Goal: Task Accomplishment & Management: Complete application form

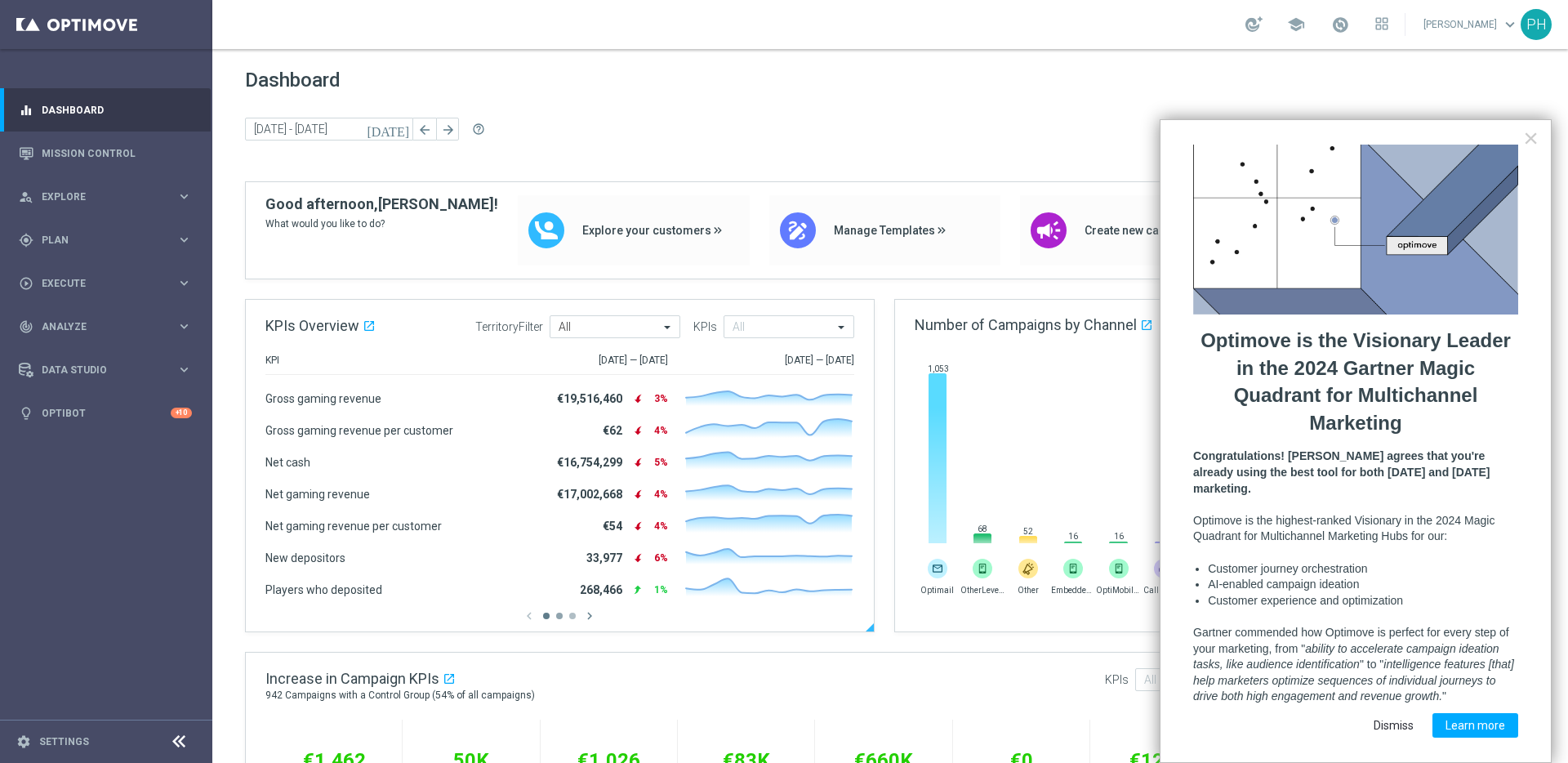
click at [561, 615] on button "button" at bounding box center [559, 616] width 7 height 7
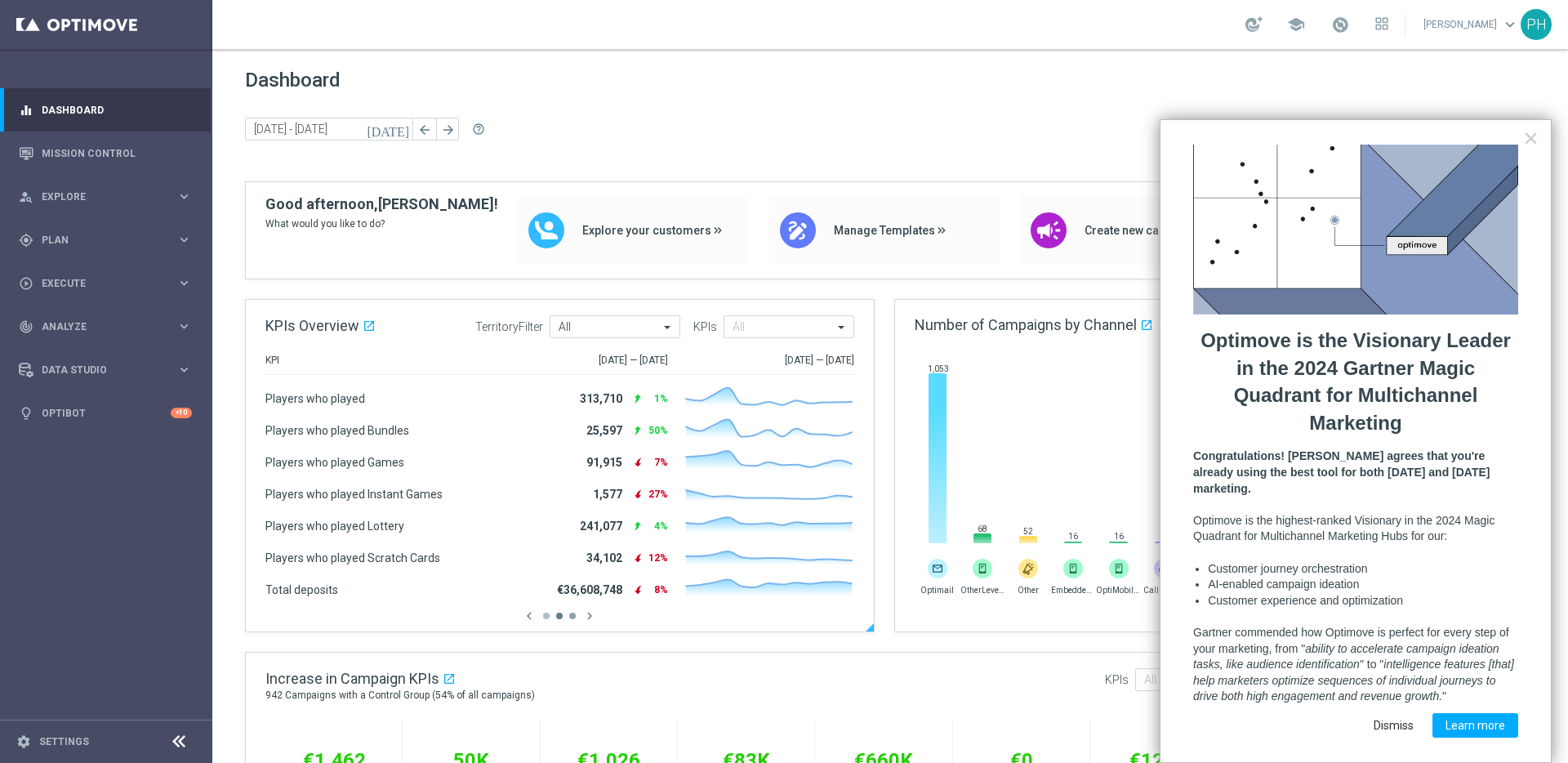
click at [575, 617] on button "button" at bounding box center [573, 616] width 7 height 7
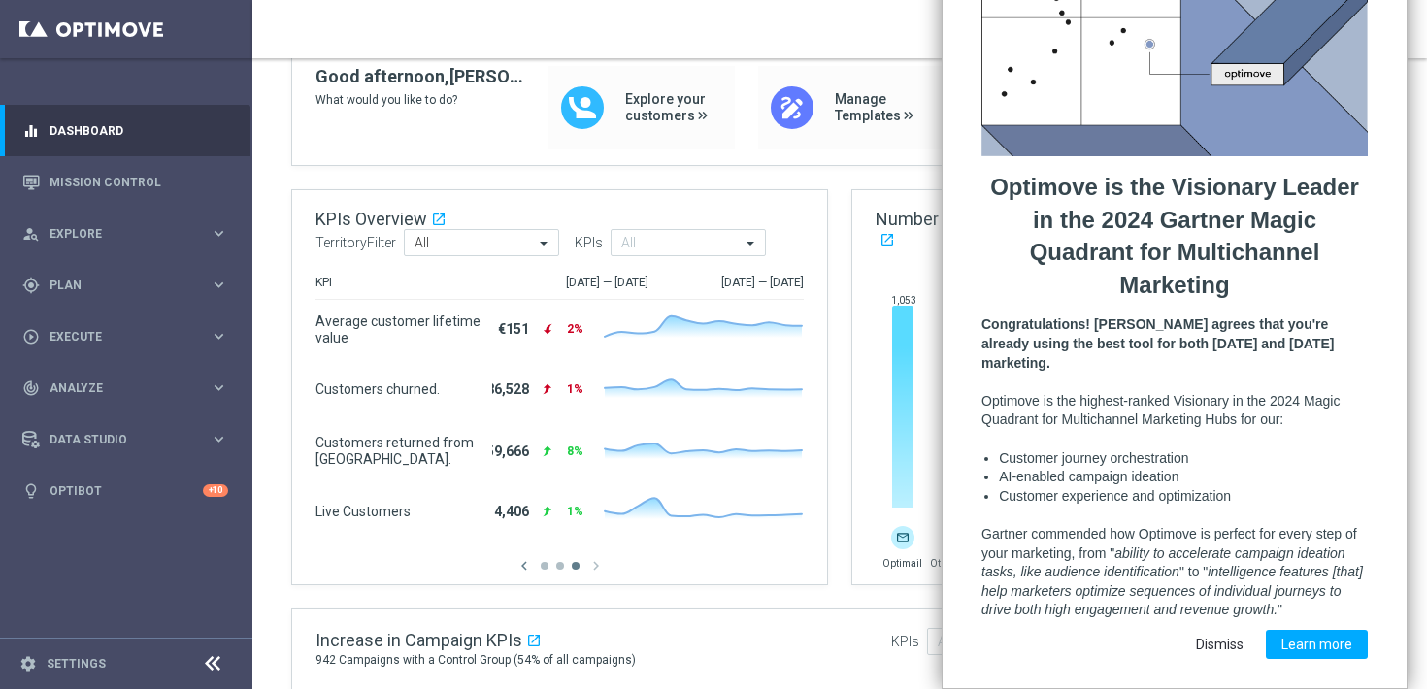
scroll to position [166, 0]
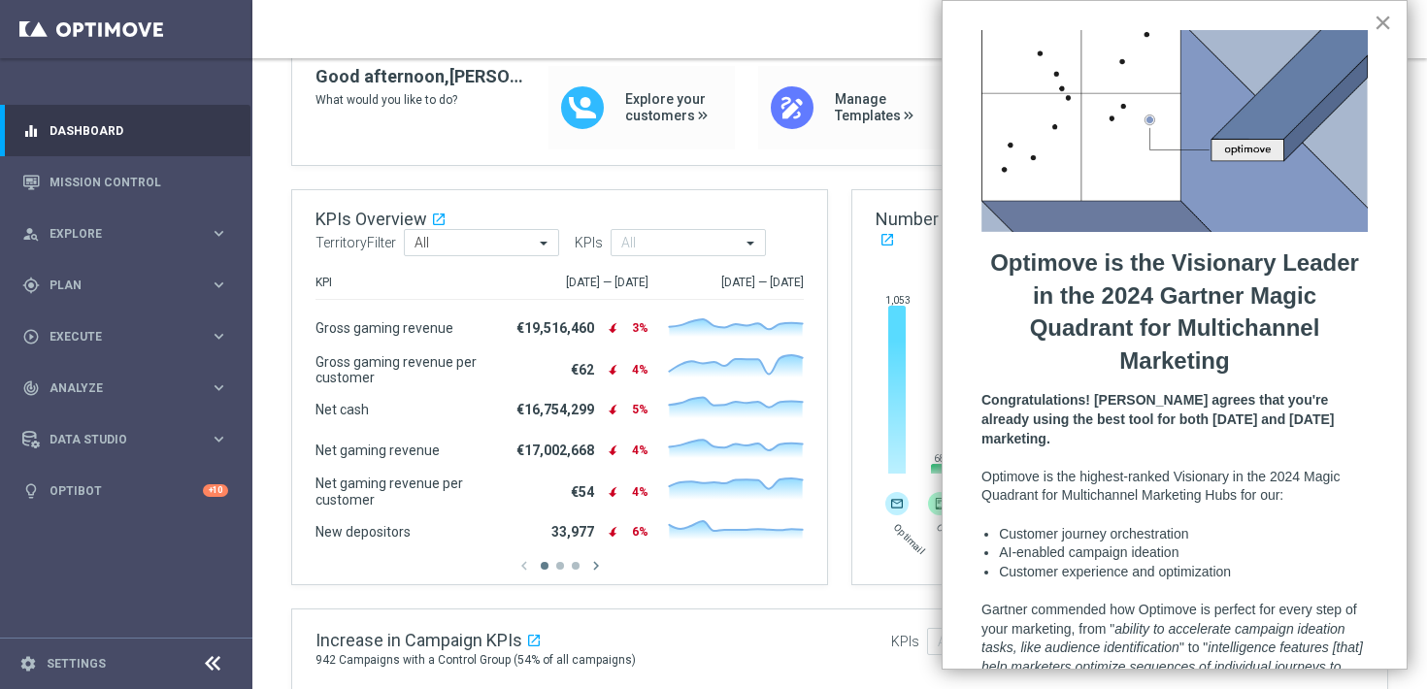
click at [1379, 24] on button "×" at bounding box center [1383, 22] width 18 height 31
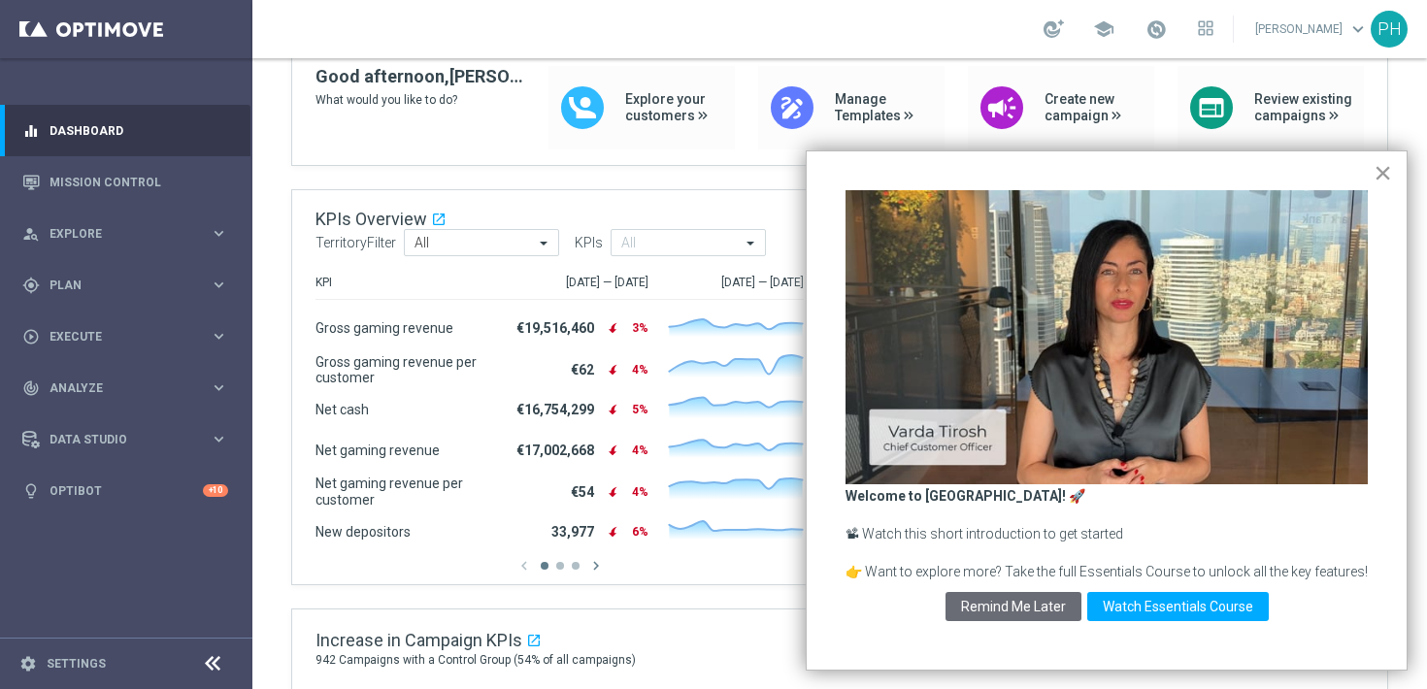
click at [1380, 175] on button "×" at bounding box center [1383, 172] width 18 height 31
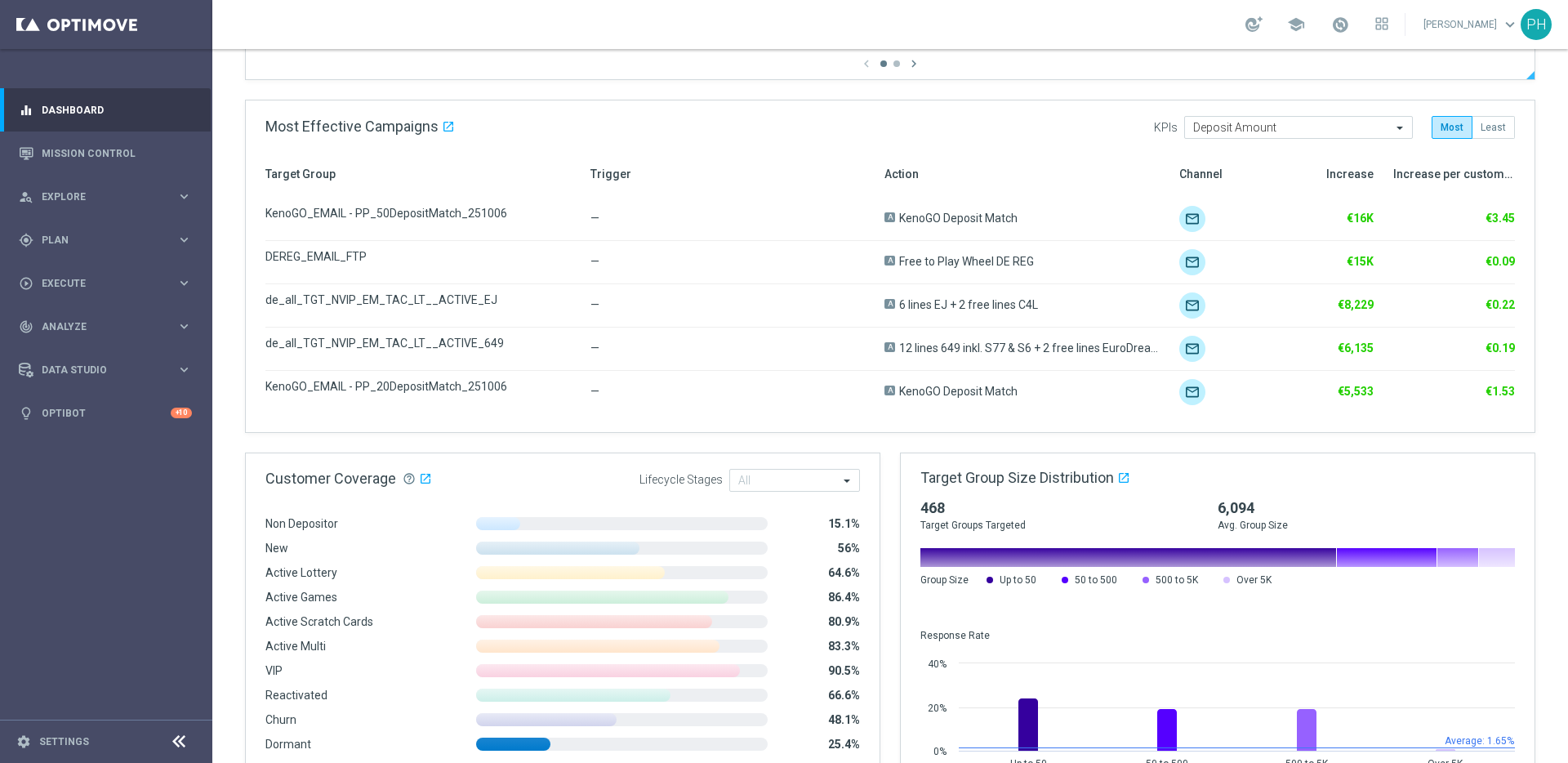
scroll to position [0, 0]
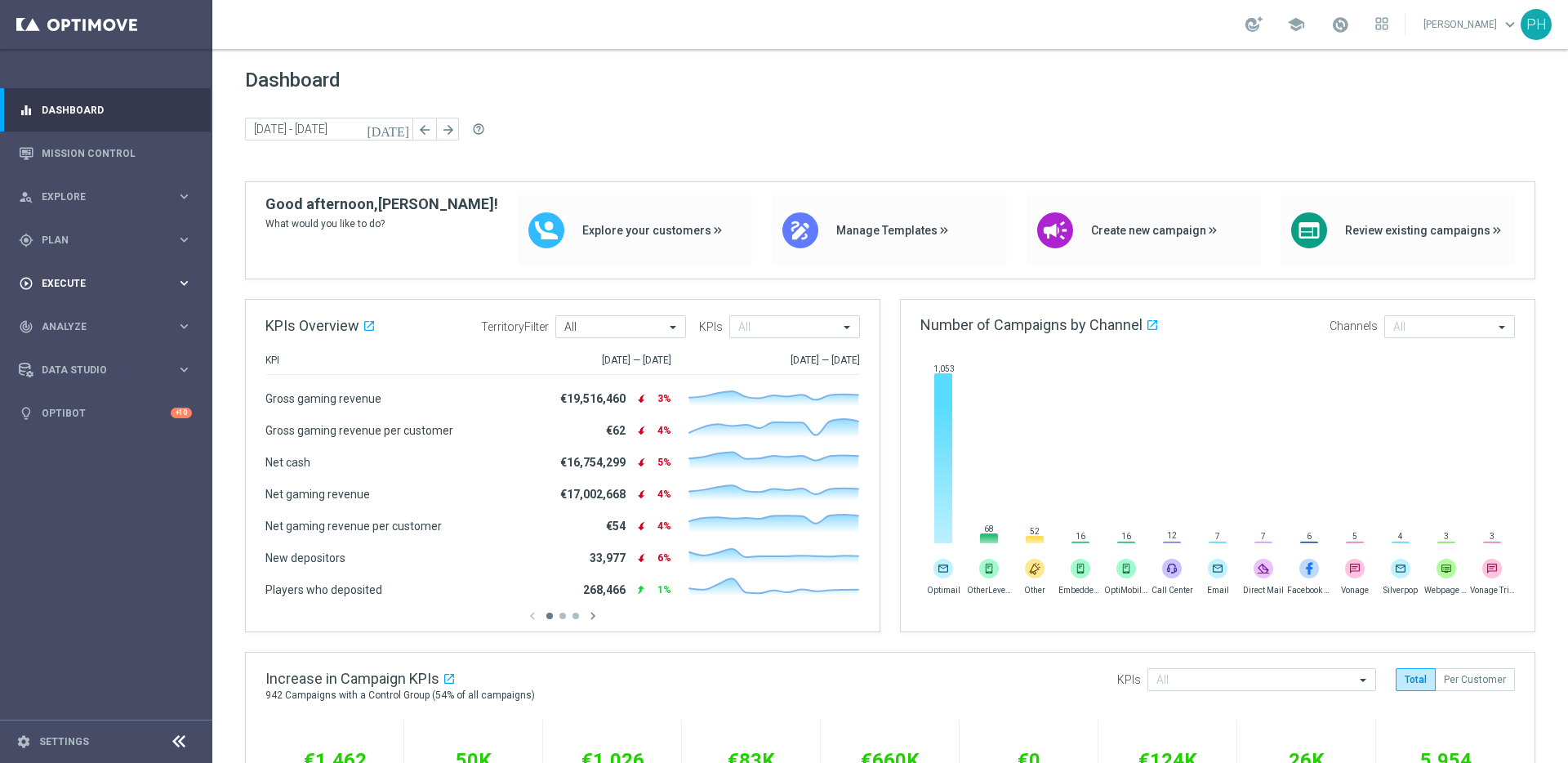
click at [89, 288] on span "Execute" at bounding box center [109, 283] width 135 height 10
click at [107, 316] on link "Campaign Builder" at bounding box center [105, 317] width 127 height 13
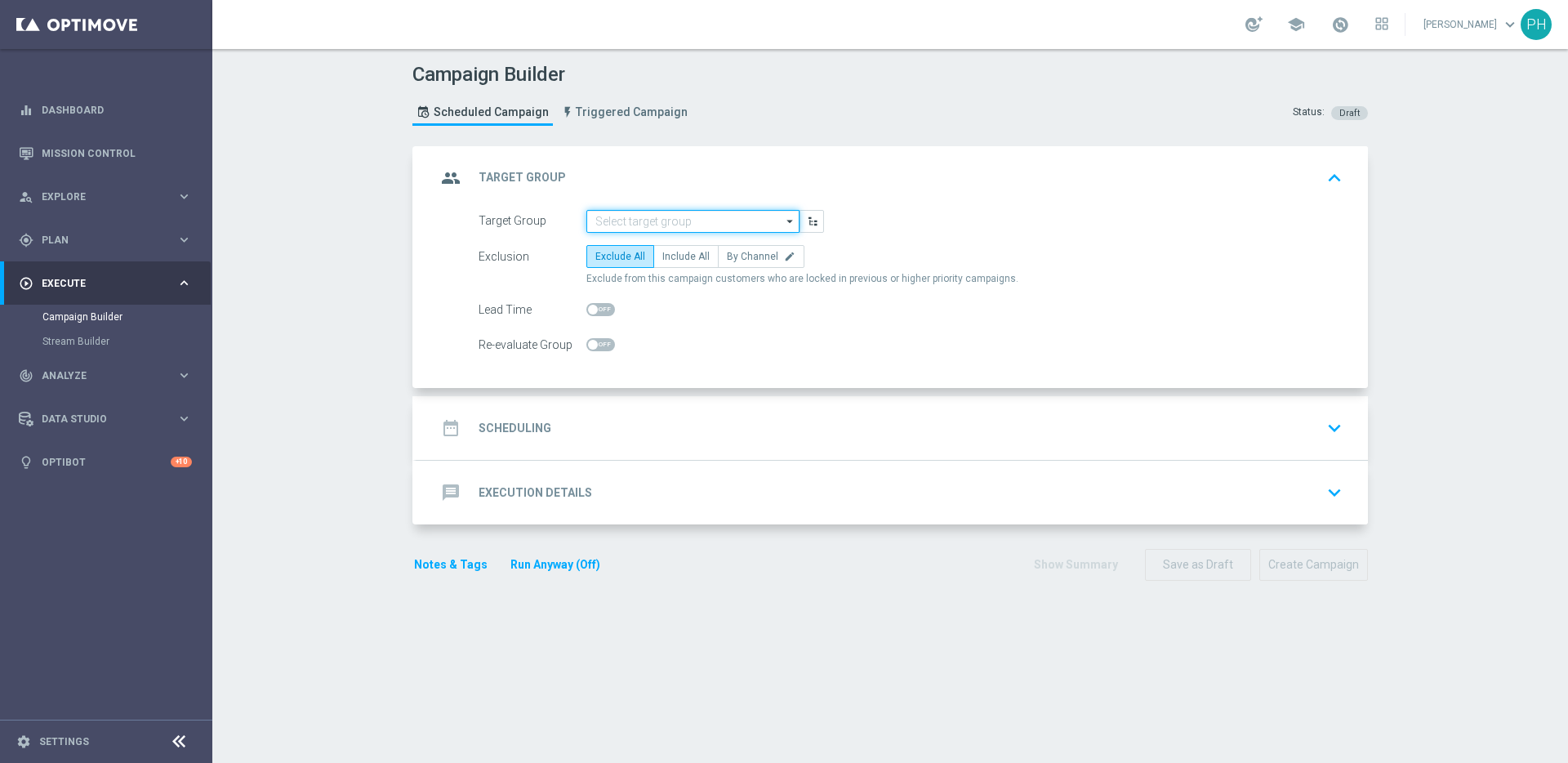
click at [666, 216] on input at bounding box center [692, 221] width 213 height 23
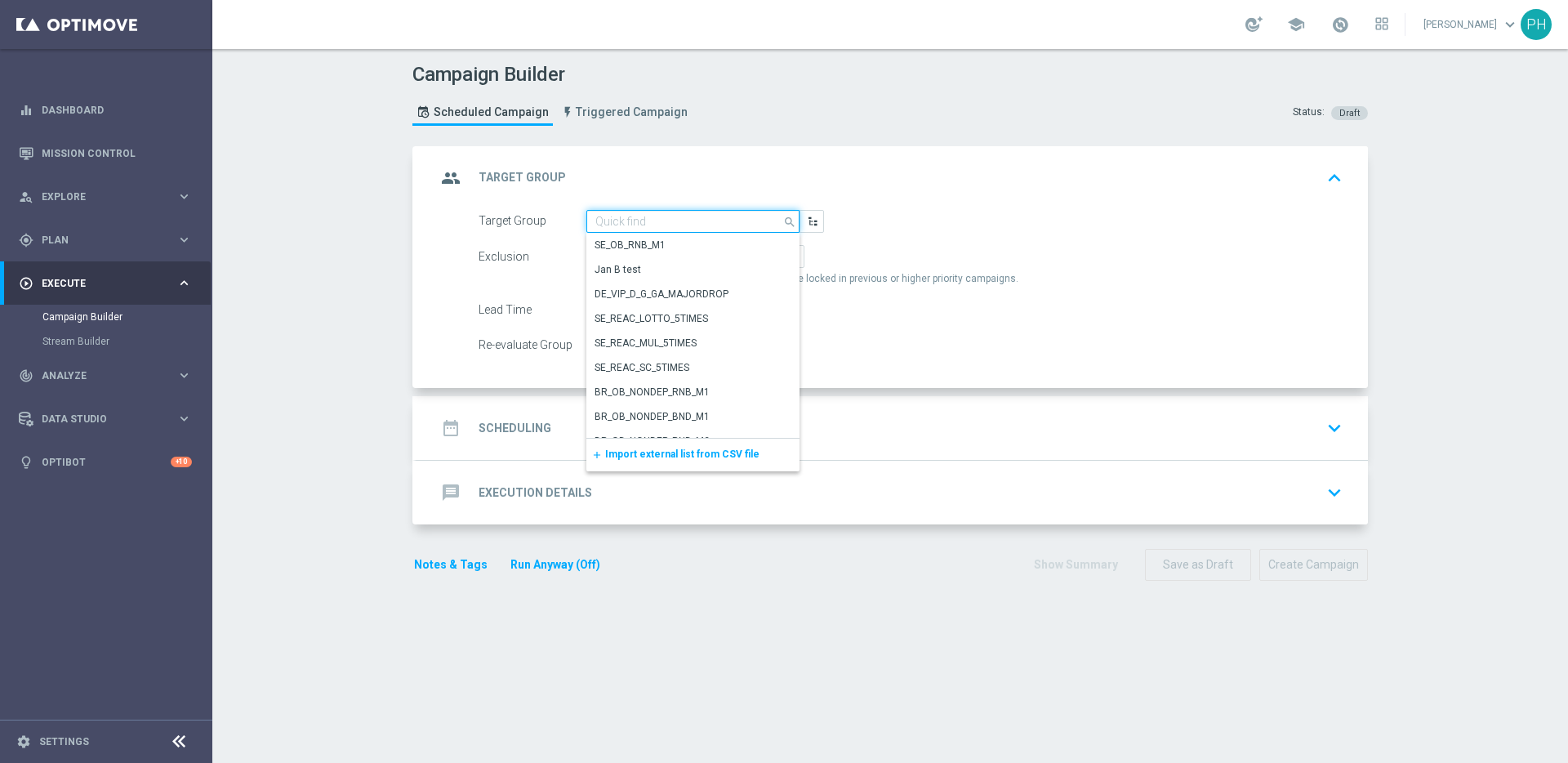
paste input "DEINT_GAMES_ACTIVE"
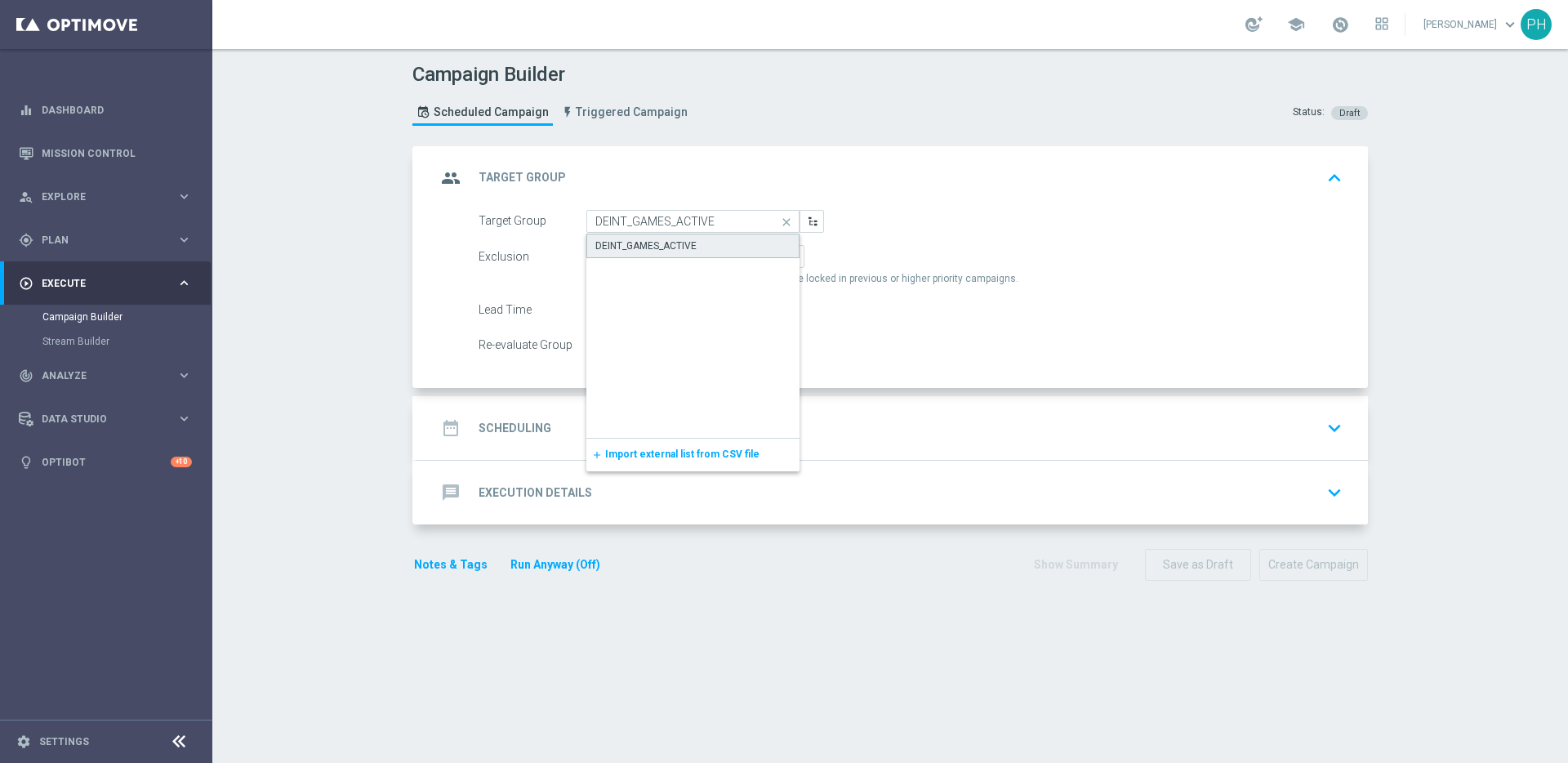
click at [670, 241] on div "DEINT_GAMES_ACTIVE" at bounding box center [646, 246] width 101 height 14
type input "DEINT_GAMES_ACTIVE"
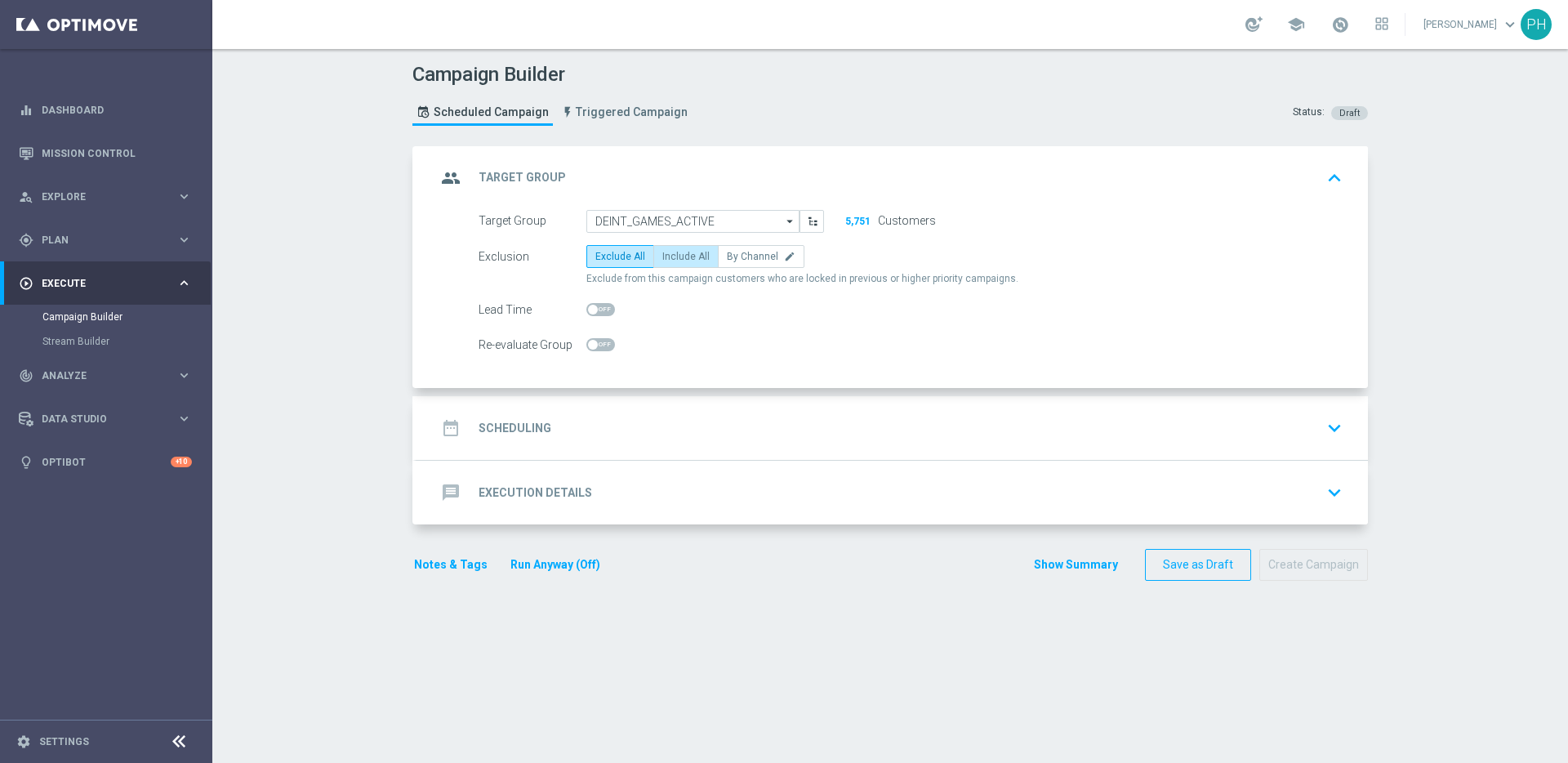
click at [675, 261] on span "Include All" at bounding box center [686, 257] width 47 height 12
click at [673, 261] on input "Include All" at bounding box center [667, 259] width 11 height 11
radio input "true"
click at [554, 430] on div "date_range Scheduling keyboard_arrow_down" at bounding box center [892, 427] width 913 height 31
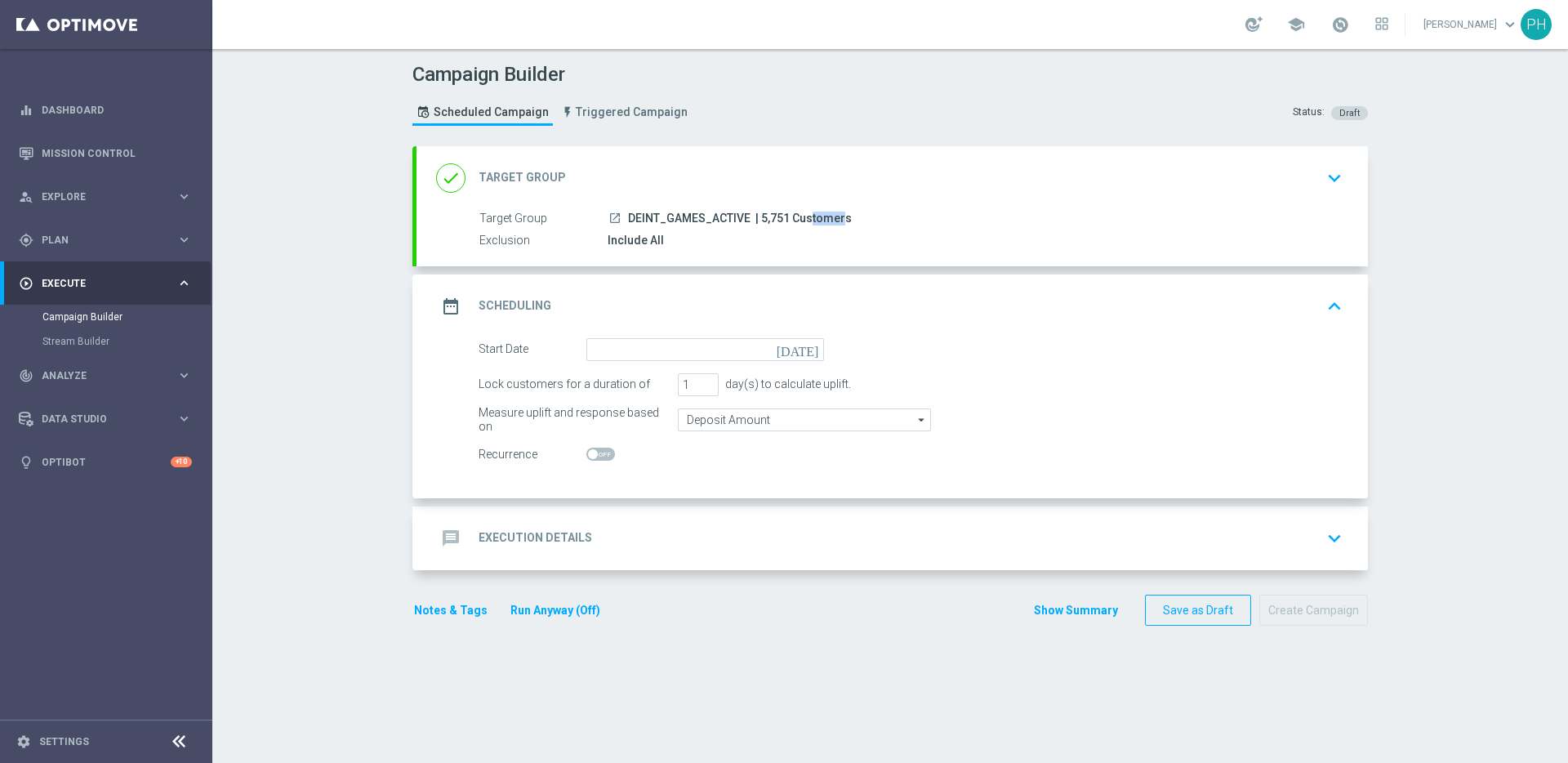
drag, startPoint x: 752, startPoint y: 215, endPoint x: 780, endPoint y: 219, distance: 28.3
click at [780, 219] on span "| 5,751 Customers" at bounding box center [803, 218] width 97 height 14
copy span "5,751"
click at [811, 349] on icon "[DATE]" at bounding box center [800, 347] width 48 height 18
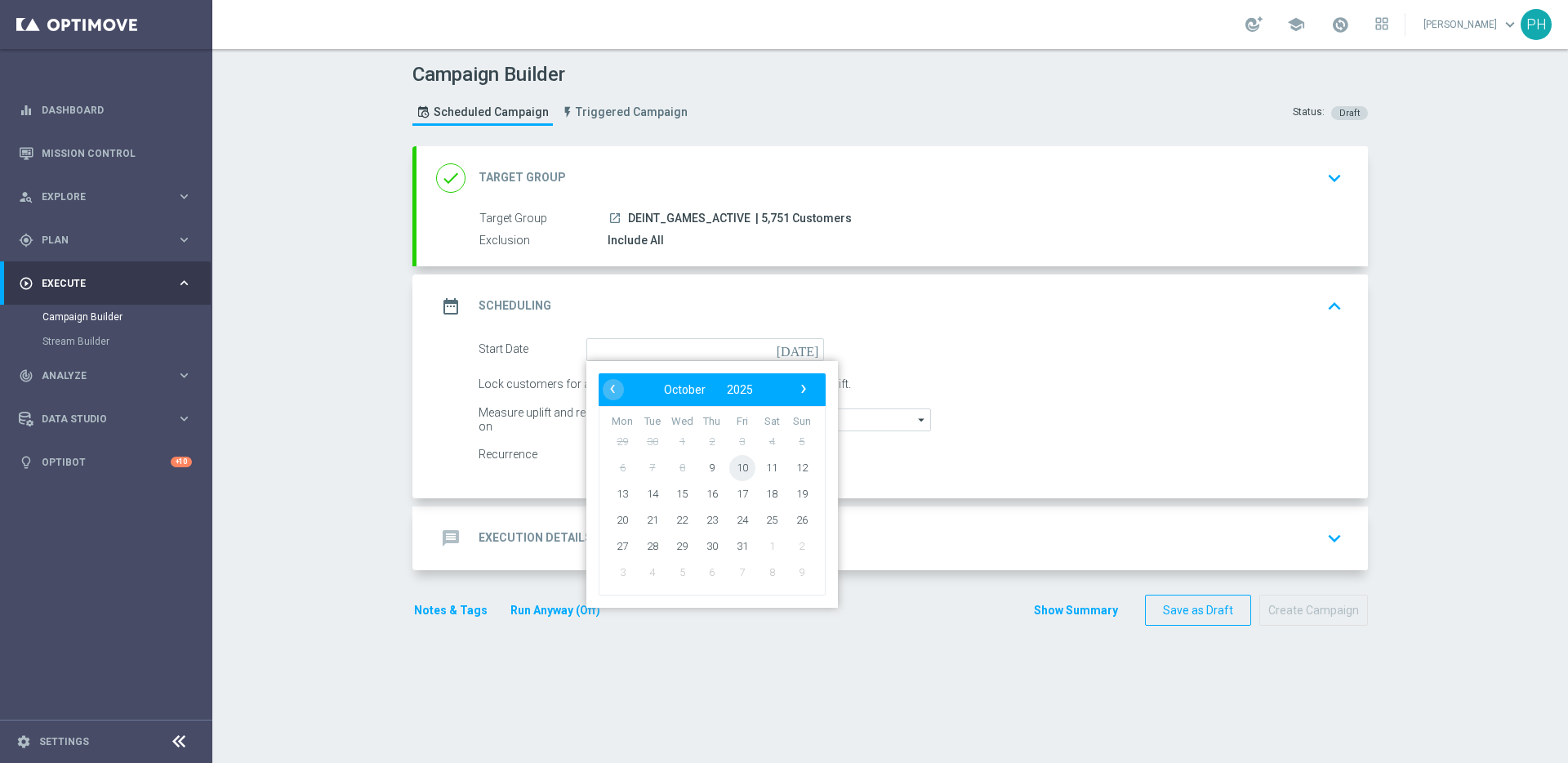
click at [737, 469] on span "10" at bounding box center [742, 467] width 26 height 26
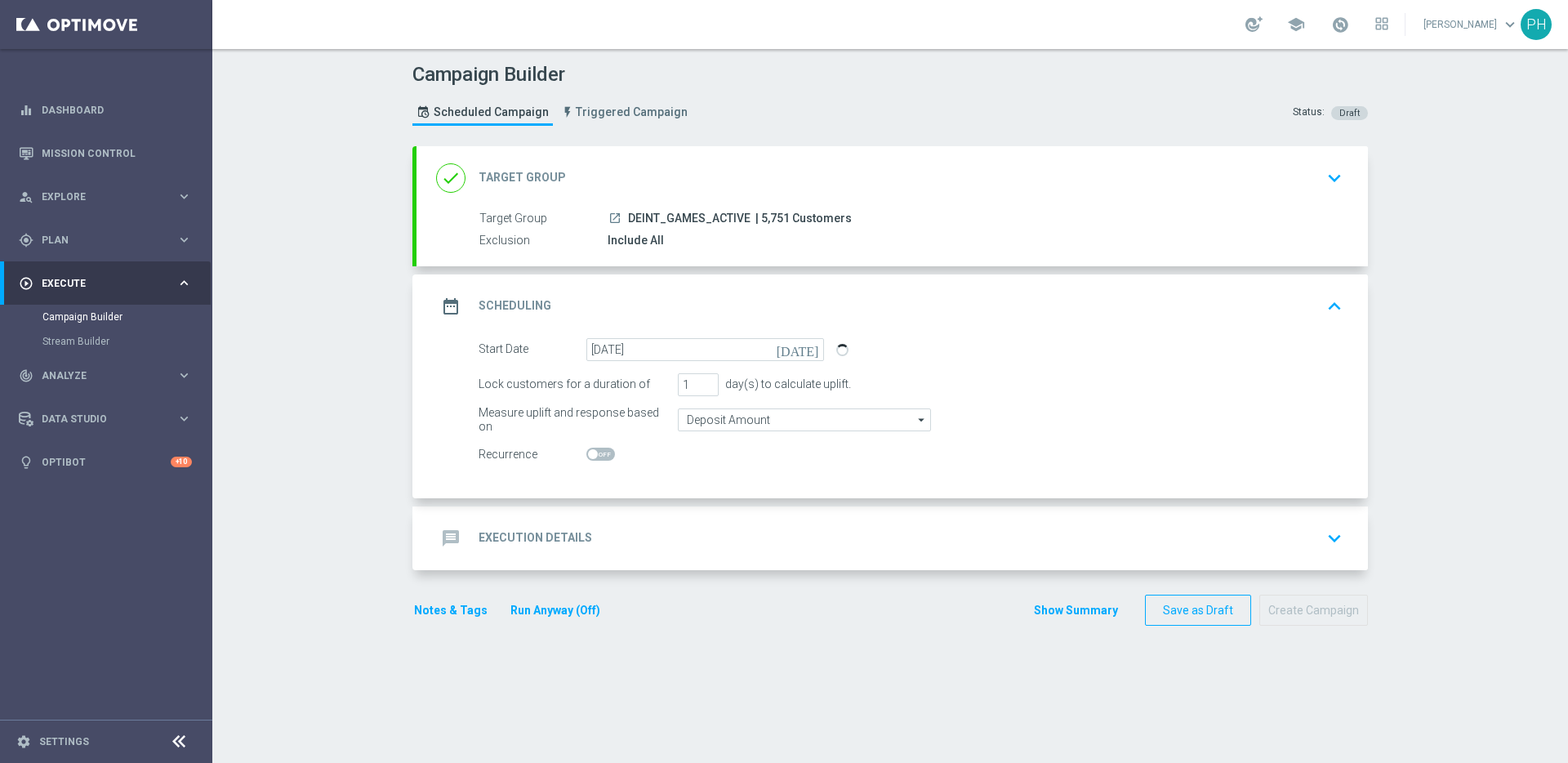
click at [805, 350] on icon "[DATE]" at bounding box center [800, 347] width 48 height 18
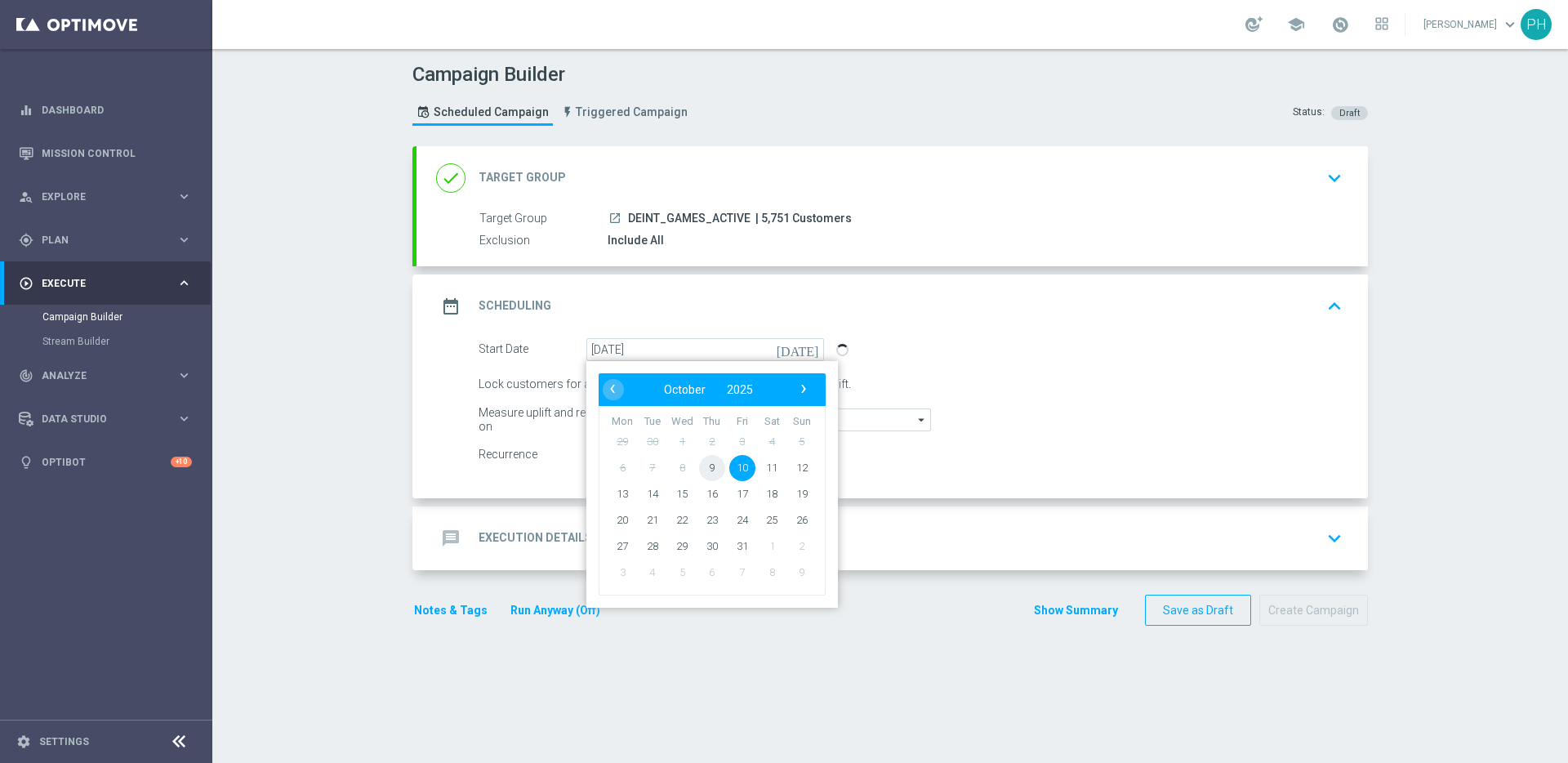
click at [708, 460] on span "9" at bounding box center [712, 467] width 26 height 26
type input "[DATE]"
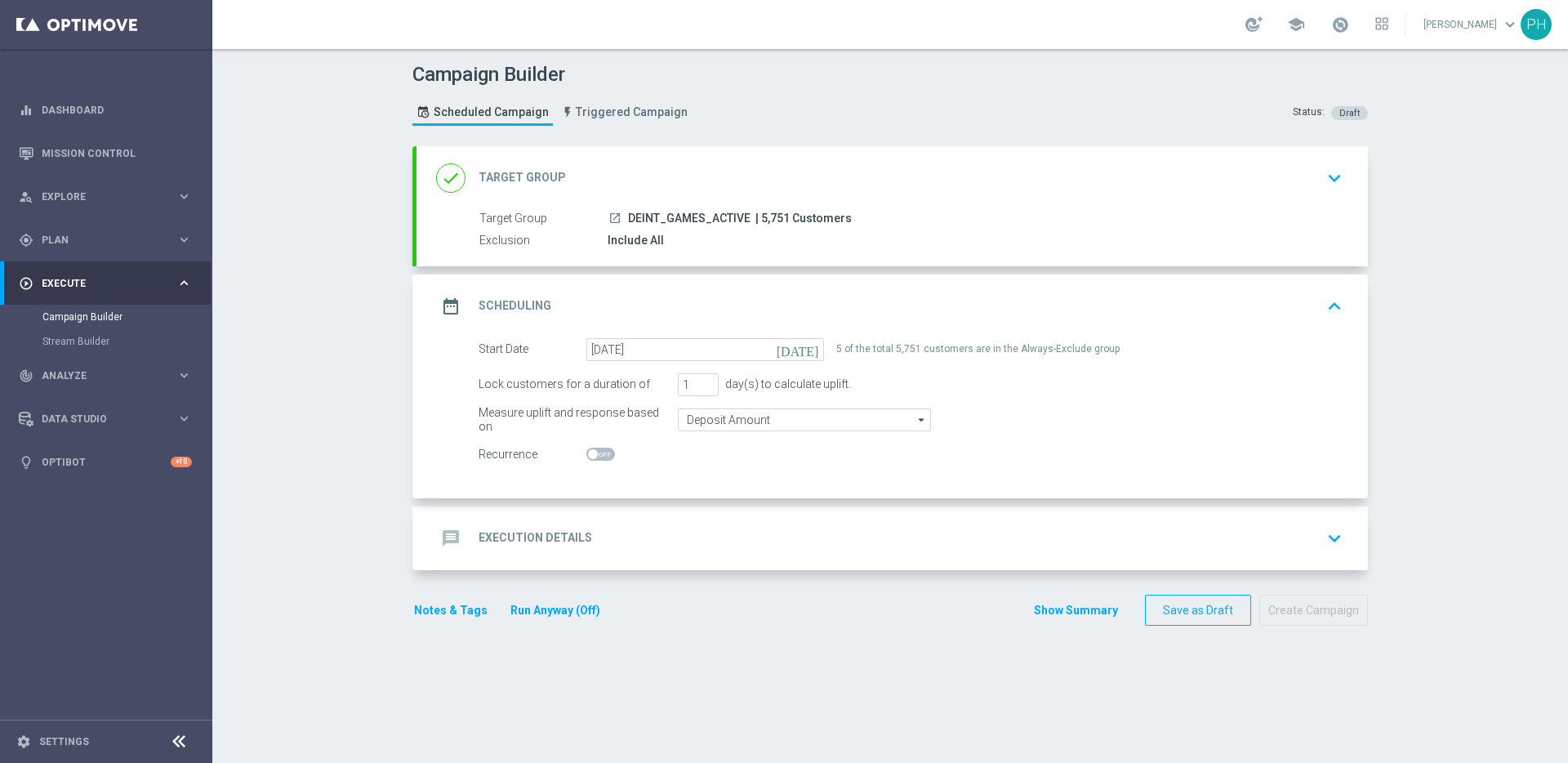
click at [546, 542] on h2 "Execution Details" at bounding box center [535, 538] width 114 height 15
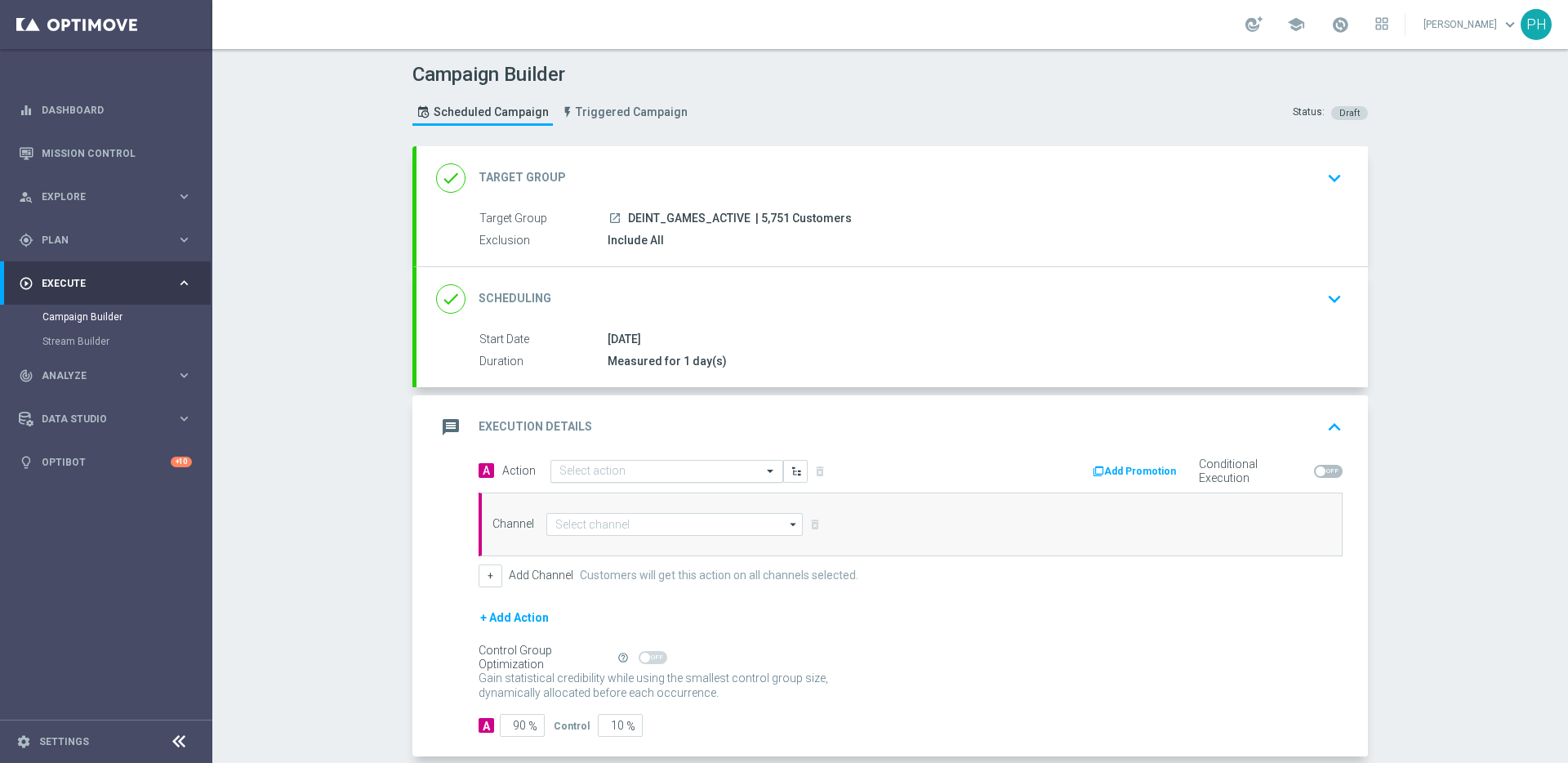
click at [575, 466] on input "text" at bounding box center [650, 471] width 183 height 14
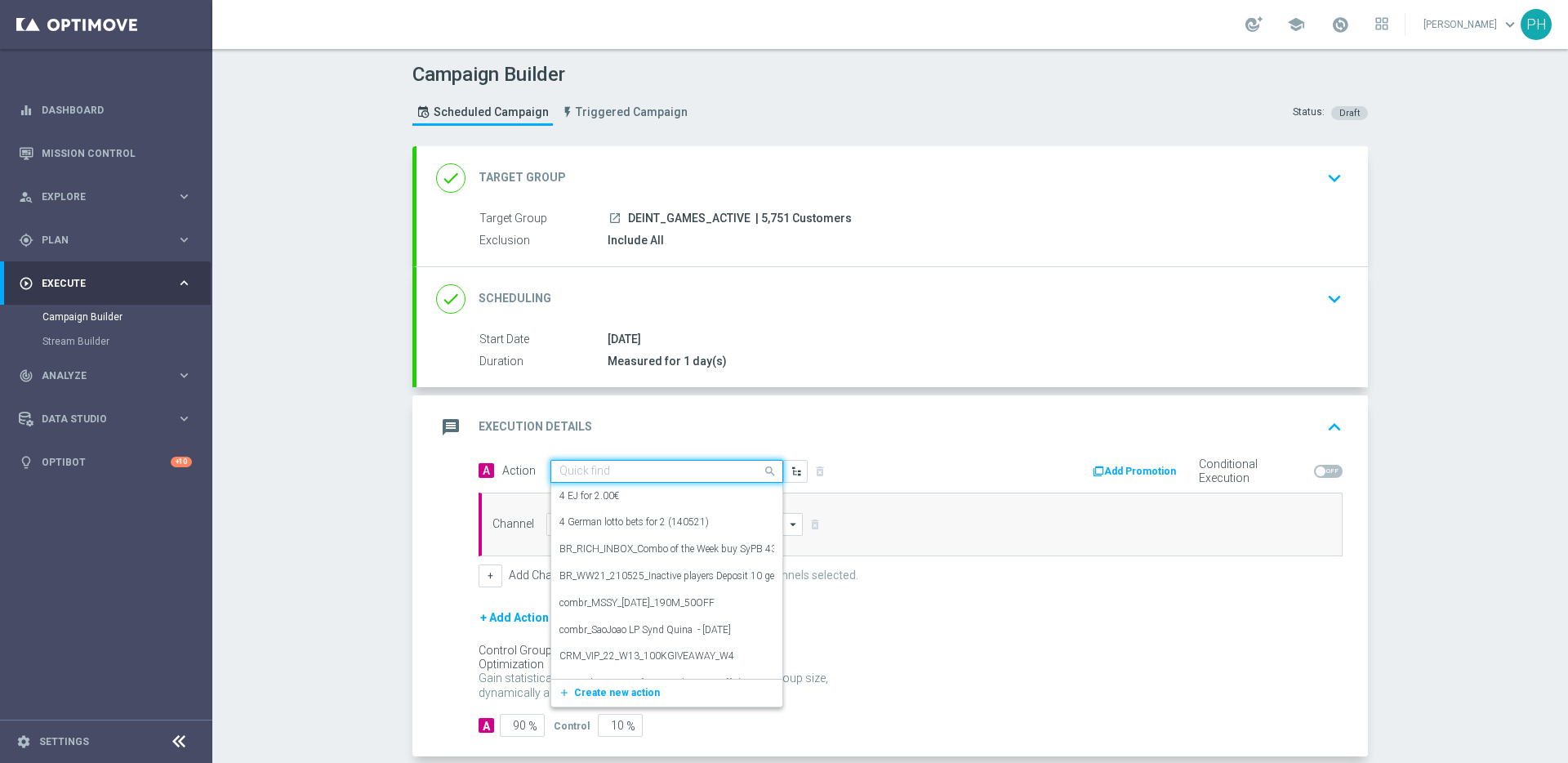
paste input "Exclusive Game: Lord of the Ocean Symbol Select Buy Bonus - Novomatic"
type input "Exclusive Game: Lord of the Ocean Symbol Select Buy Bonus - Novomatic"
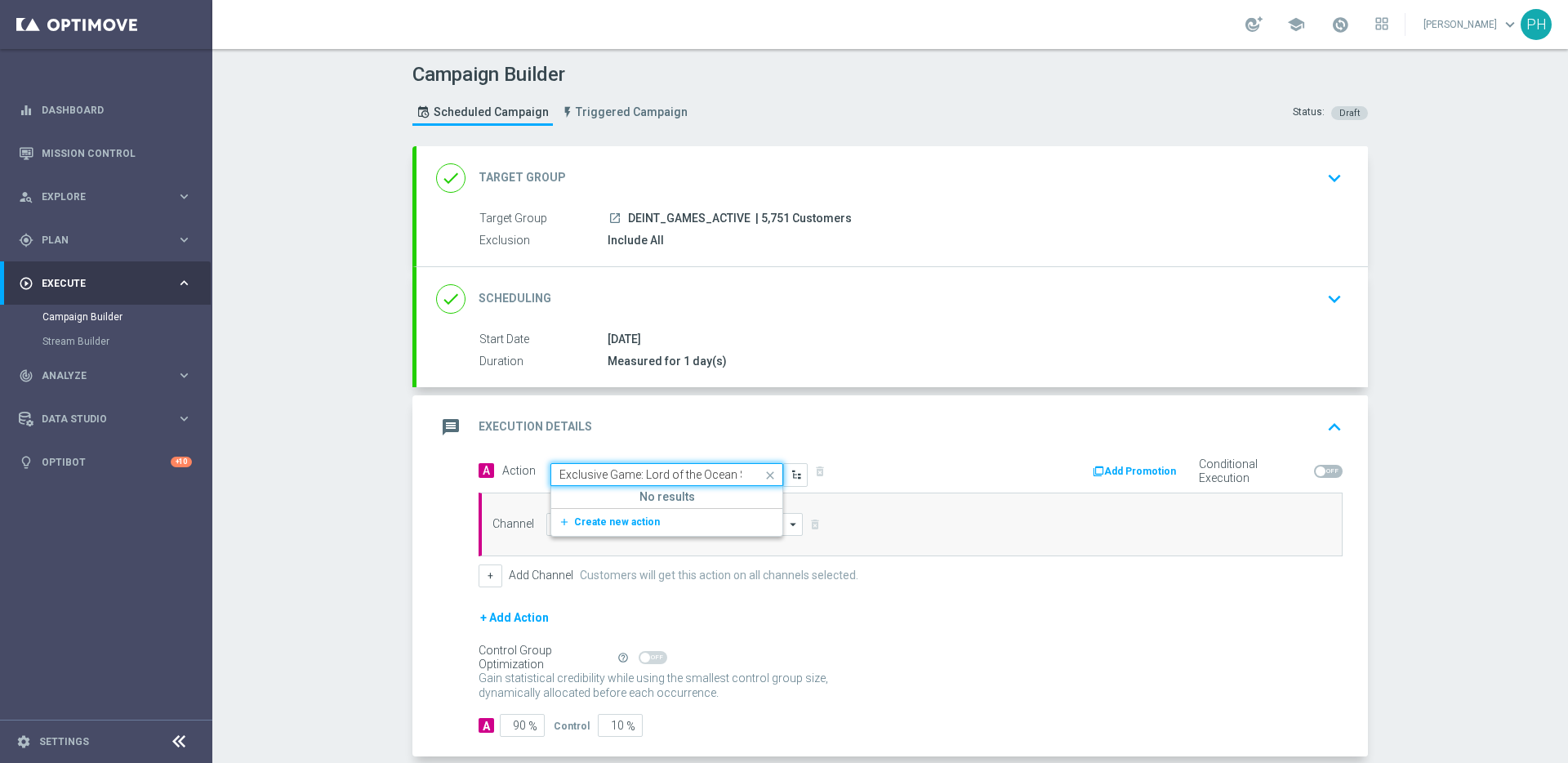
scroll to position [0, 184]
click at [618, 521] on span "Create new action" at bounding box center [617, 522] width 86 height 12
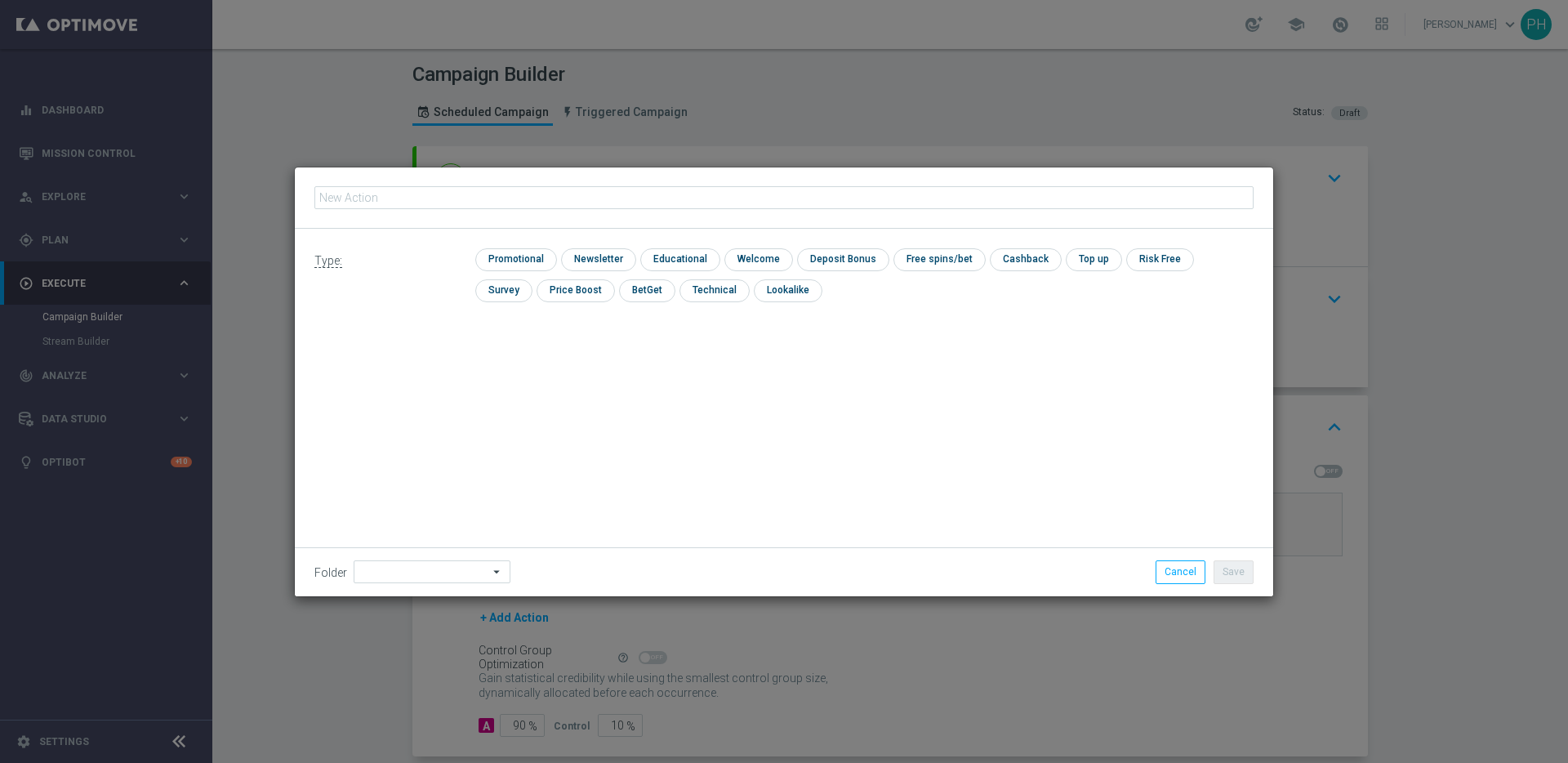
click at [416, 199] on input "text" at bounding box center [784, 197] width 940 height 23
type input "Exclusive Game: Lord of the Ocean Symbol Select Buy Bonus - Novomatic"
click at [516, 257] on input "checkbox" at bounding box center [514, 259] width 77 height 22
checkbox input "true"
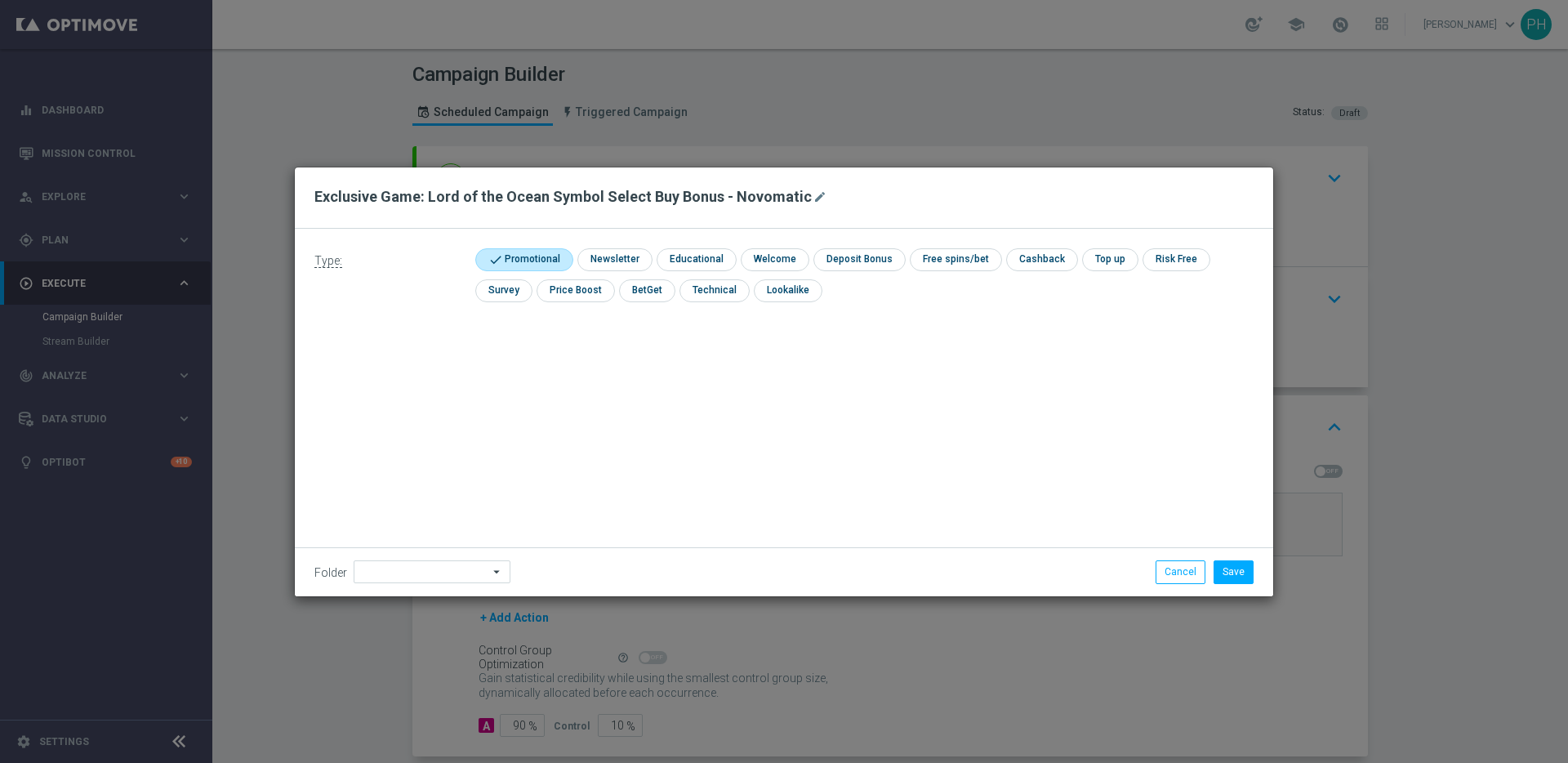
click at [490, 579] on icon "arrow_drop_down" at bounding box center [497, 571] width 16 height 21
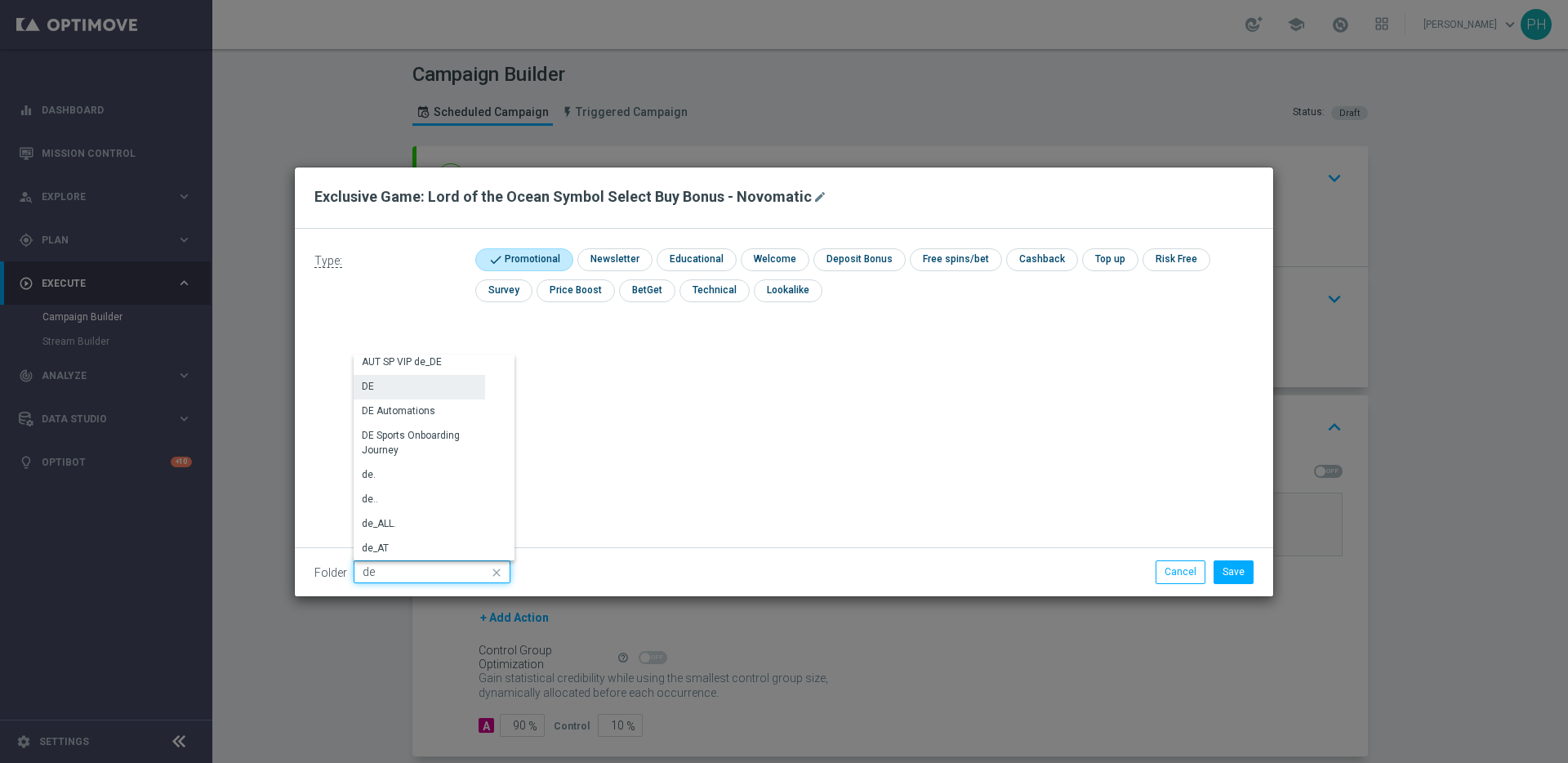
scroll to position [1679, 0]
click at [438, 400] on div "DE" at bounding box center [419, 402] width 131 height 23
type input "DE"
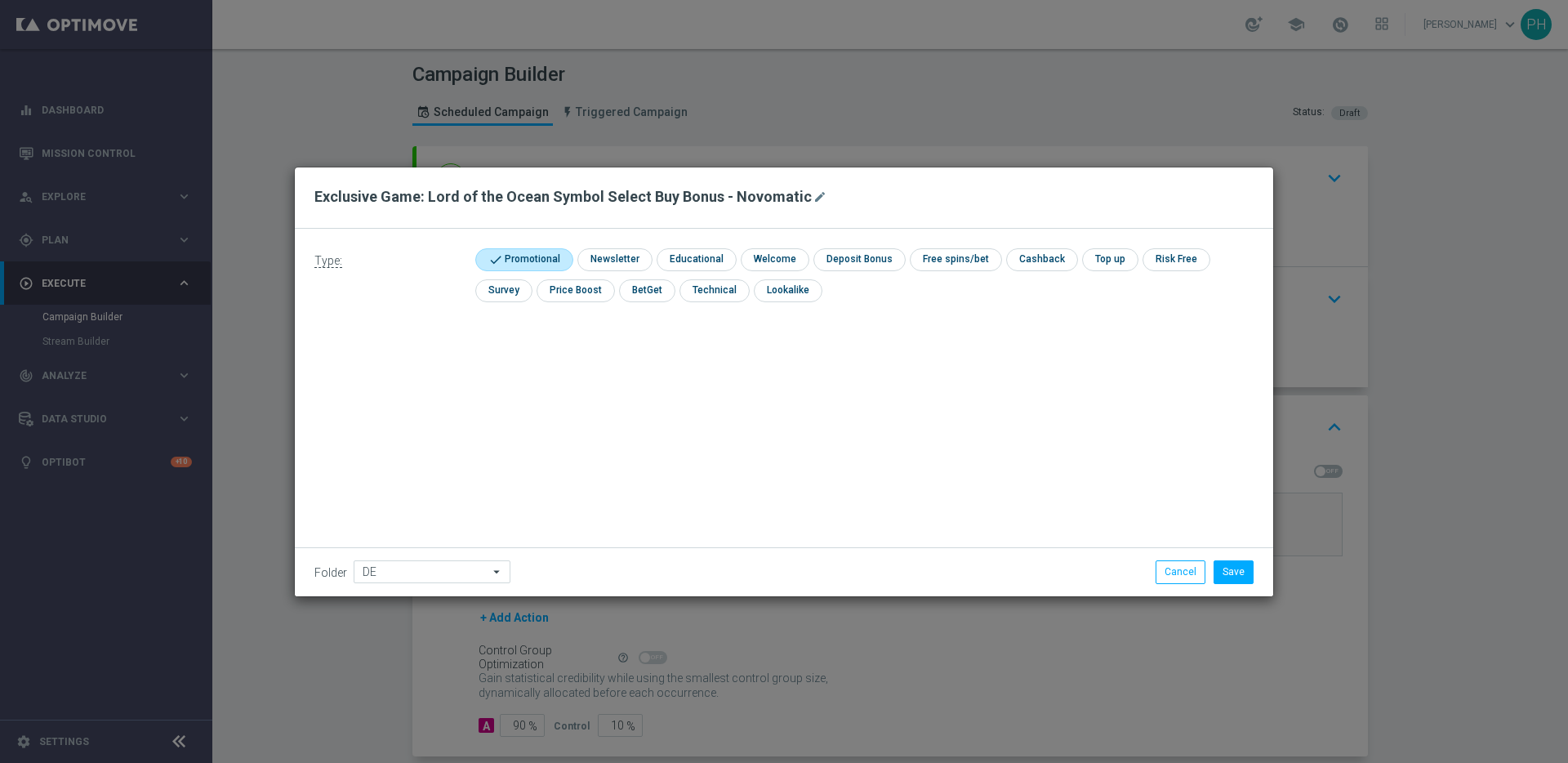
click at [776, 424] on div "Type: check Promotional check Newsletter check Educational check Welcome check …" at bounding box center [783, 412] width 978 height 368
click at [1233, 575] on button "Save" at bounding box center [1234, 571] width 40 height 23
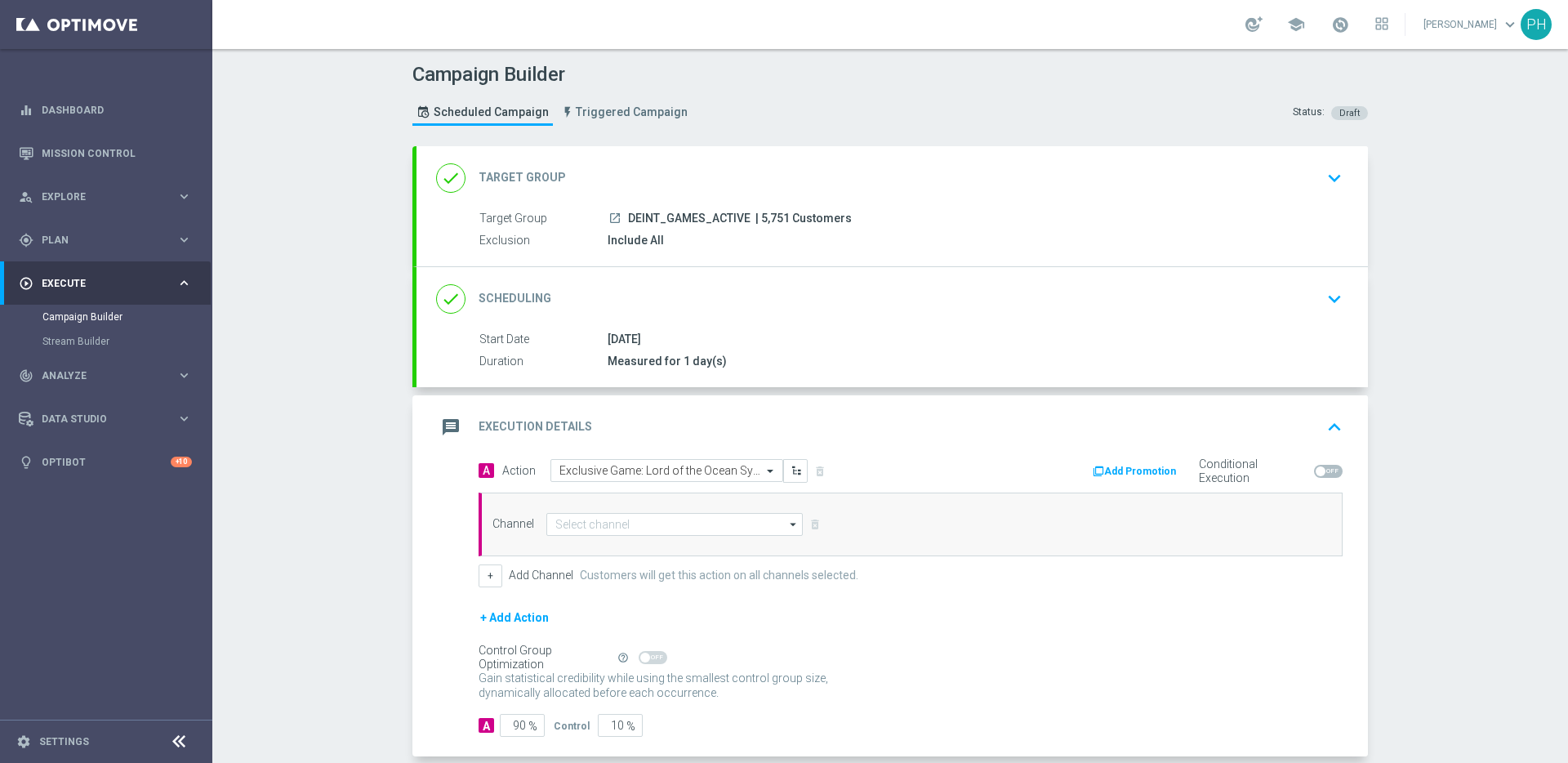
click at [789, 525] on icon "arrow_drop_down" at bounding box center [793, 524] width 16 height 21
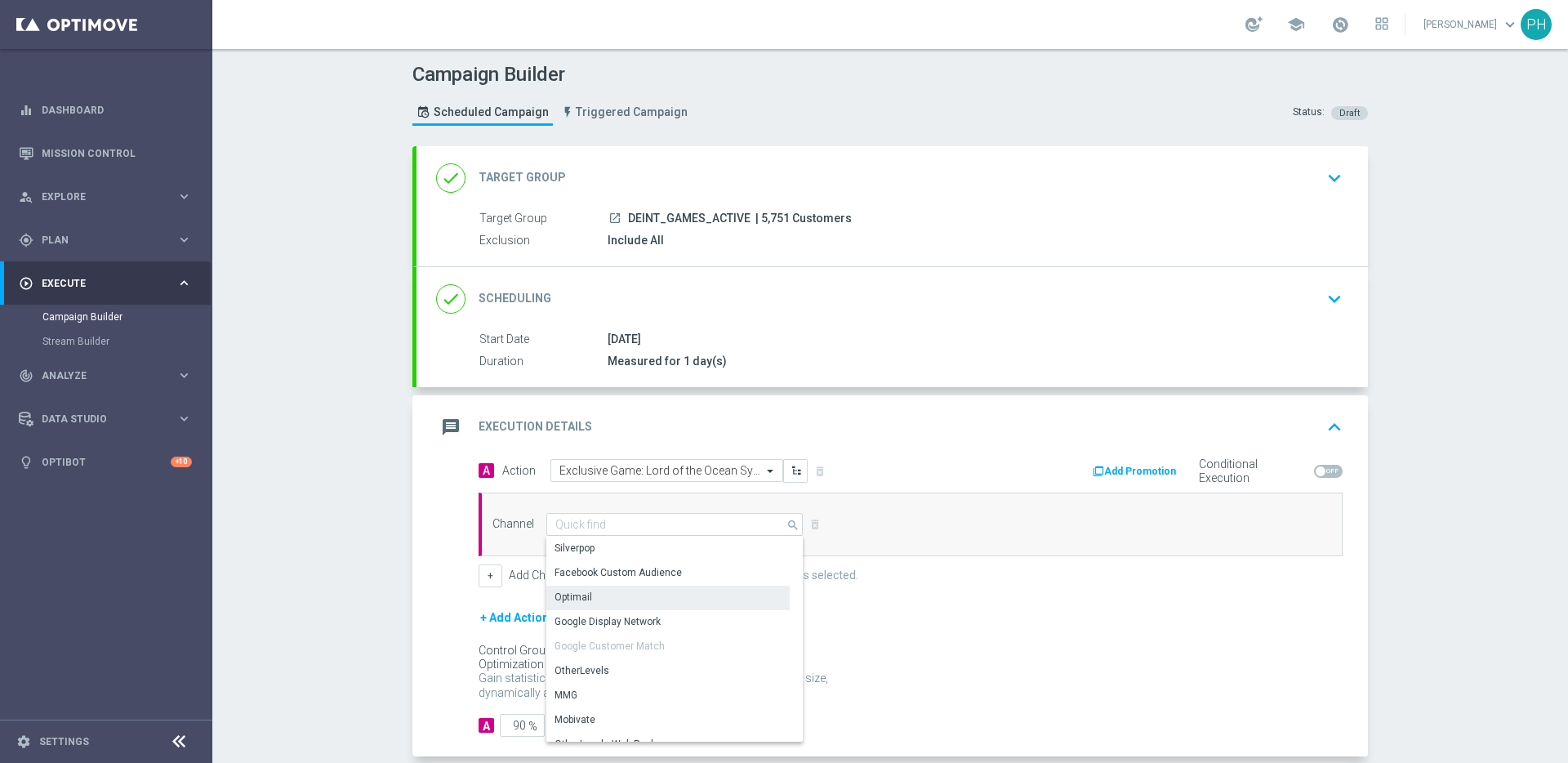
click at [601, 591] on div "Optimail" at bounding box center [668, 596] width 243 height 23
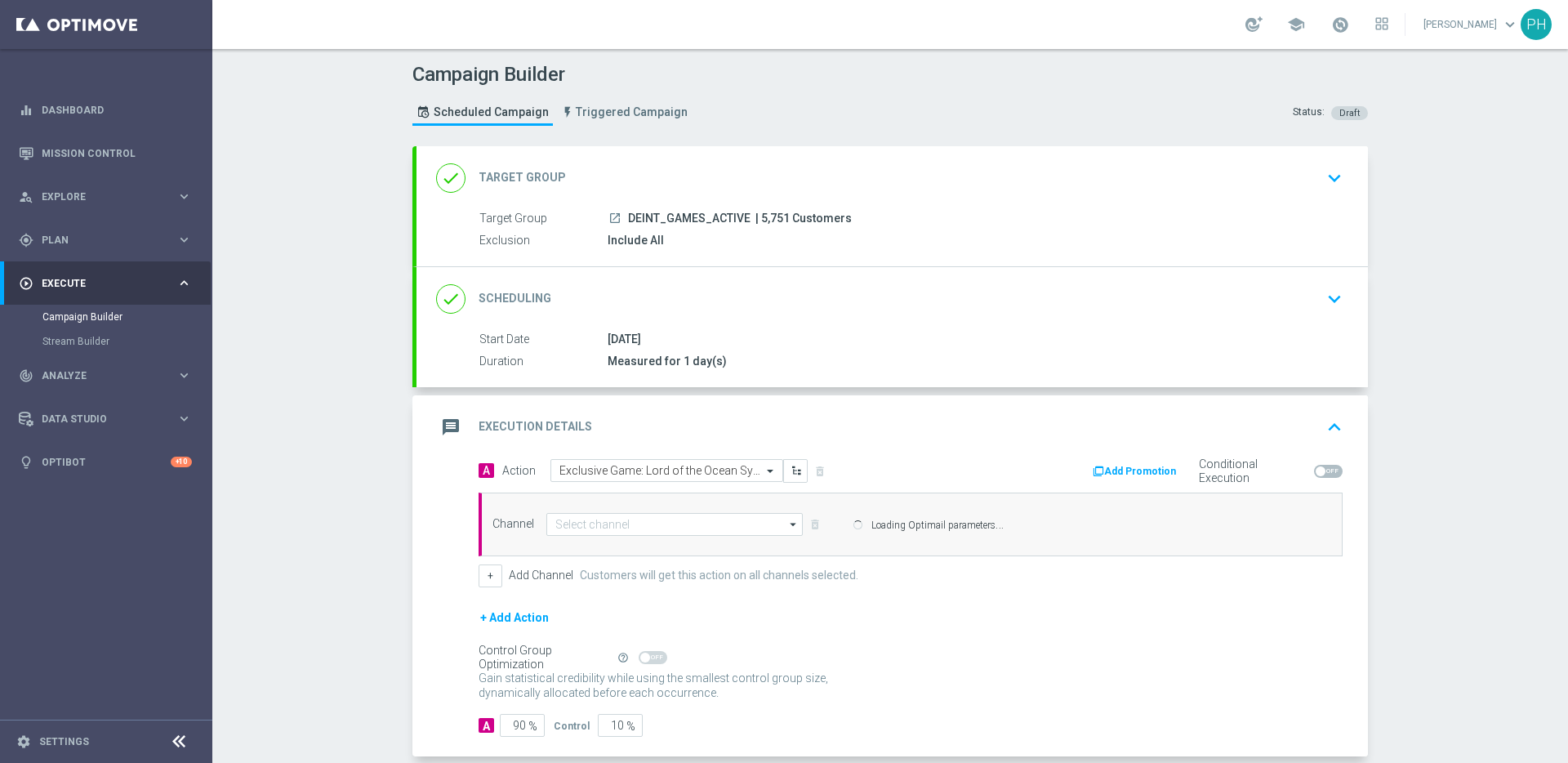
type input "Optimail"
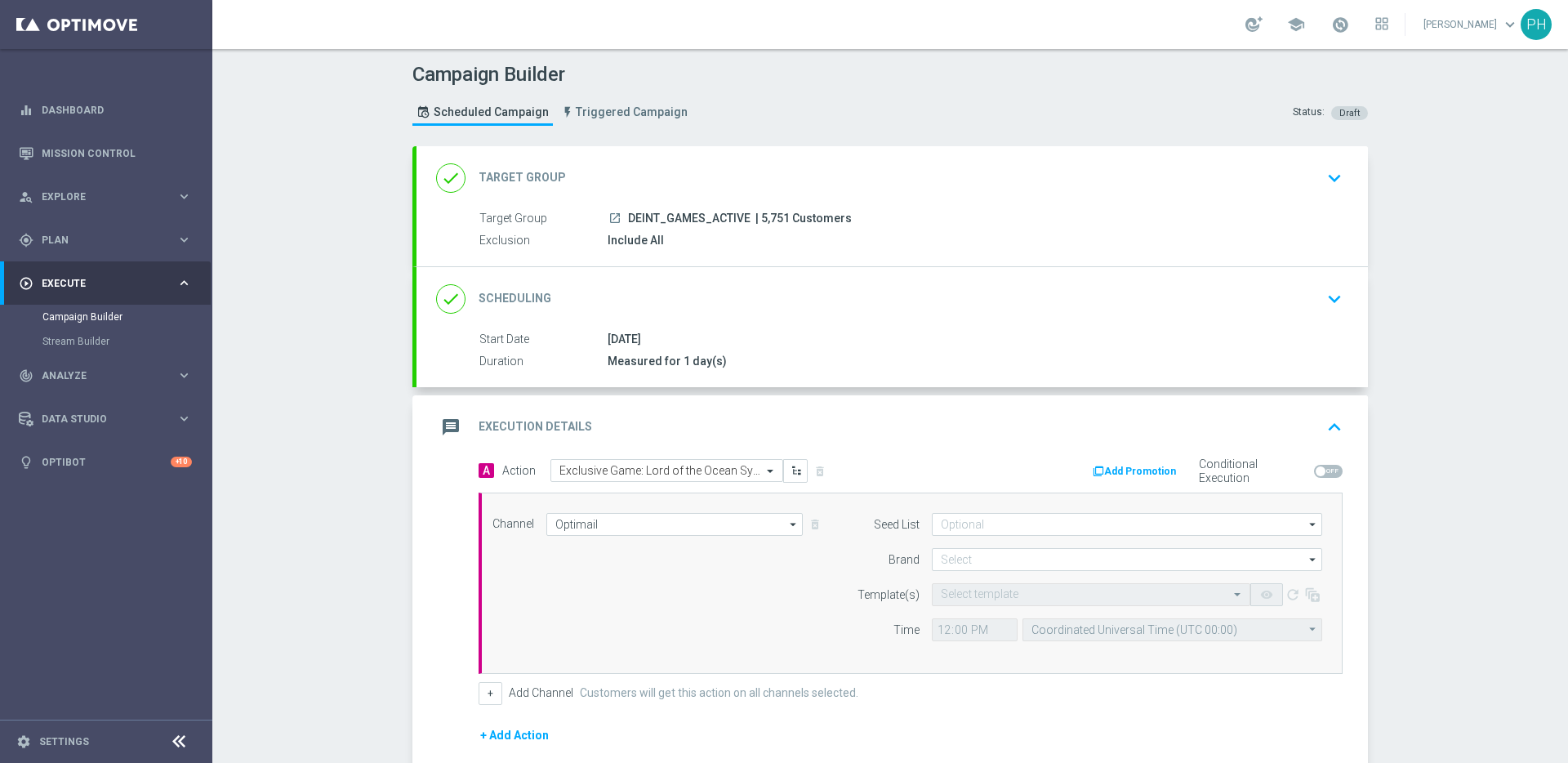
click at [416, 588] on div "A Action Select action Exclusive Game: Lord of the Ocean Symbol Select Buy Bonu…" at bounding box center [892, 667] width 951 height 416
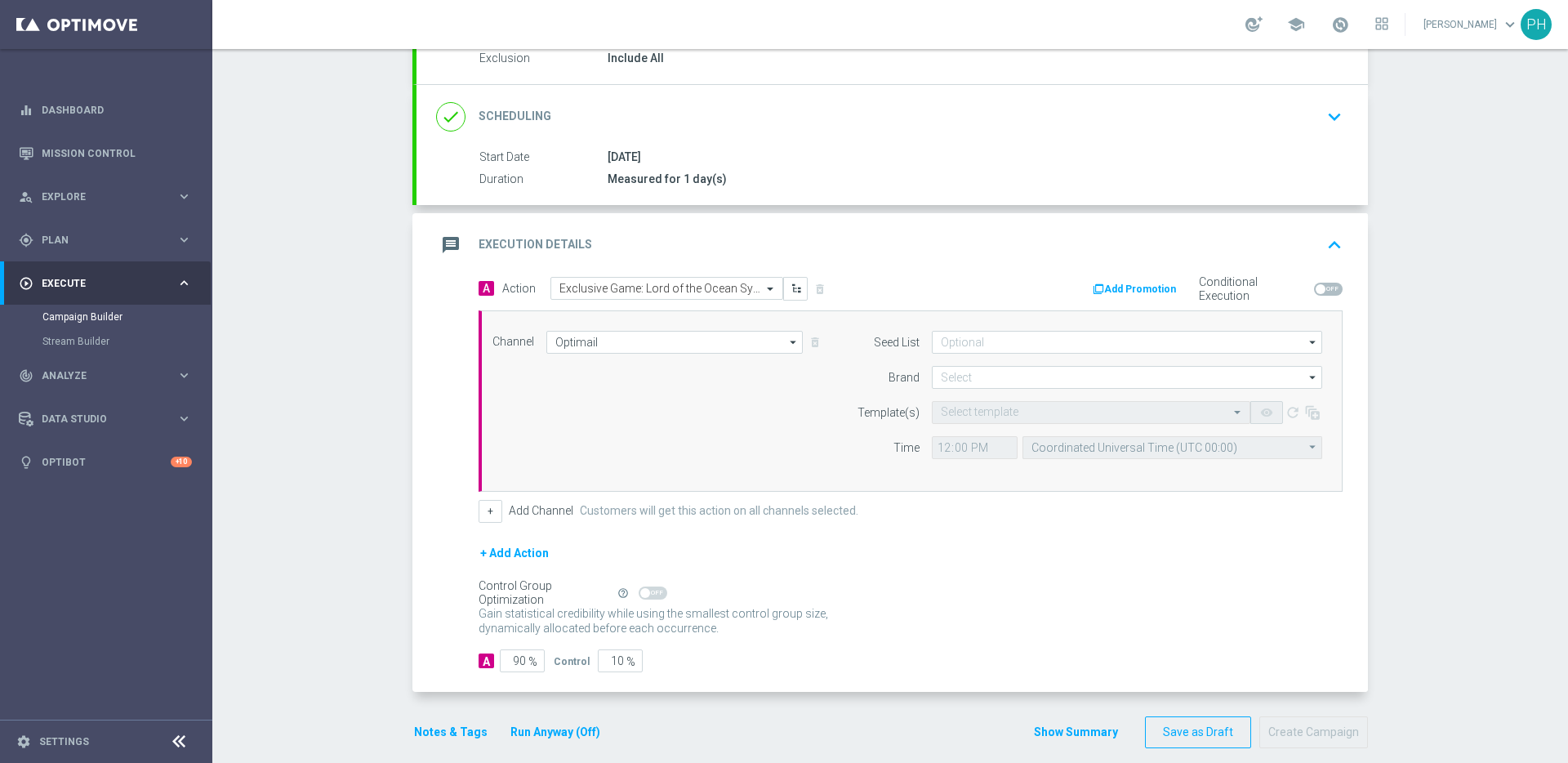
scroll to position [200, 0]
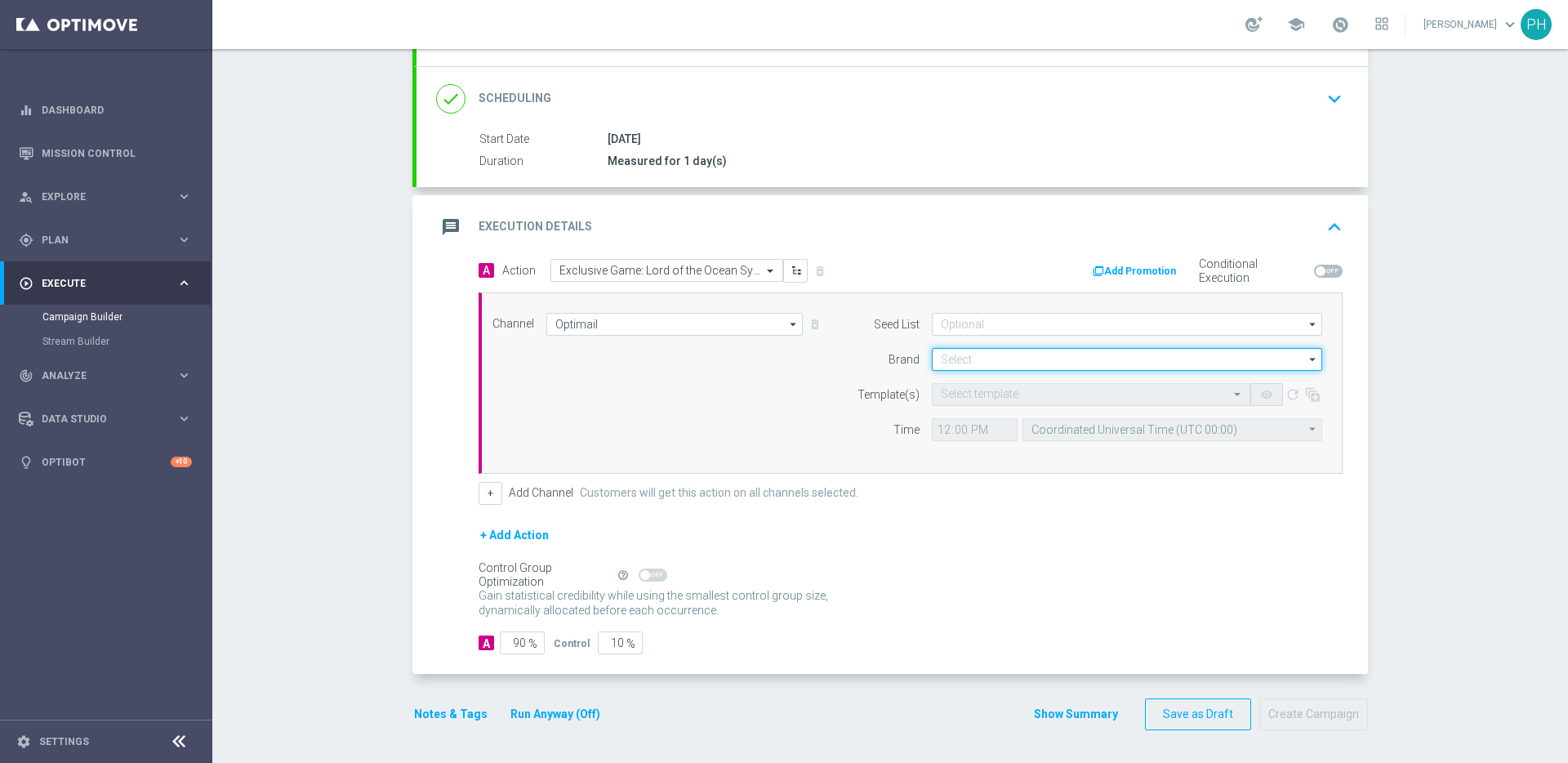
click at [972, 362] on input at bounding box center [1127, 359] width 390 height 23
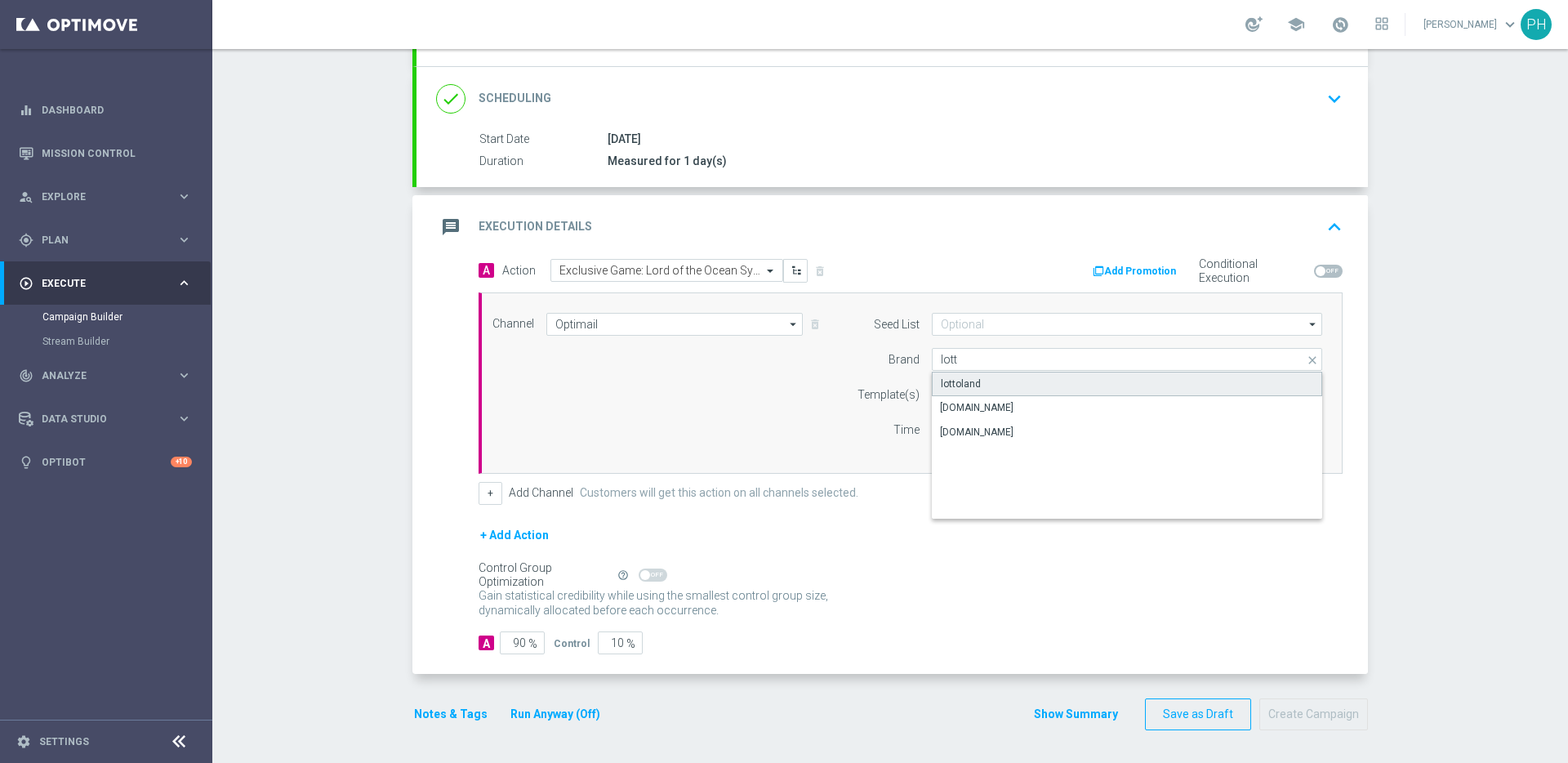
click at [983, 390] on div "lottoland" at bounding box center [1127, 384] width 390 height 24
type input "lottoland"
click at [772, 395] on div "Channel Optimail Optimail arrow_drop_down Show Selected 1 of 26 Silverpop" at bounding box center [908, 383] width 855 height 140
click at [1003, 394] on input "text" at bounding box center [1074, 395] width 268 height 14
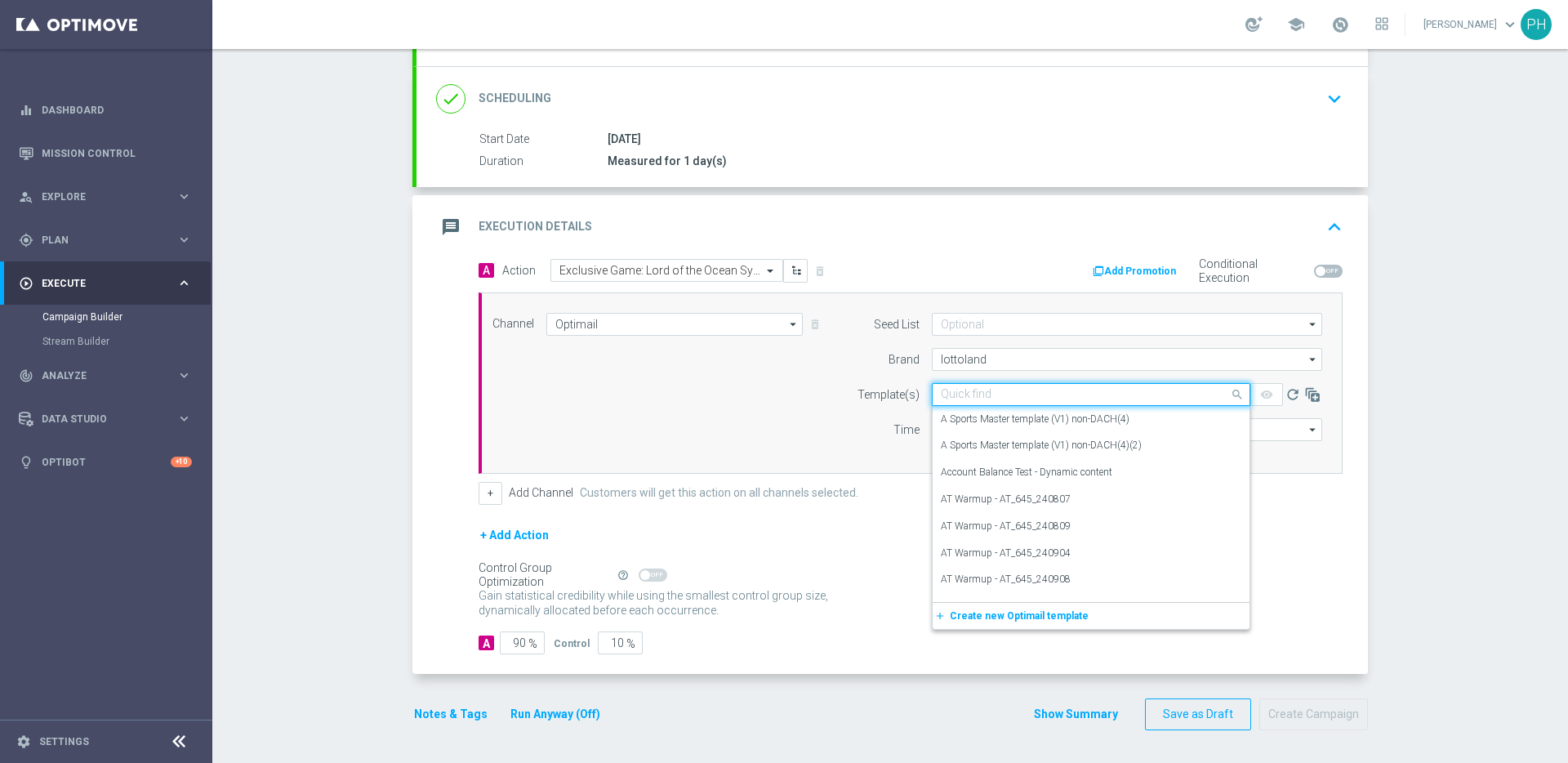
paste input "DE_INT__EXCLUSIVE_GAME_251009__NVIP_EMA_TAC_GM"
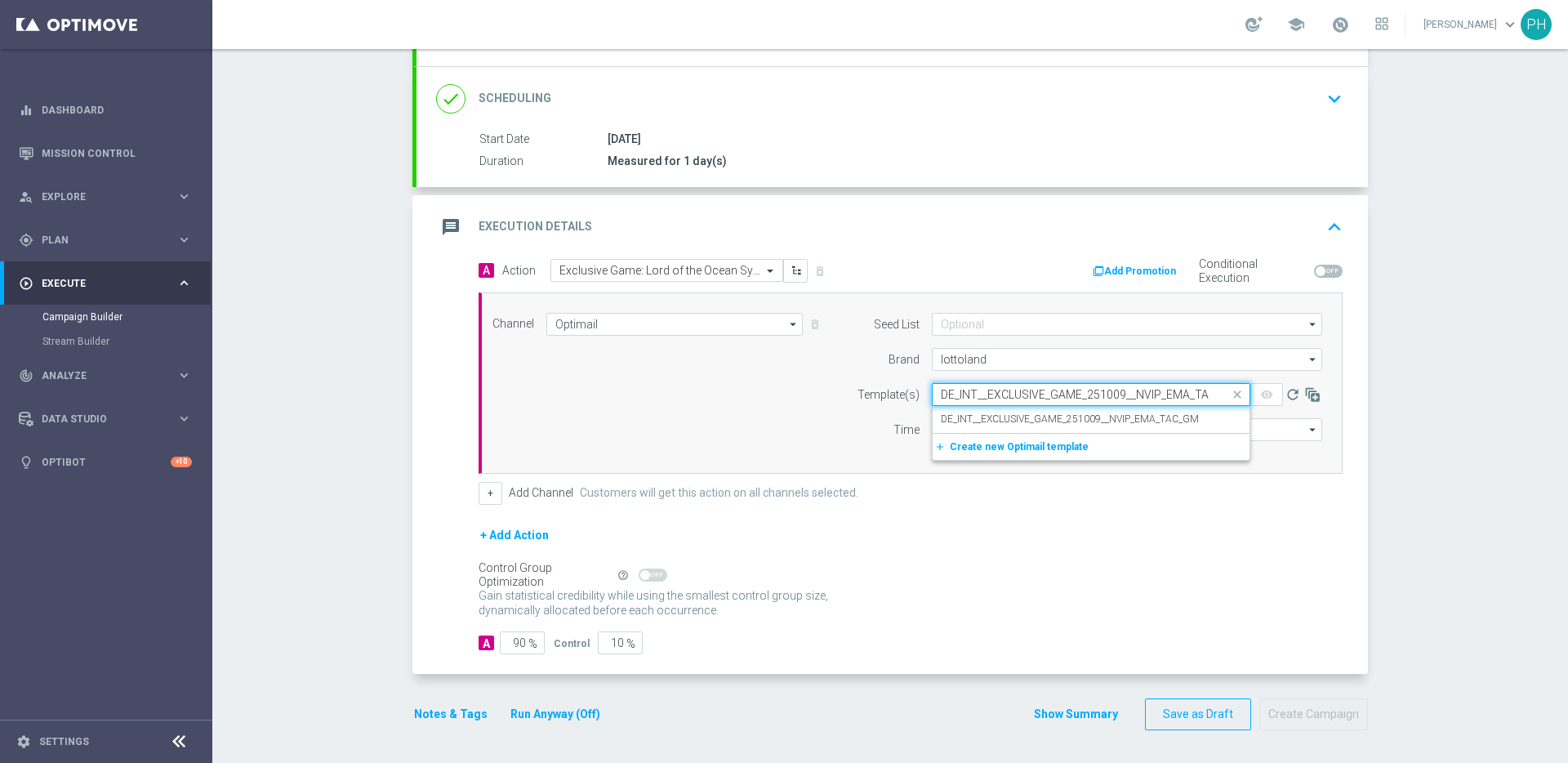
scroll to position [0, 28]
click at [1169, 422] on label "DE_INT__EXCLUSIVE_GAME_251009__NVIP_EMA_TAC_GM" at bounding box center [1069, 419] width 258 height 14
type input "DE_INT__EXCLUSIVE_GAME_251009__NVIP_EMA_TAC_GM"
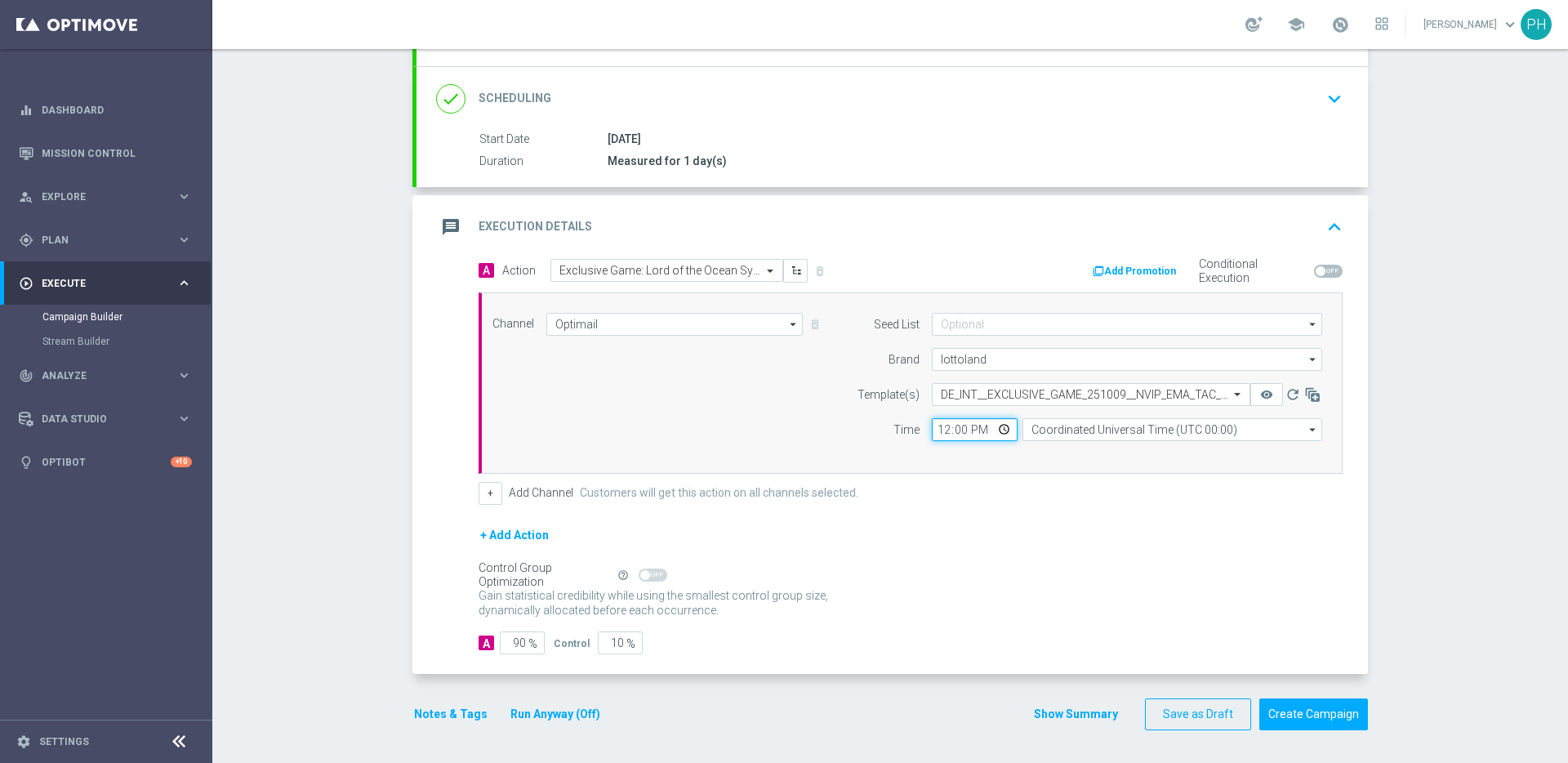
click at [968, 433] on input "12:00" at bounding box center [975, 429] width 86 height 23
type input "17:00"
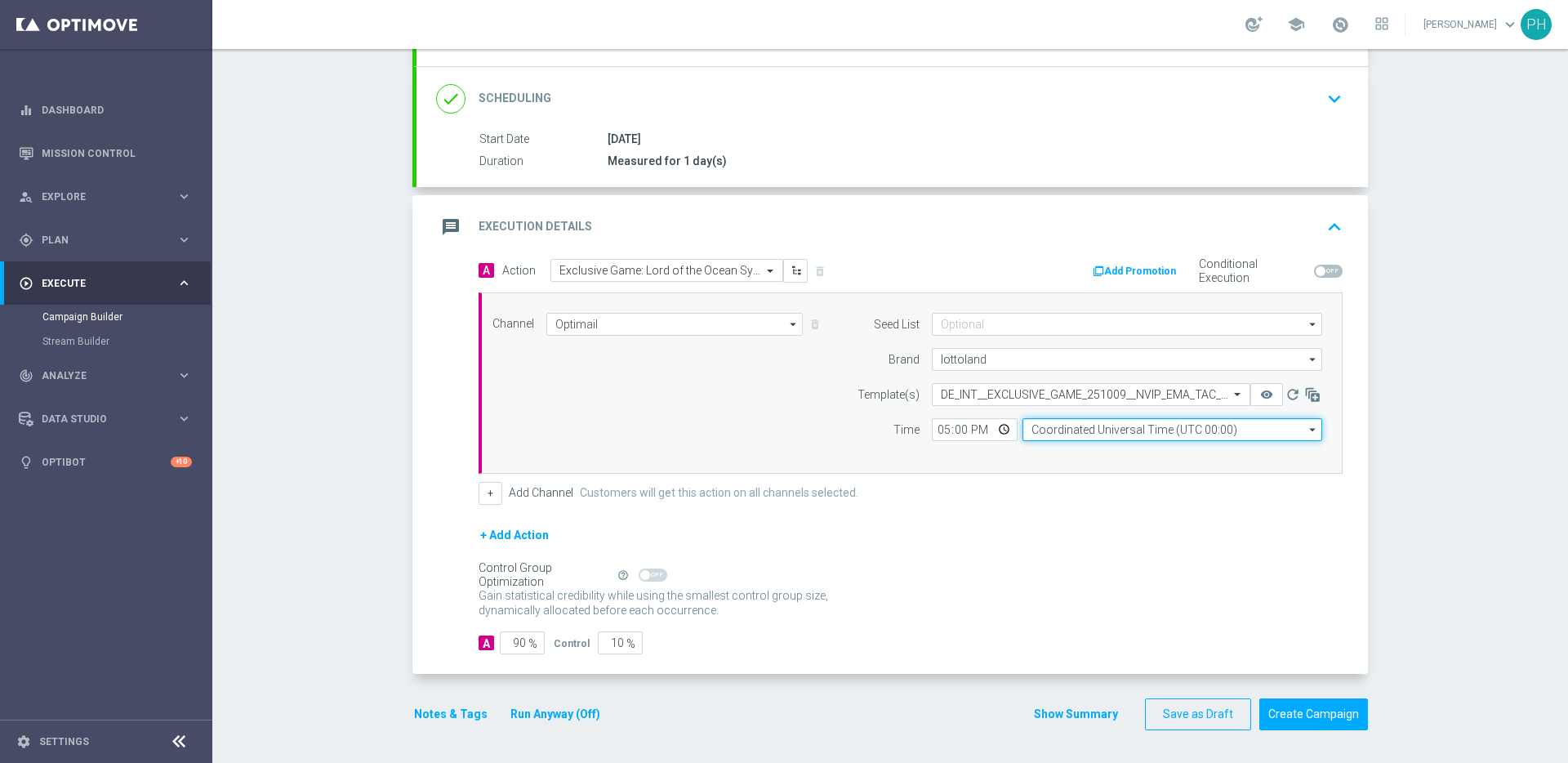
click at [1173, 439] on input "Coordinated Universal Time (UTC 00:00)" at bounding box center [1173, 429] width 299 height 23
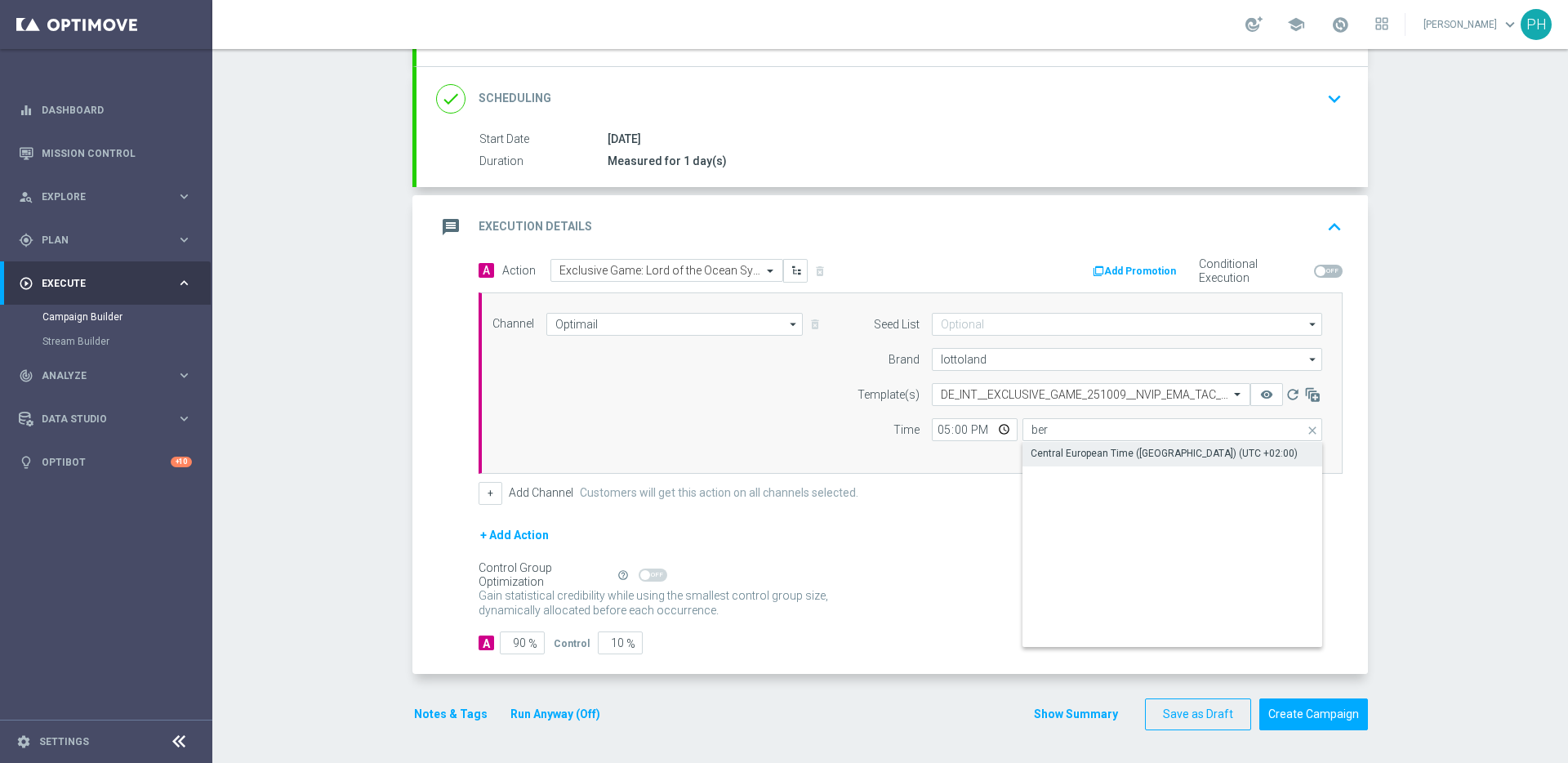
click at [1094, 446] on div "Central European Time ([GEOGRAPHIC_DATA]) (UTC +02:00)" at bounding box center [1163, 453] width 267 height 14
type input "Central European Time ([GEOGRAPHIC_DATA]) (UTC +02:00)"
drag, startPoint x: 508, startPoint y: 644, endPoint x: 533, endPoint y: 643, distance: 25.0
click at [533, 643] on input "90" at bounding box center [522, 643] width 45 height 23
type input "9"
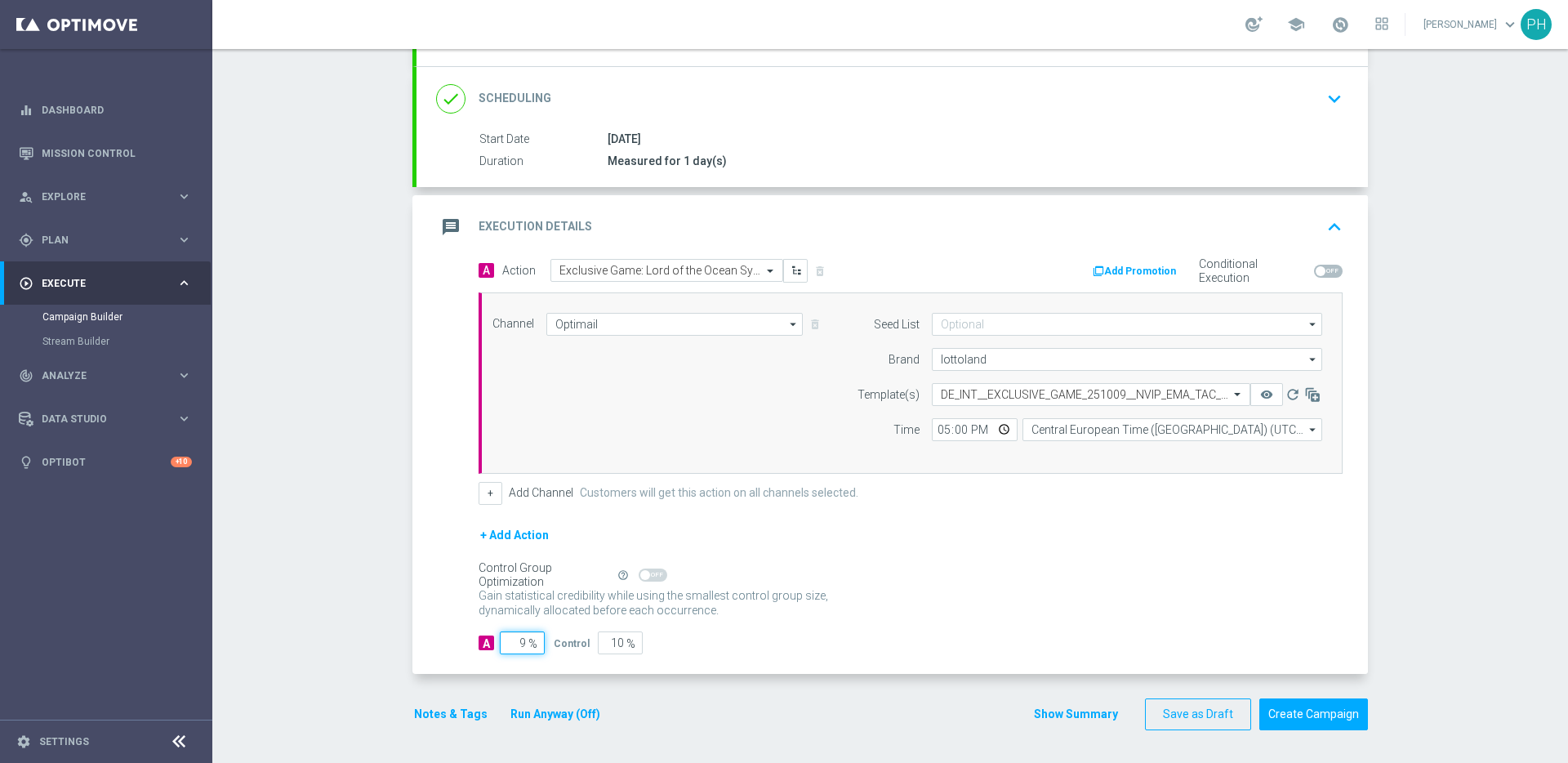
type input "91"
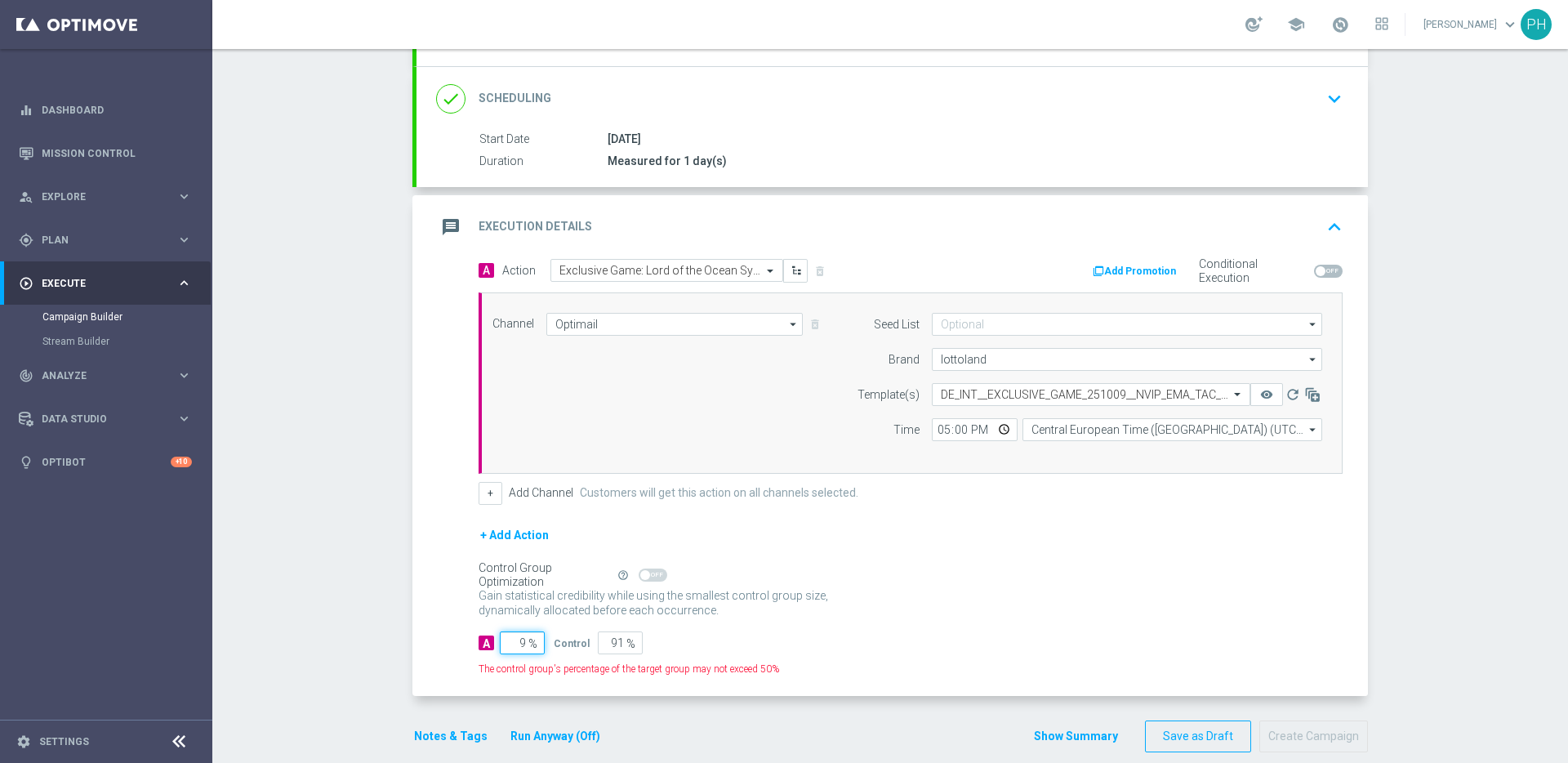
type input "98"
type input "2"
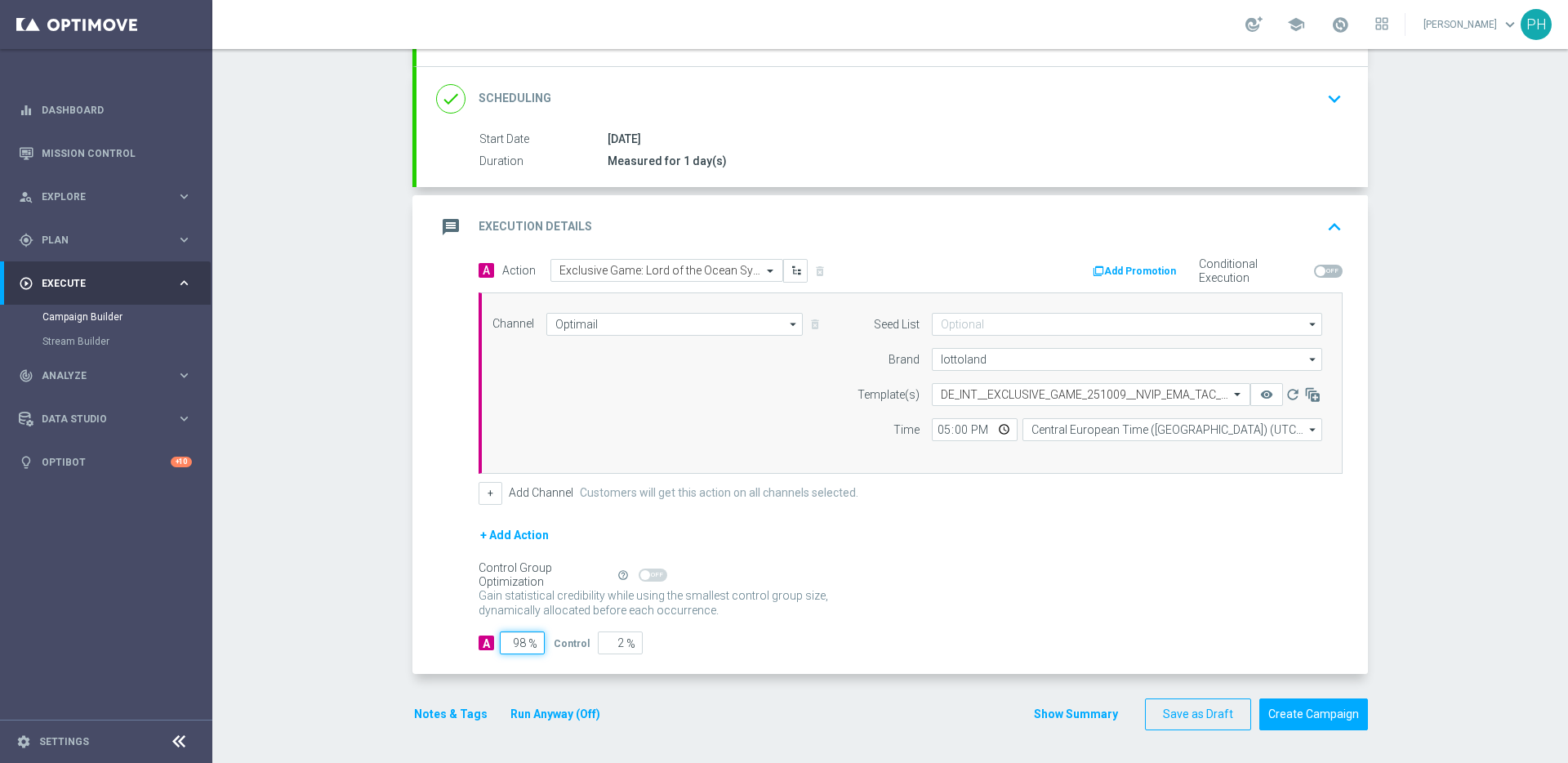
type input "98"
click at [965, 612] on div "Gain statistical credibility while using the smallest control group size, dynam…" at bounding box center [910, 603] width 864 height 40
click at [458, 708] on button "Notes & Tags" at bounding box center [450, 714] width 77 height 20
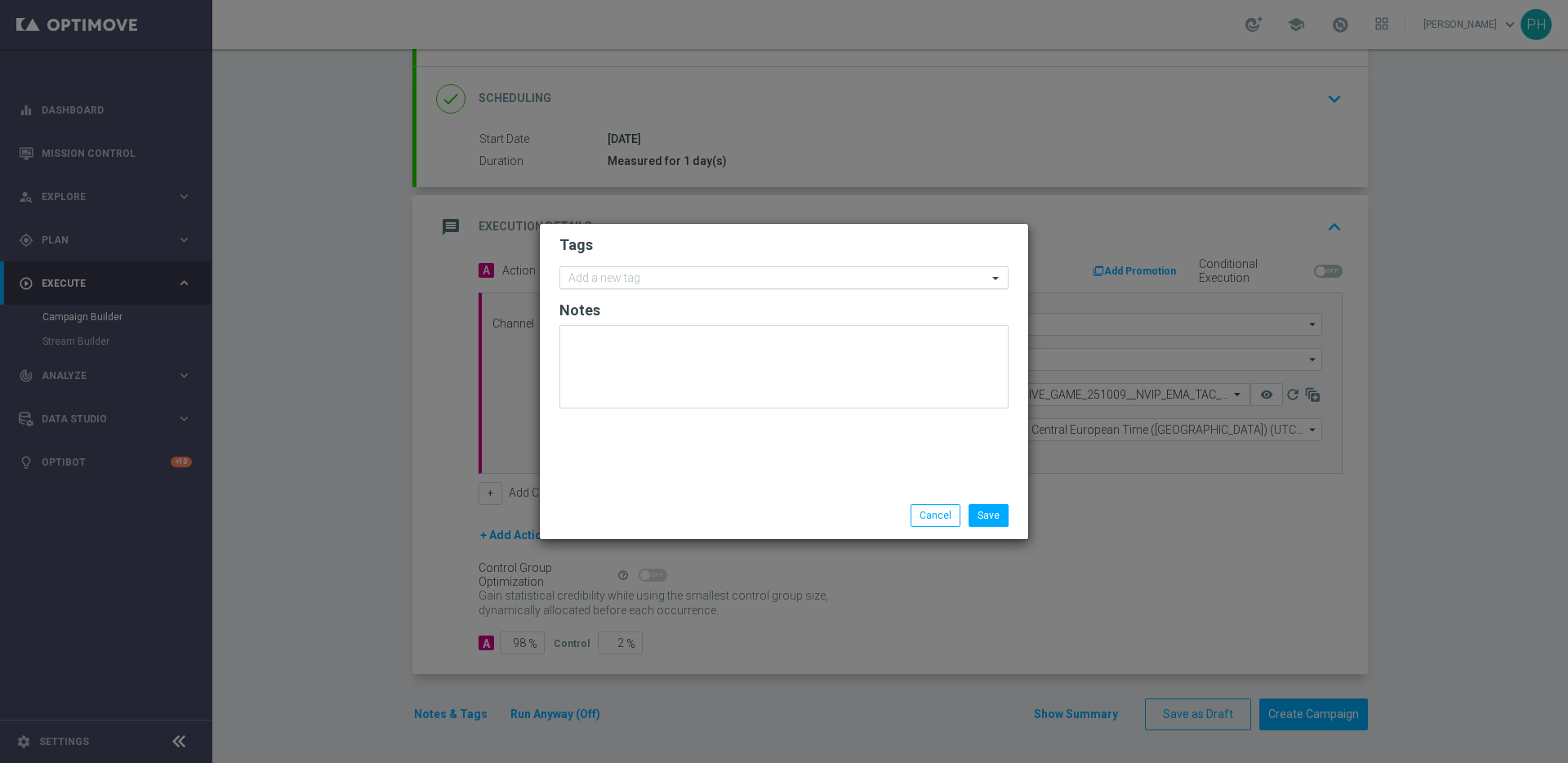
click at [637, 280] on input "text" at bounding box center [778, 278] width 419 height 14
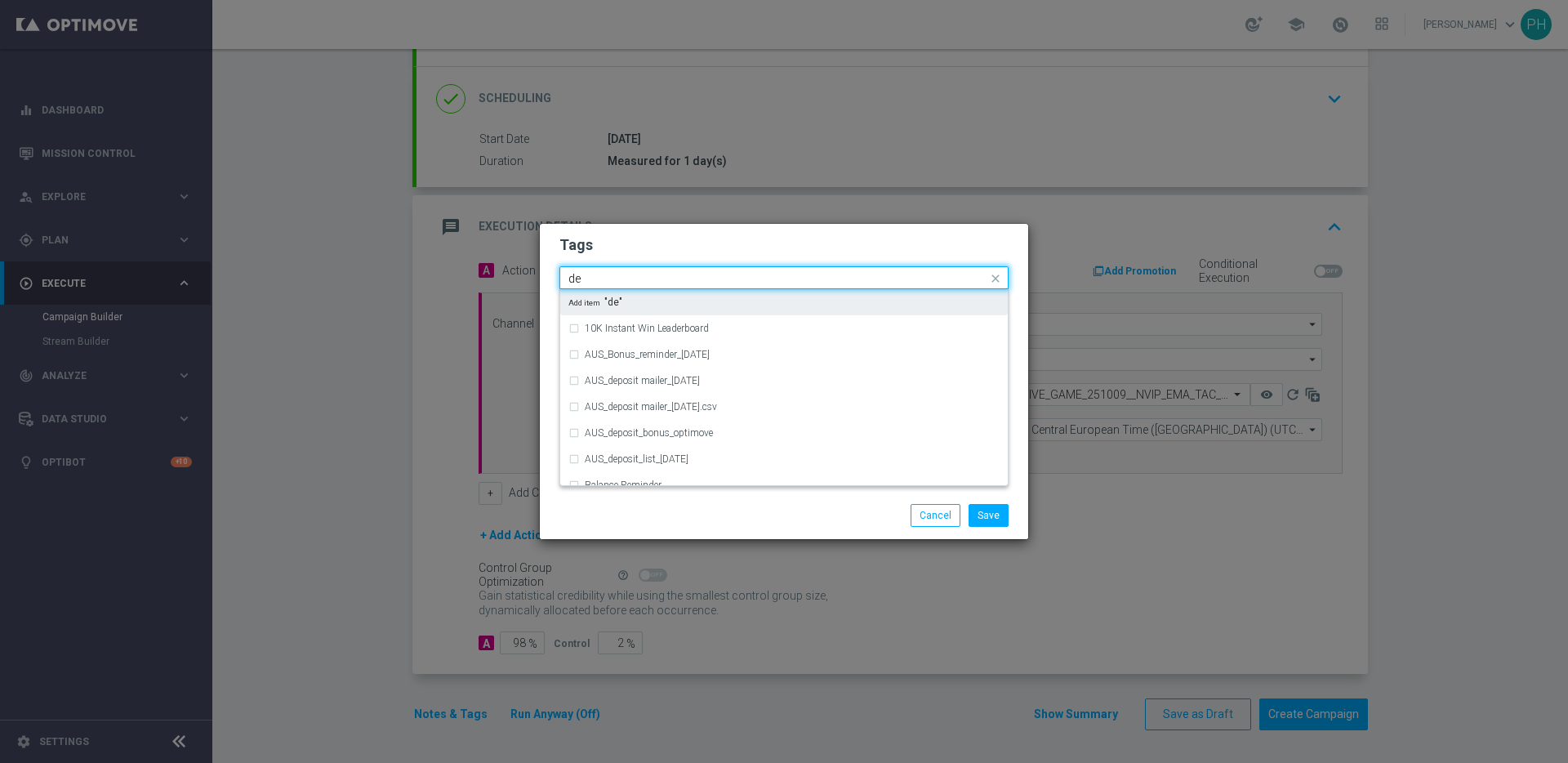
type input "d"
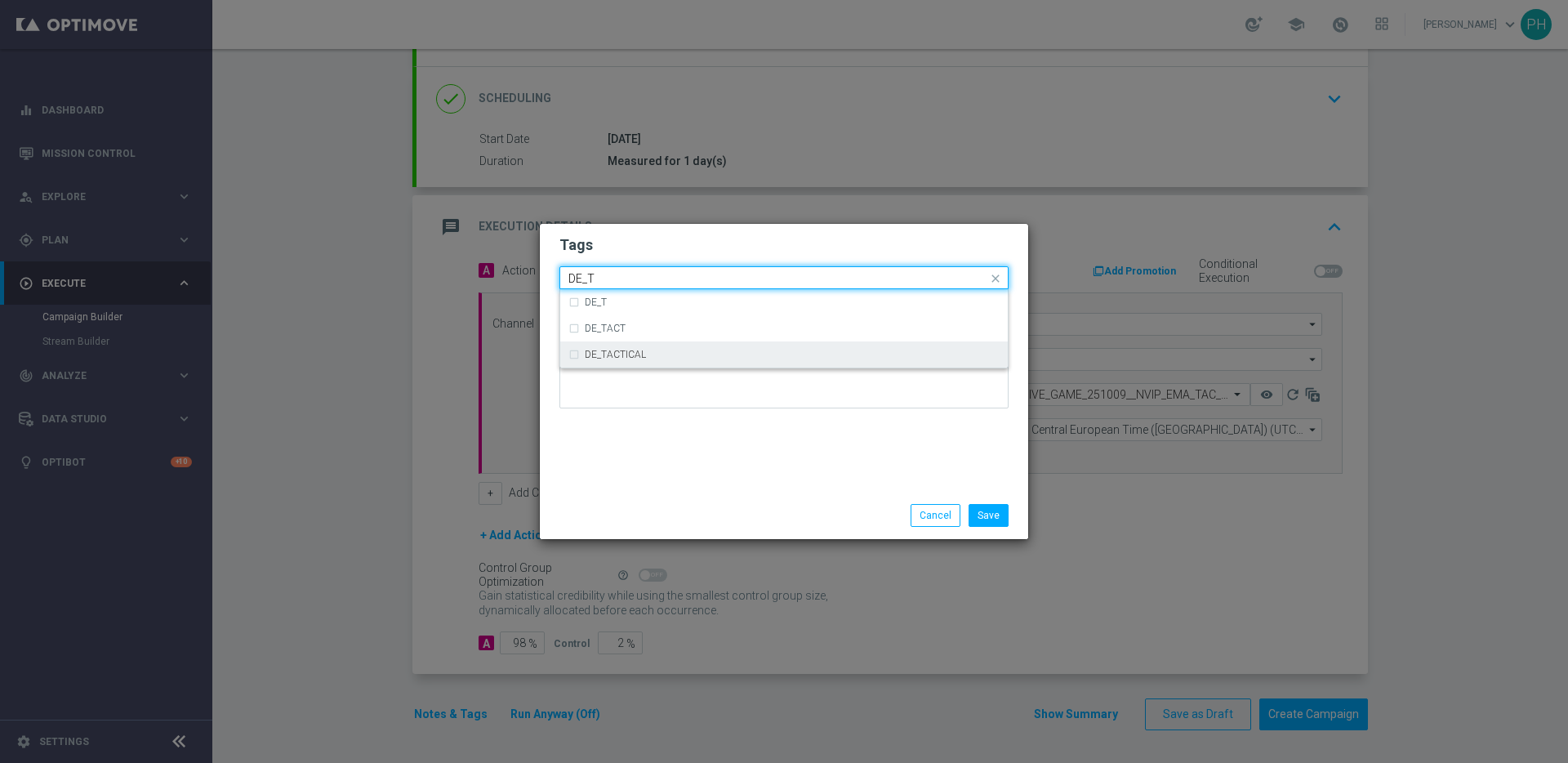
click at [660, 359] on div "DE_TACTICAL" at bounding box center [784, 354] width 432 height 26
type input "DE_T"
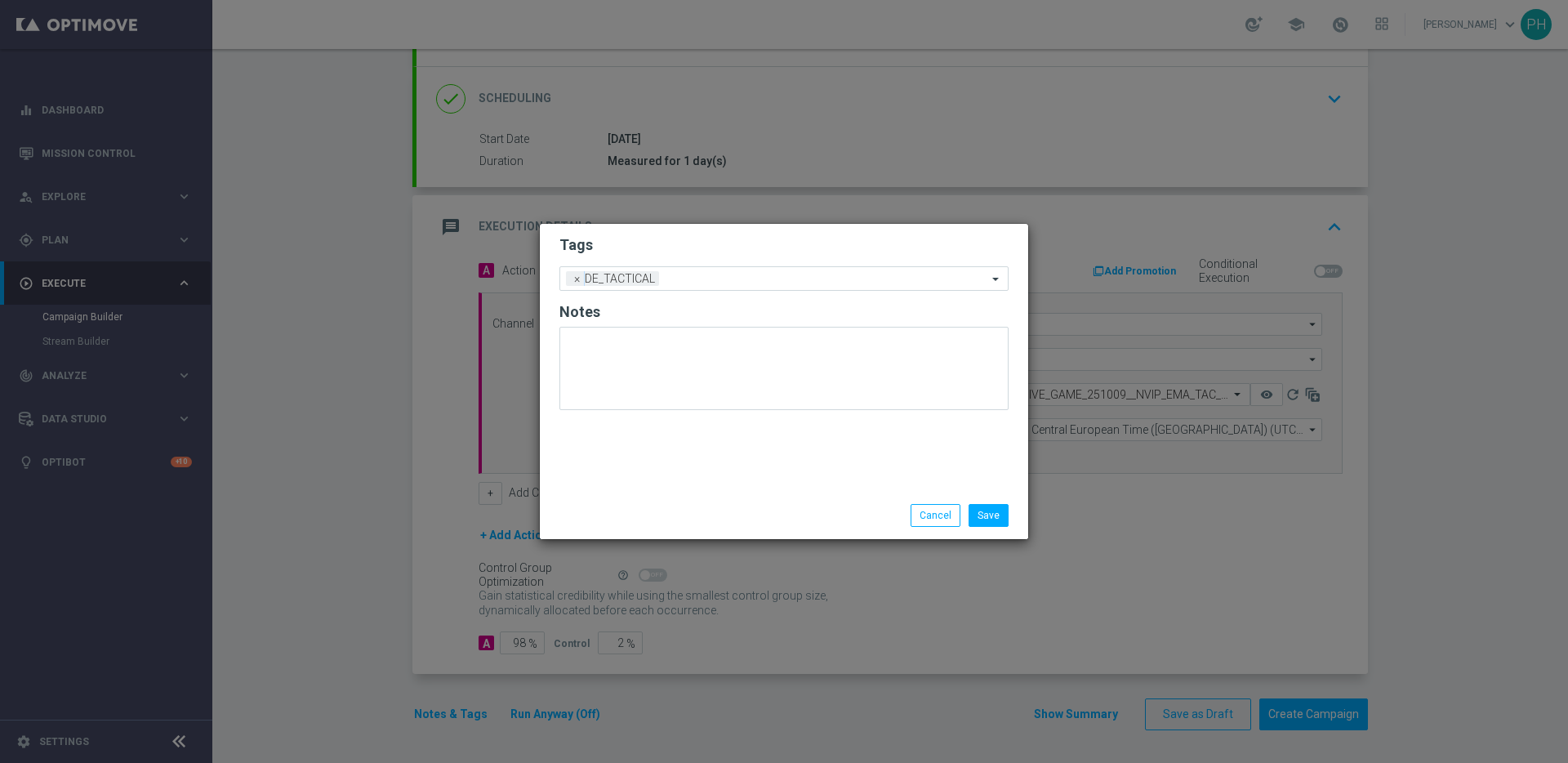
click at [821, 487] on div "Tags Add a new tag × DE_TACTICAL Notes" at bounding box center [784, 358] width 489 height 268
click at [995, 511] on button "Save" at bounding box center [988, 515] width 40 height 23
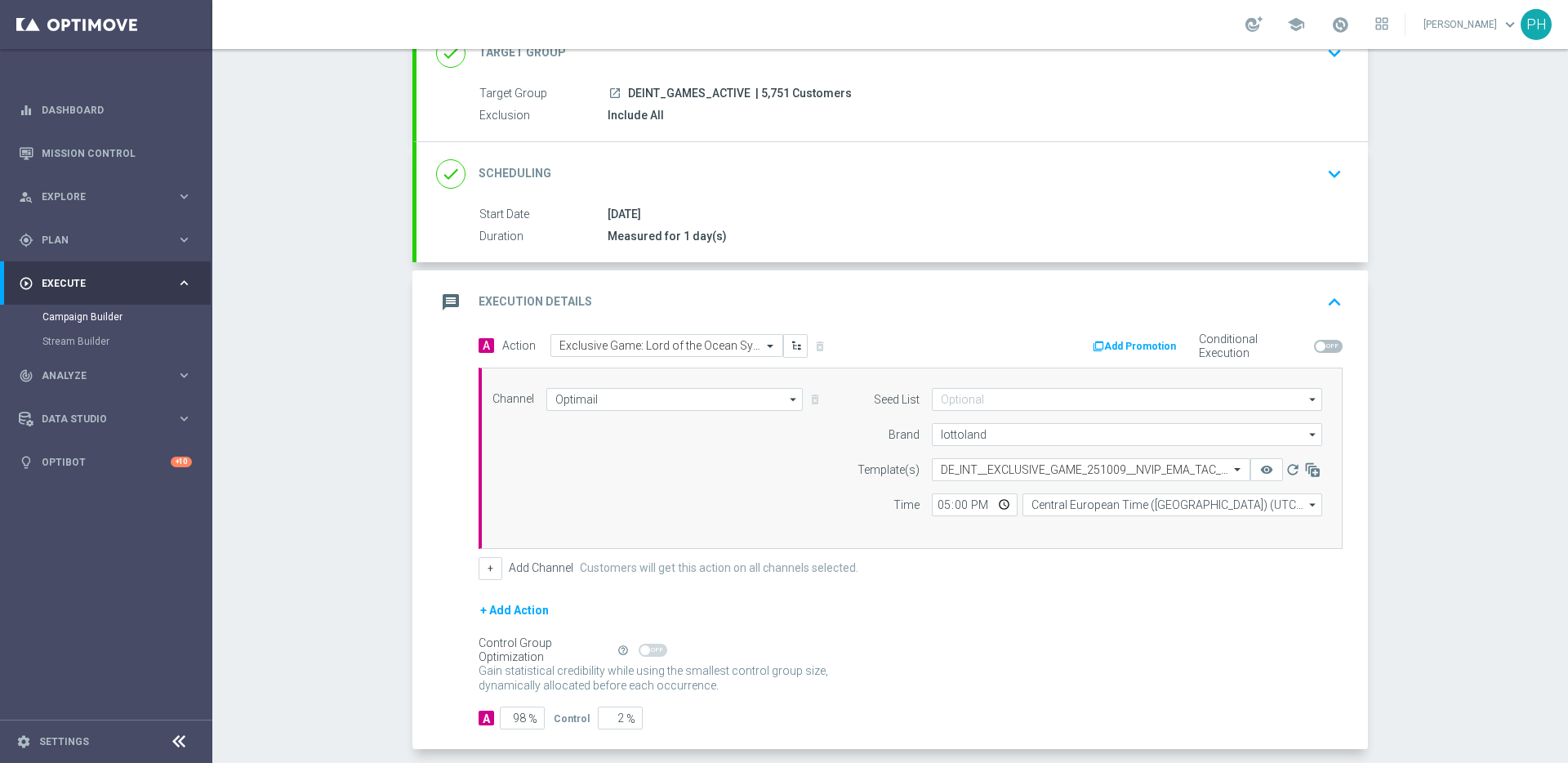
scroll to position [200, 0]
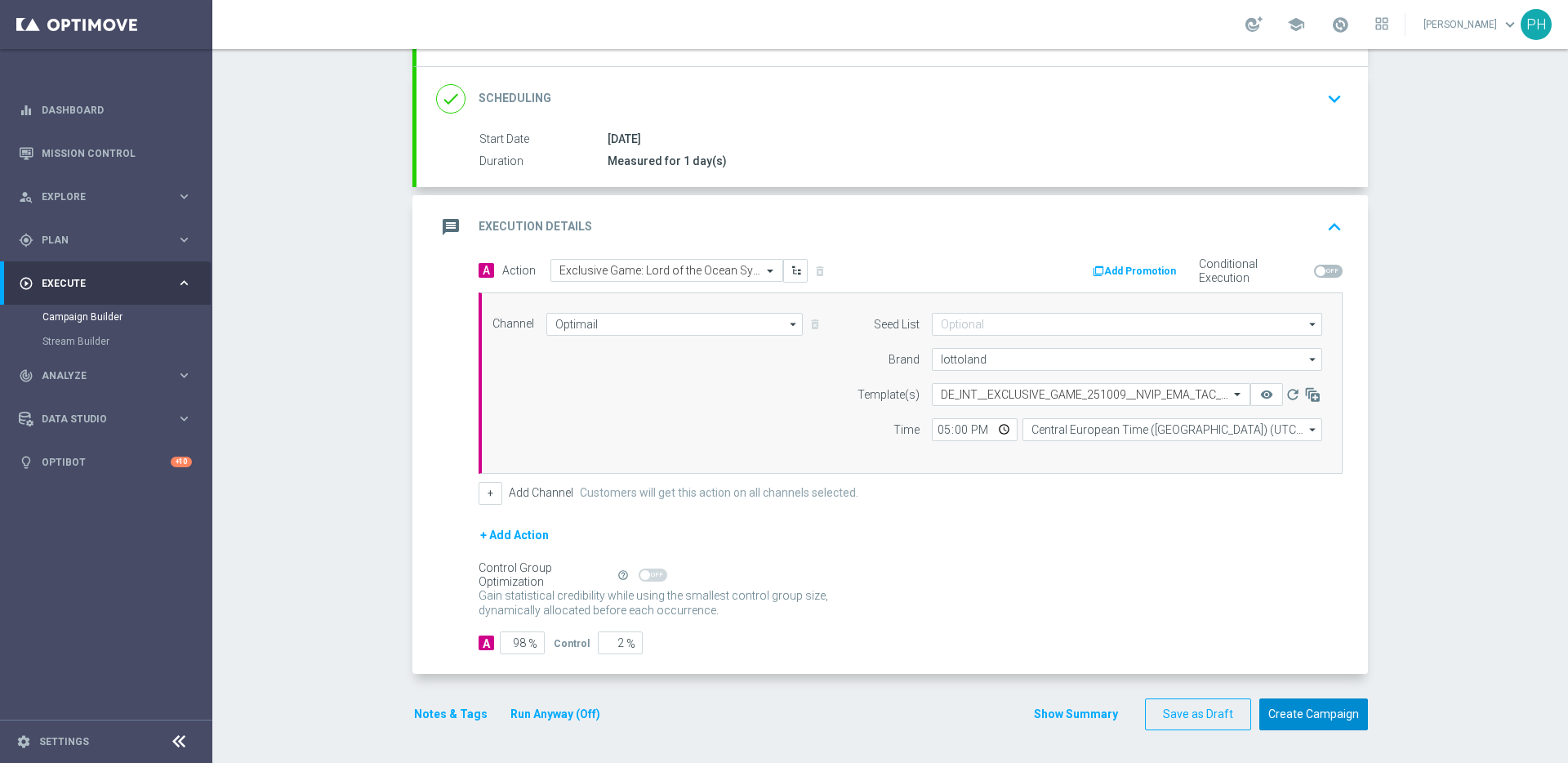
click at [1308, 710] on button "Create Campaign" at bounding box center [1313, 714] width 109 height 32
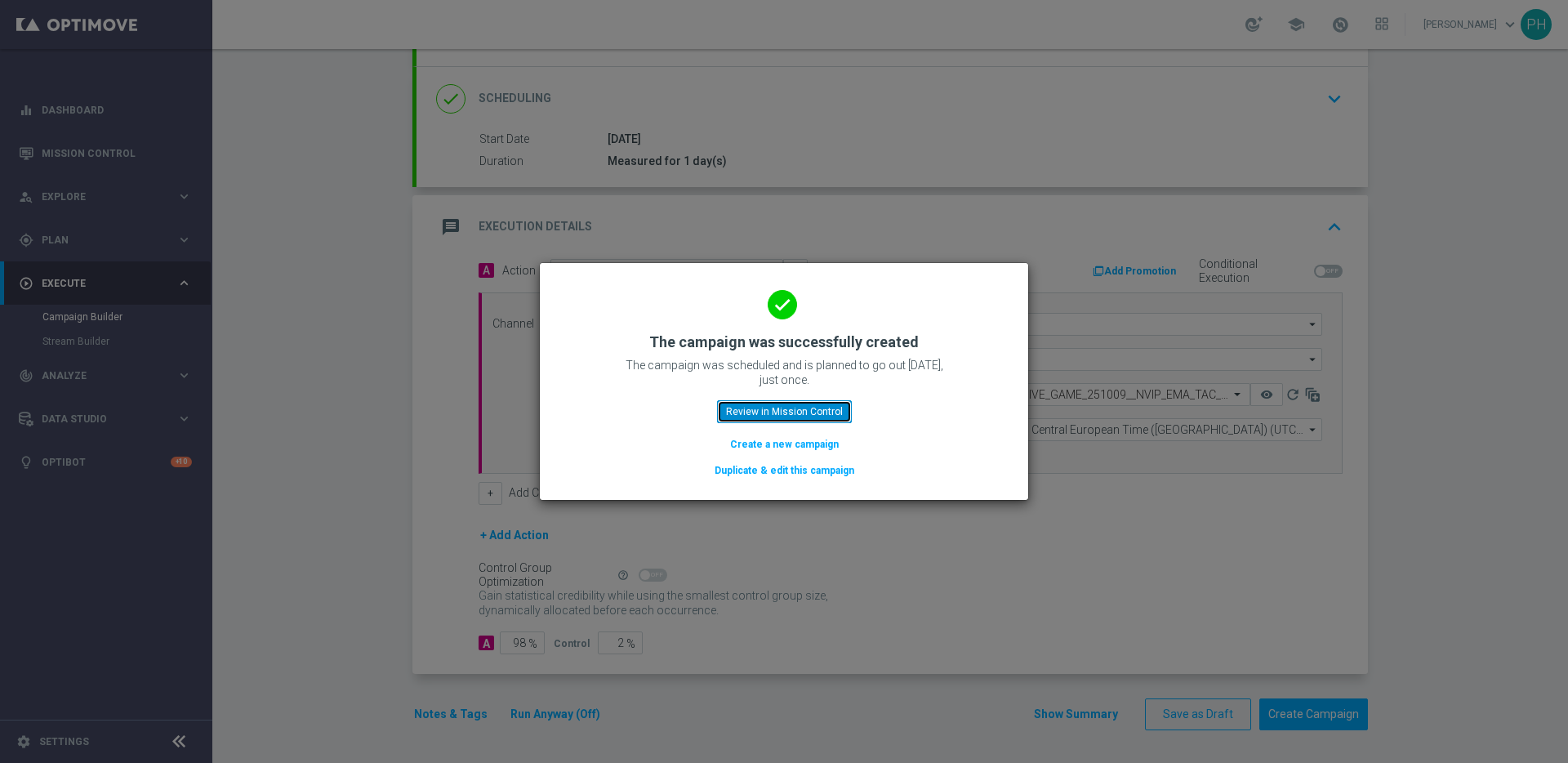
click at [802, 413] on button "Review in Mission Control" at bounding box center [784, 411] width 135 height 23
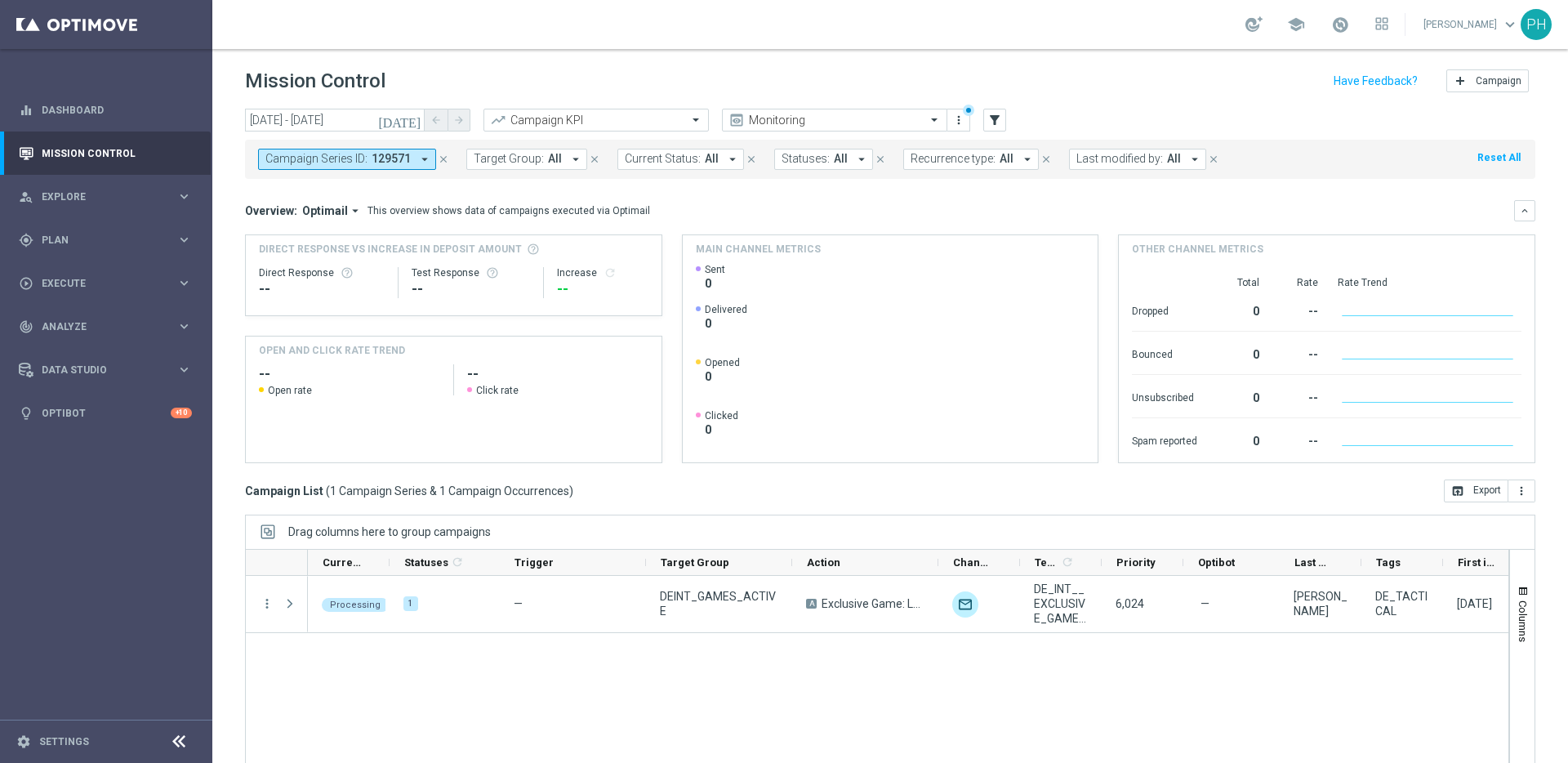
click at [442, 157] on icon "close" at bounding box center [443, 160] width 12 height 12
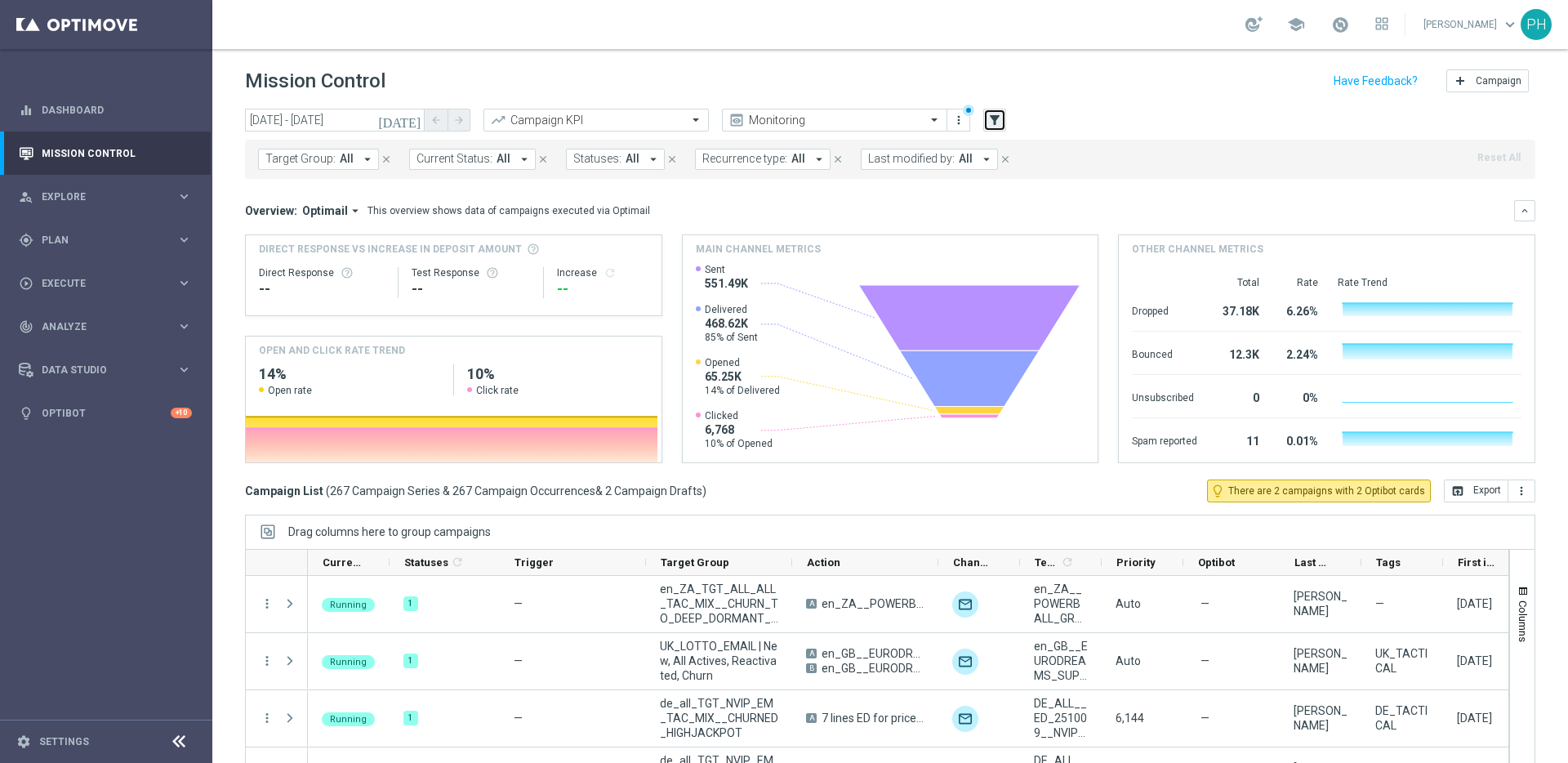
click at [991, 114] on icon "filter_alt" at bounding box center [994, 119] width 14 height 14
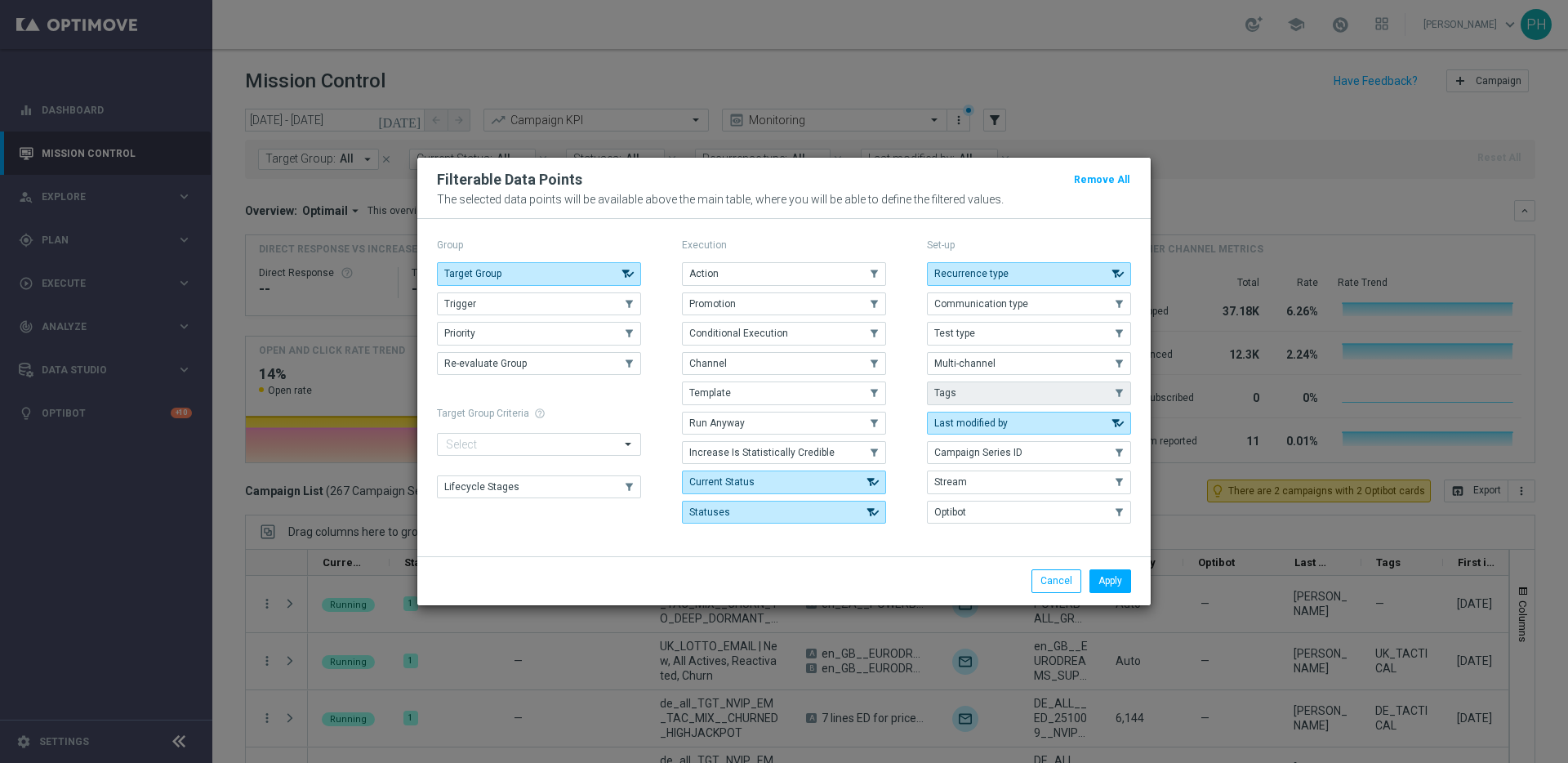
click at [996, 388] on button "Tags" at bounding box center [1029, 392] width 204 height 23
click at [1120, 576] on button "Apply" at bounding box center [1110, 580] width 42 height 23
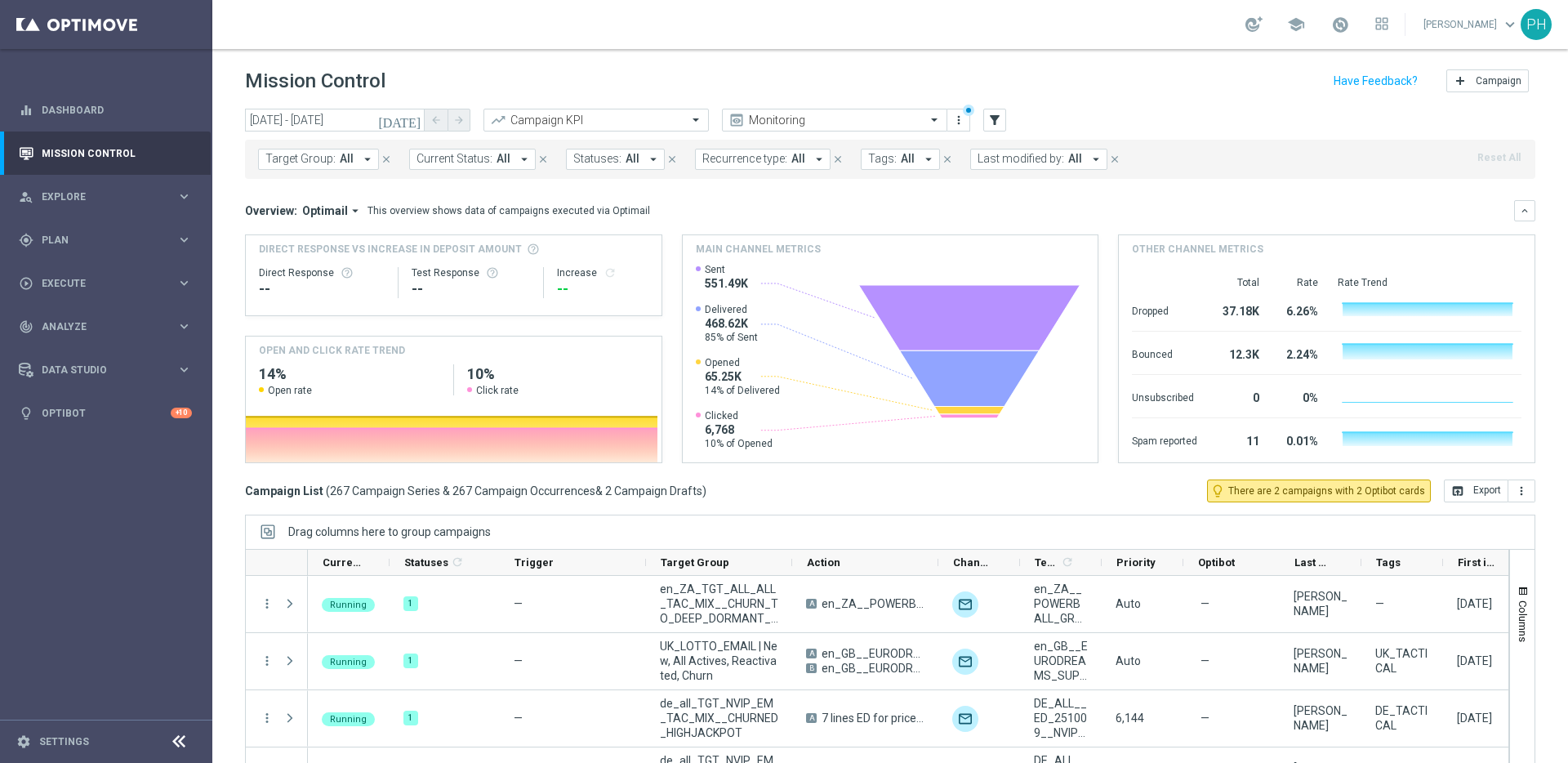
click at [921, 159] on icon "arrow_drop_down" at bounding box center [928, 159] width 14 height 14
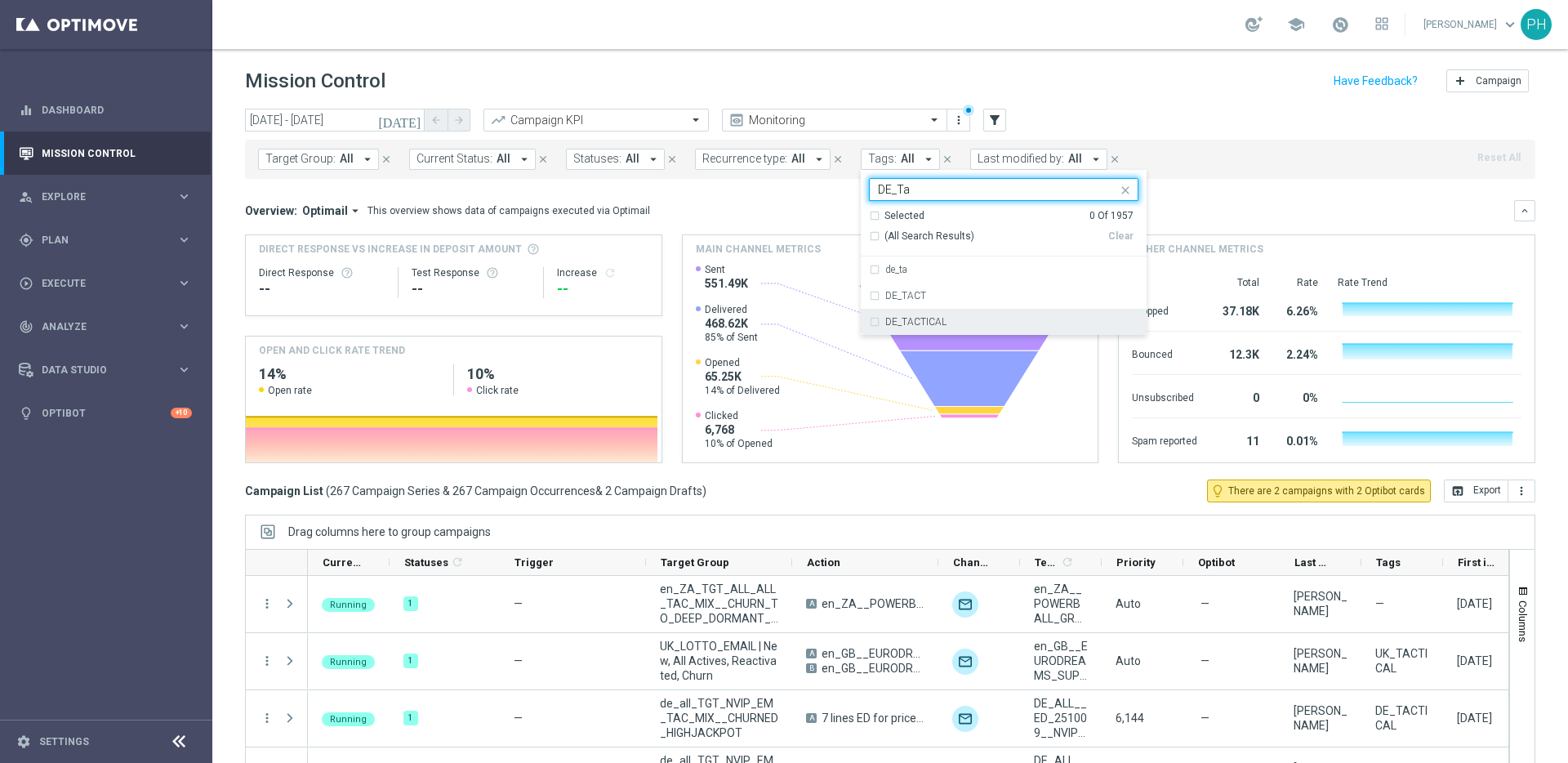
click at [946, 318] on div "DE_TACTICAL" at bounding box center [1011, 322] width 253 height 10
type input "DE_Ta"
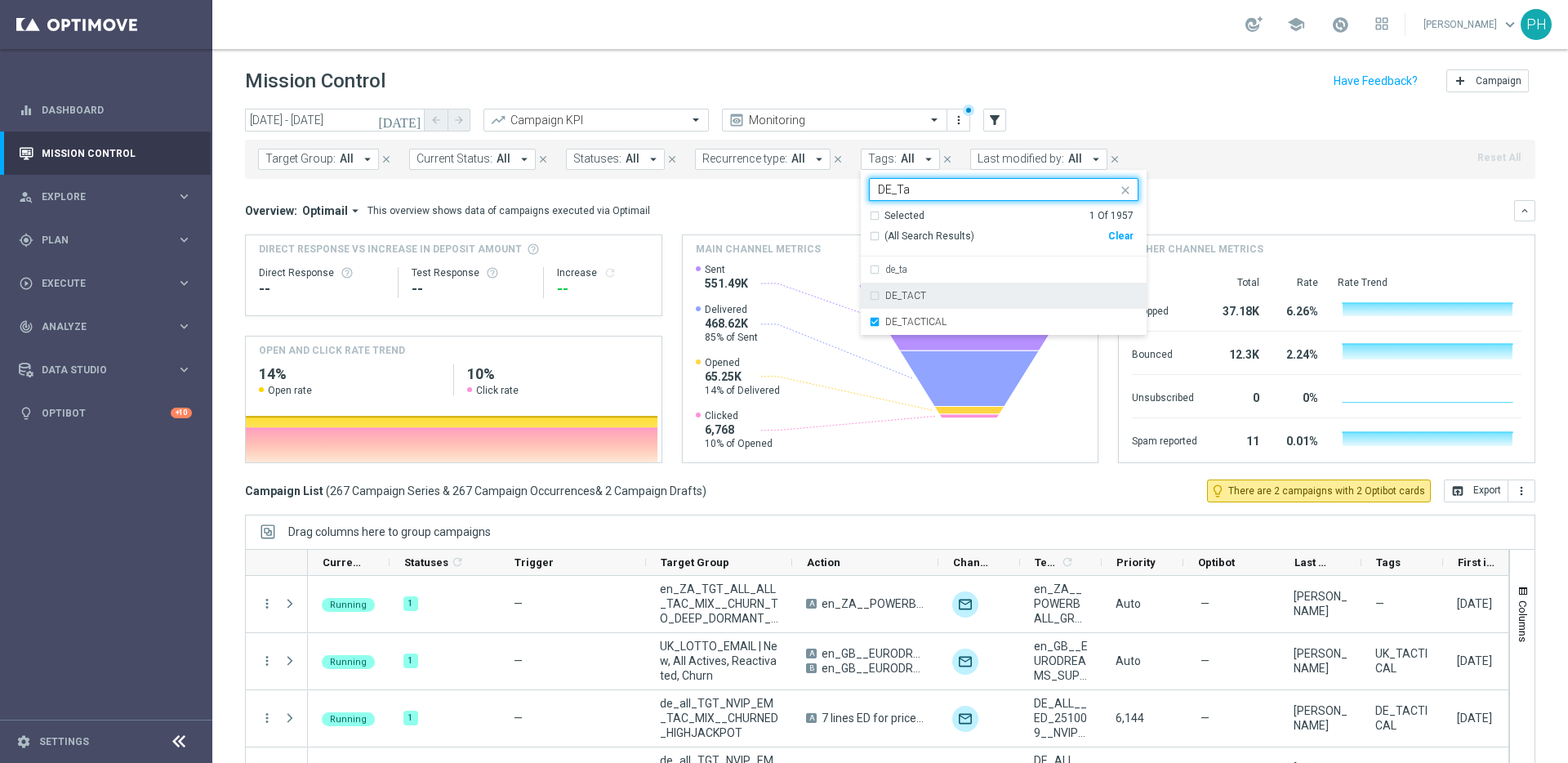
click at [937, 187] on input "DE_Ta" at bounding box center [998, 189] width 239 height 14
drag, startPoint x: 938, startPoint y: 187, endPoint x: 823, endPoint y: 182, distance: 115.1
click at [823, 182] on div "[DATE] [DATE] - [DATE] arrow_back arrow_forward Campaign KPI trending_up Monito…" at bounding box center [890, 428] width 1356 height 639
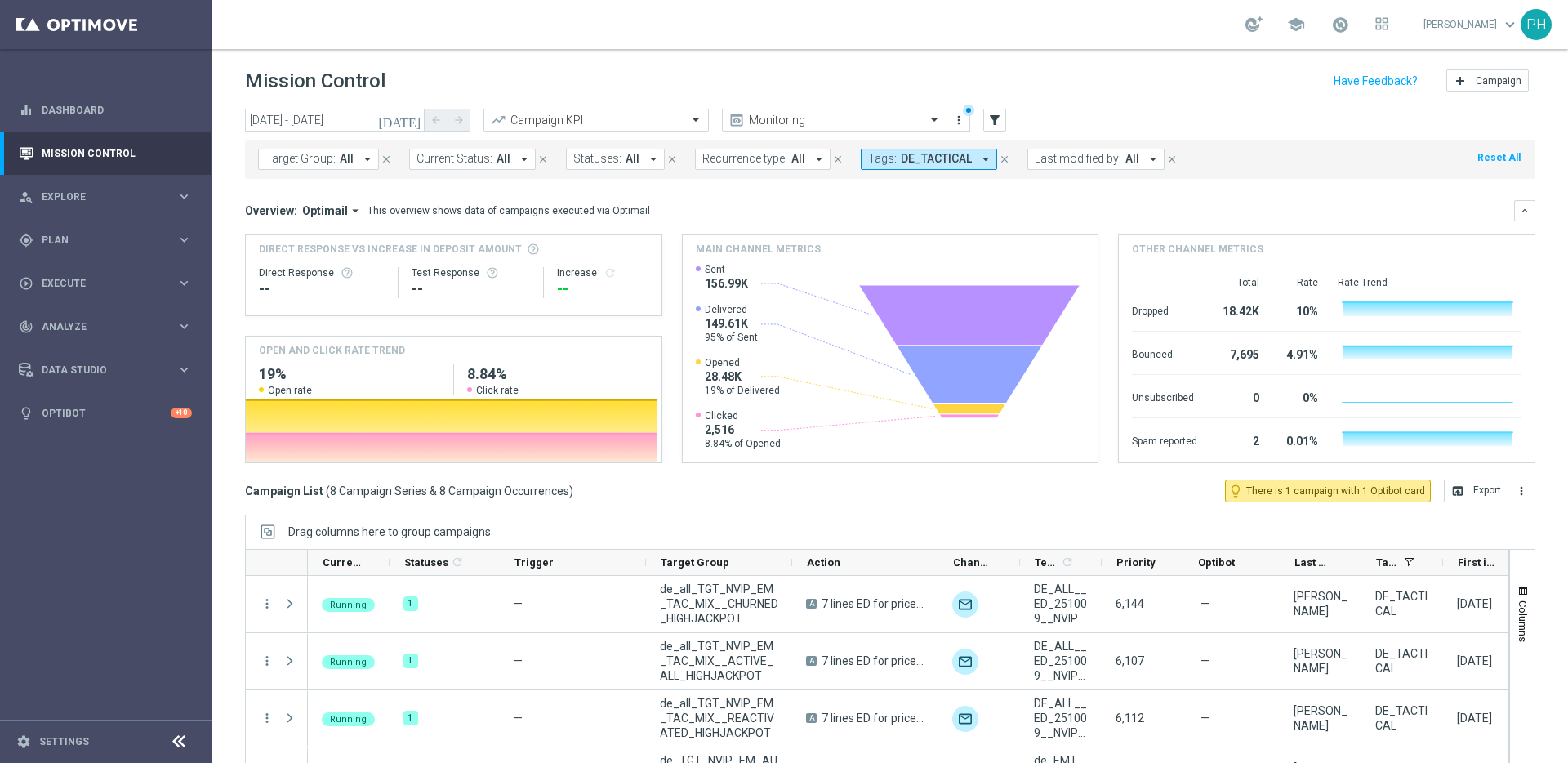
click at [935, 157] on span "DE_TACTICAL" at bounding box center [936, 159] width 71 height 14
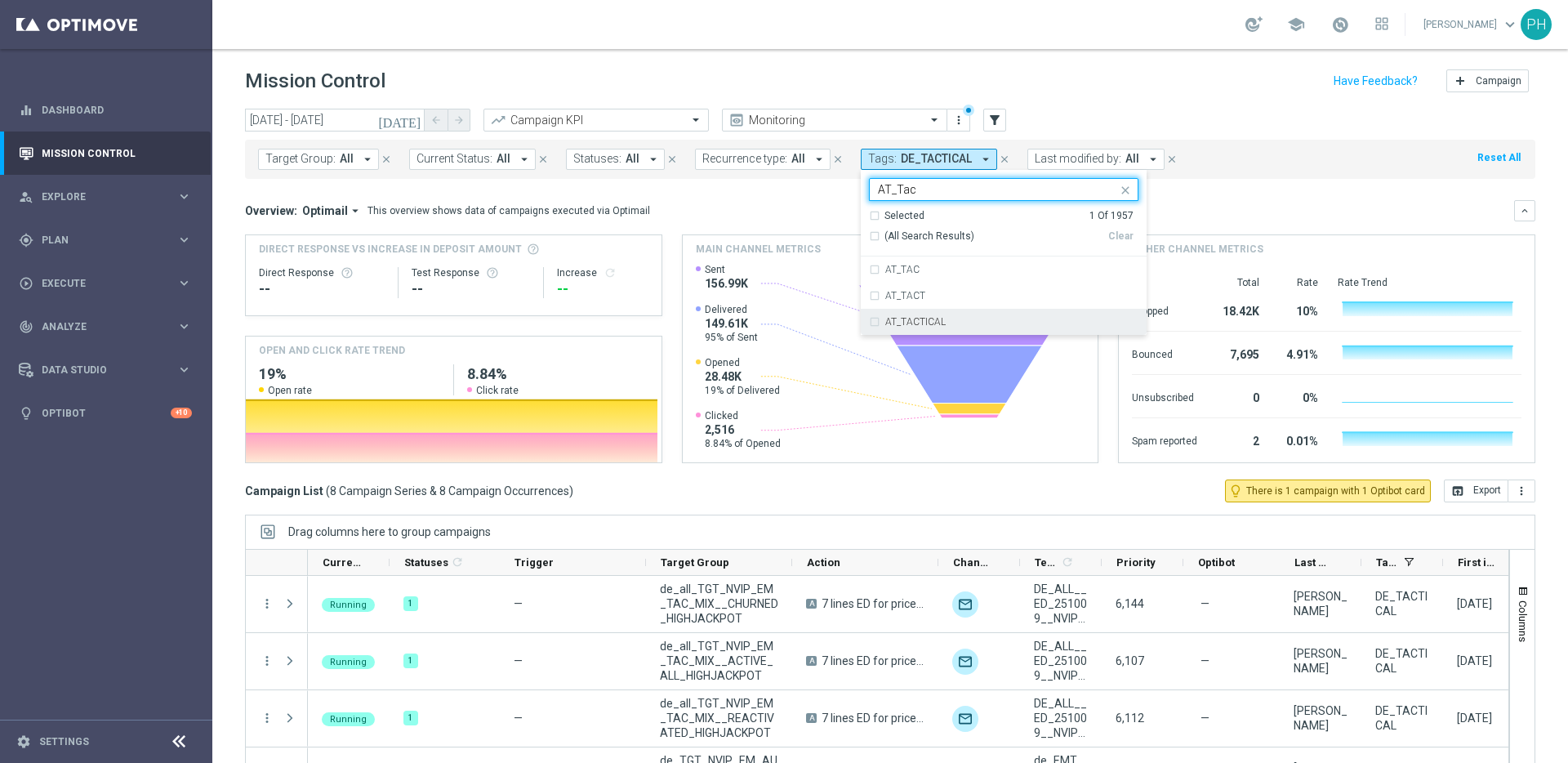
click at [969, 323] on div "AT_TACTICAL" at bounding box center [1011, 322] width 253 height 10
type input "AT_Tac"
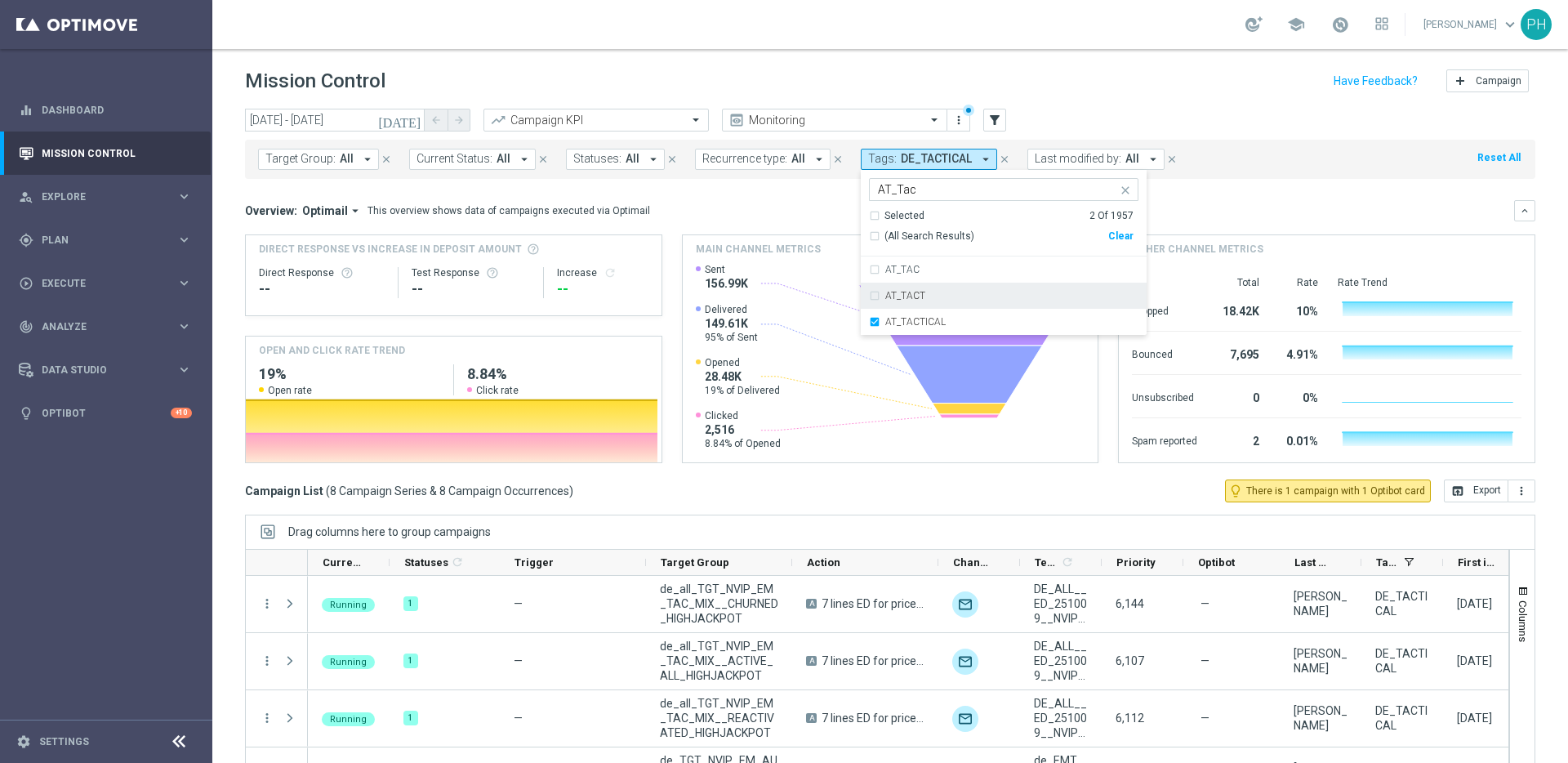
click at [1248, 187] on mini-dashboard "Overview: Optimail arrow_drop_down This overview shows data of campaigns execut…" at bounding box center [890, 329] width 1290 height 300
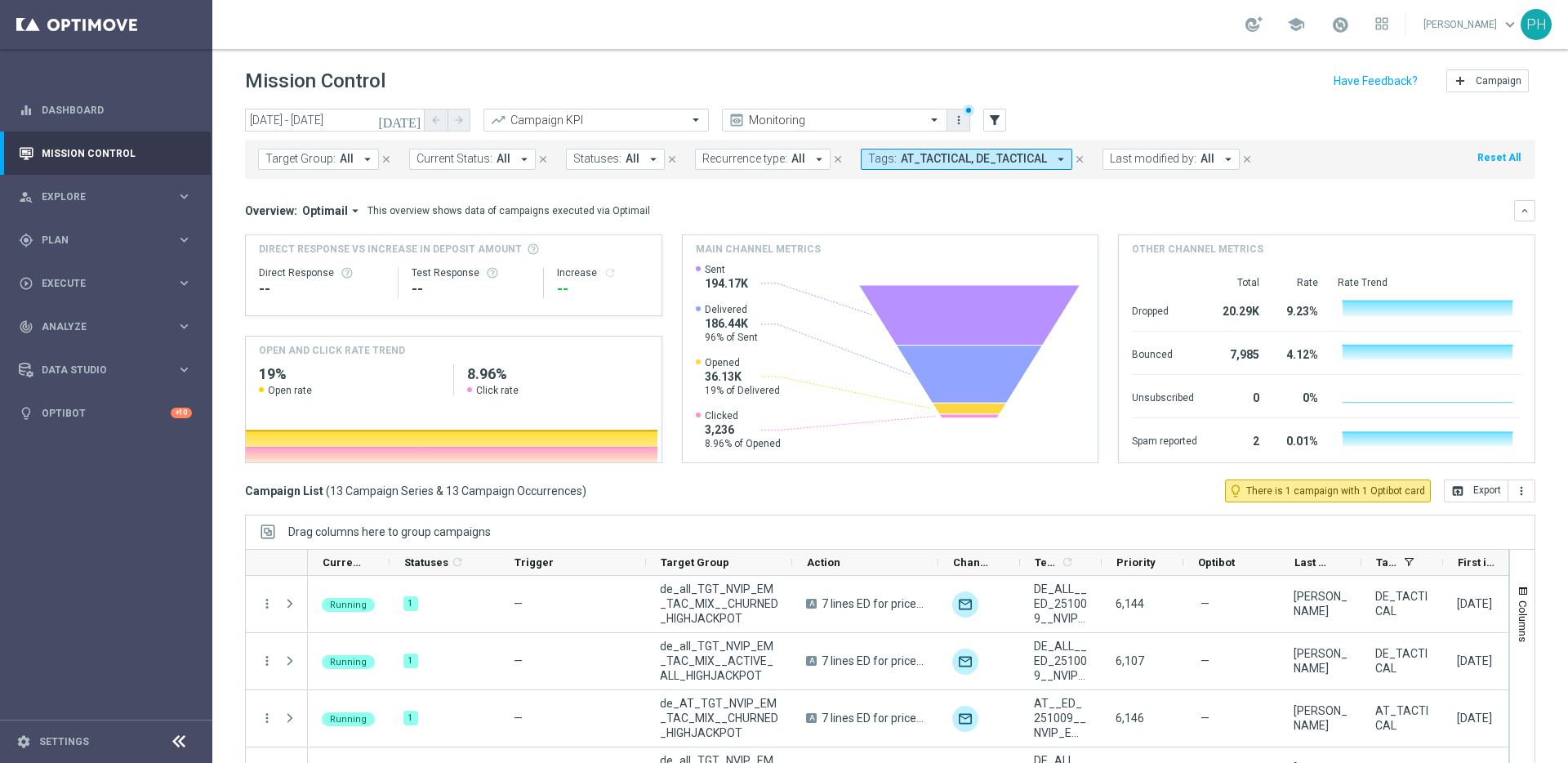
click at [957, 114] on icon "more_vert" at bounding box center [959, 120] width 13 height 13
click at [1048, 182] on div "Save as new view" at bounding box center [1045, 183] width 148 height 12
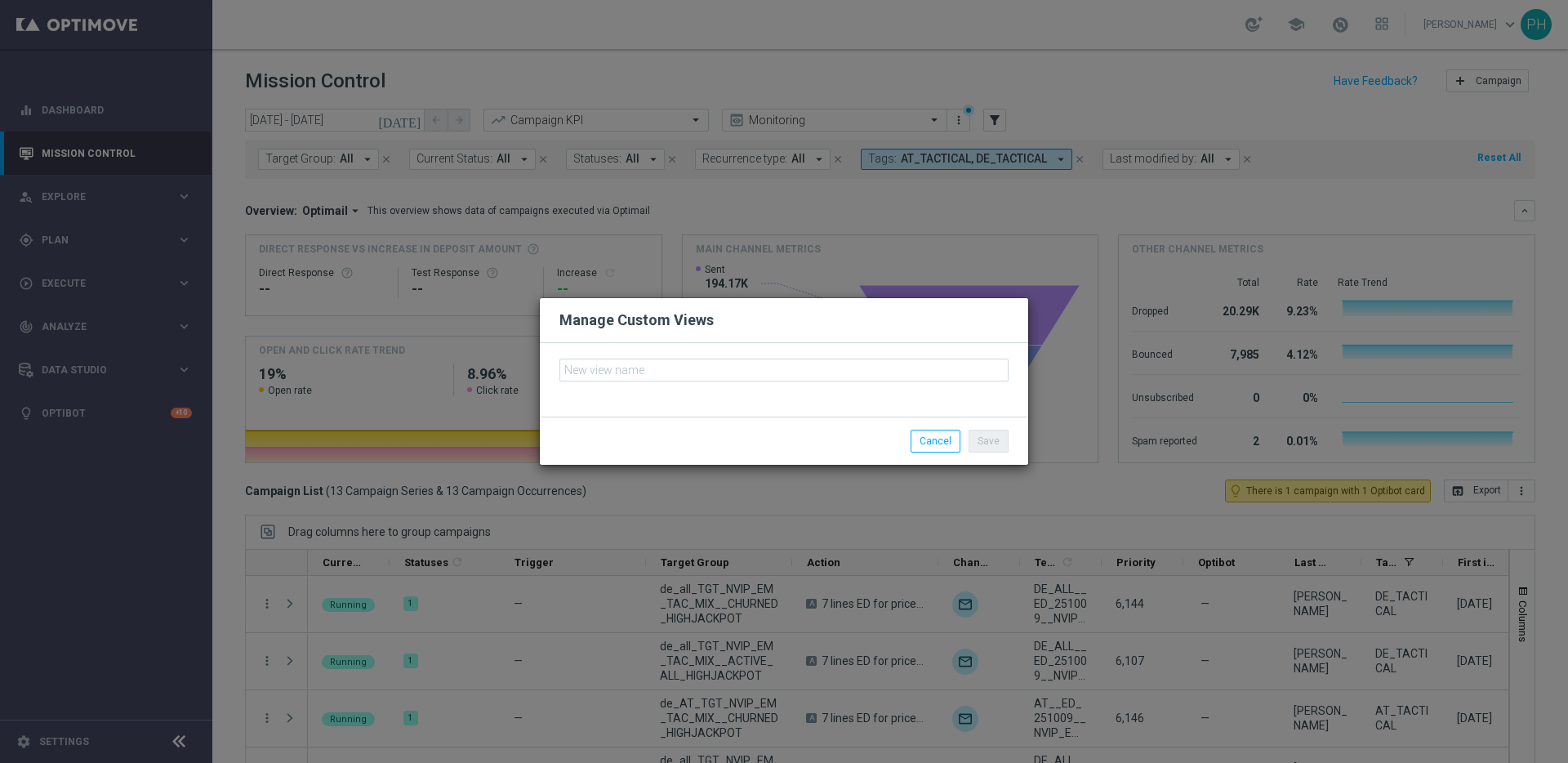
click at [749, 379] on input "text" at bounding box center [784, 369] width 449 height 23
click at [702, 369] on input "text" at bounding box center [784, 369] width 449 height 23
type input "D"
type input "DE/AT Tactical"
click at [666, 365] on input "DE/AT Tactical" at bounding box center [784, 369] width 449 height 23
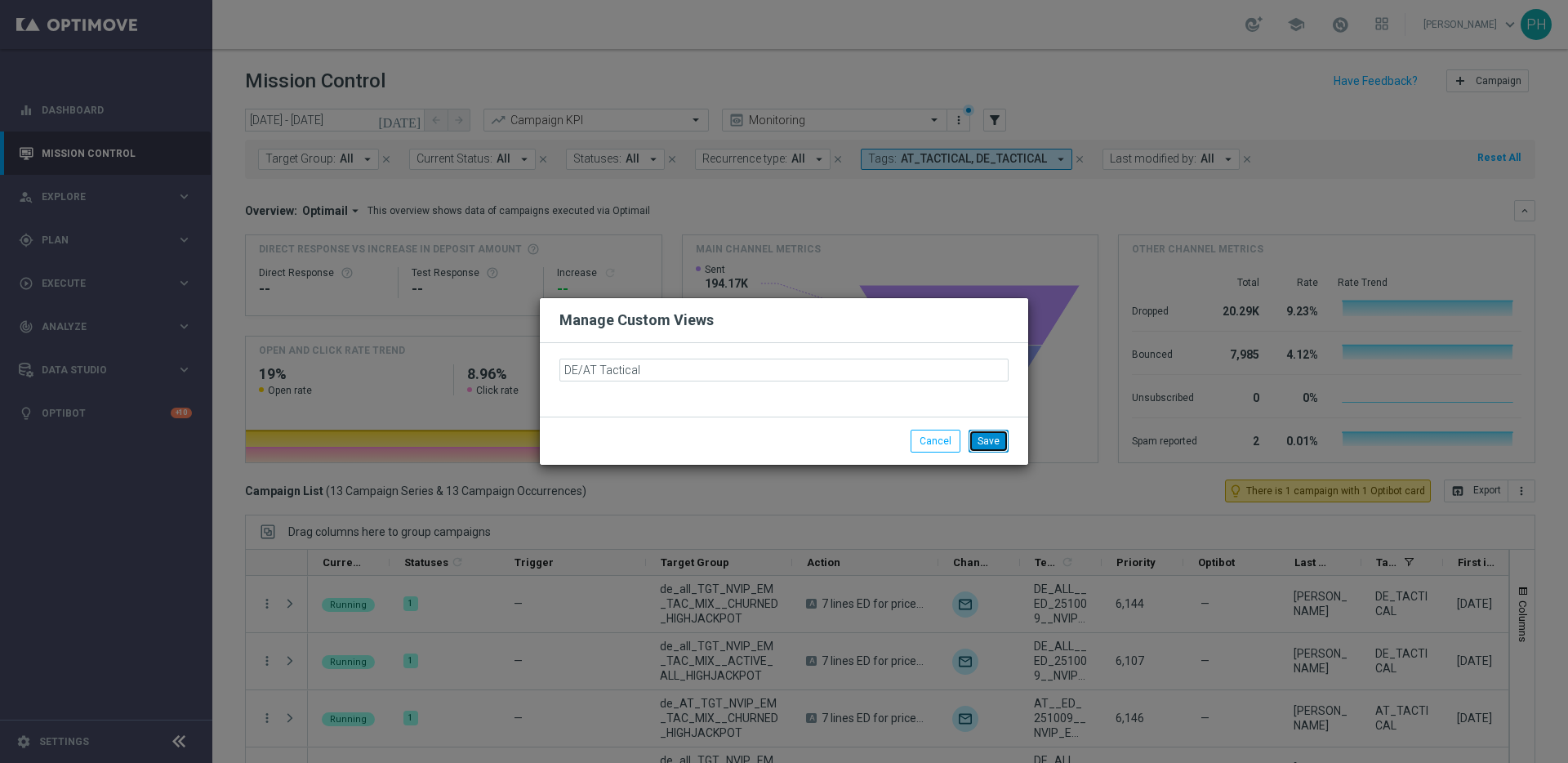
click at [991, 439] on button "Save" at bounding box center [988, 441] width 40 height 23
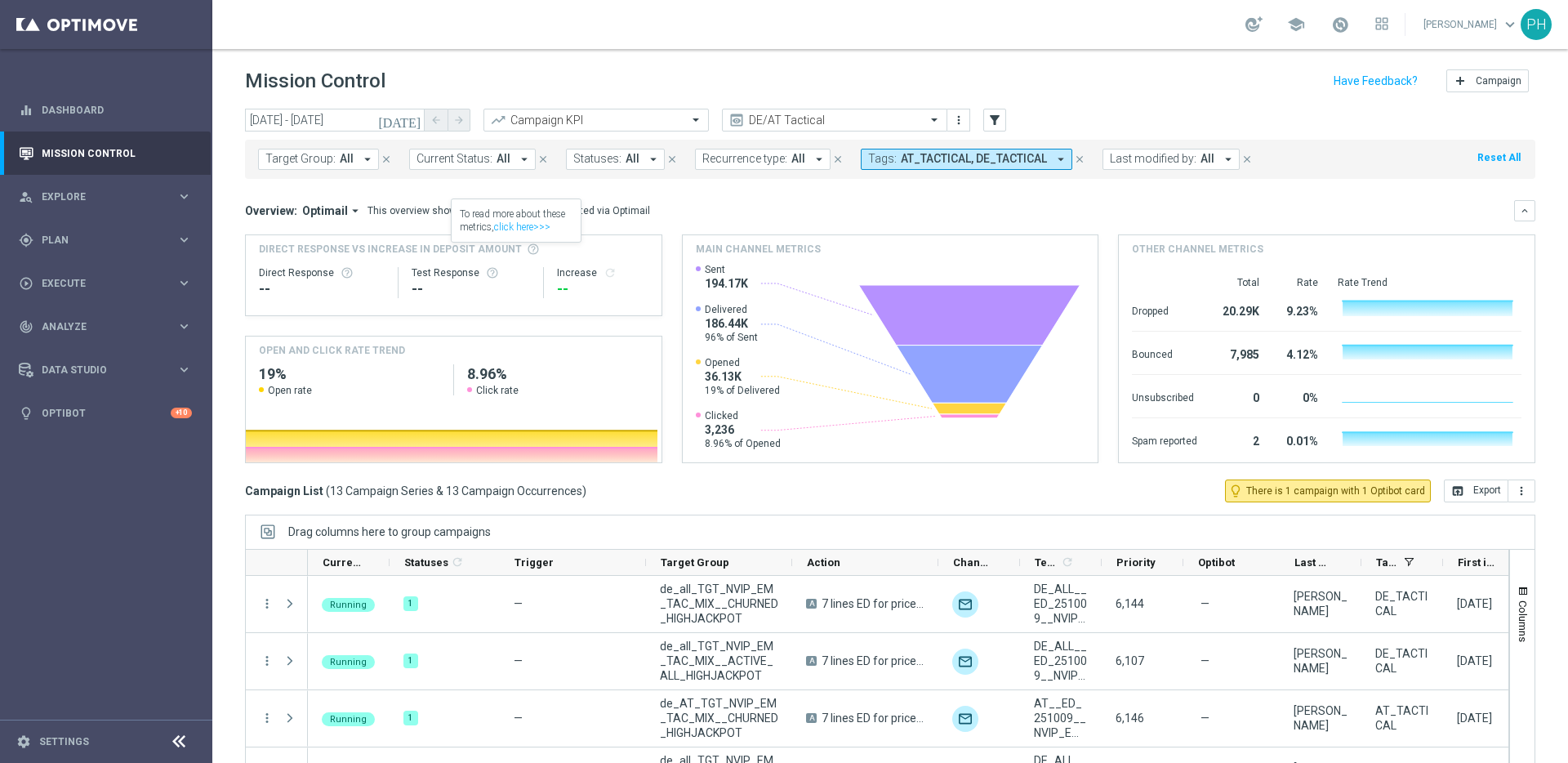
click at [1074, 161] on icon "close" at bounding box center [1080, 160] width 12 height 12
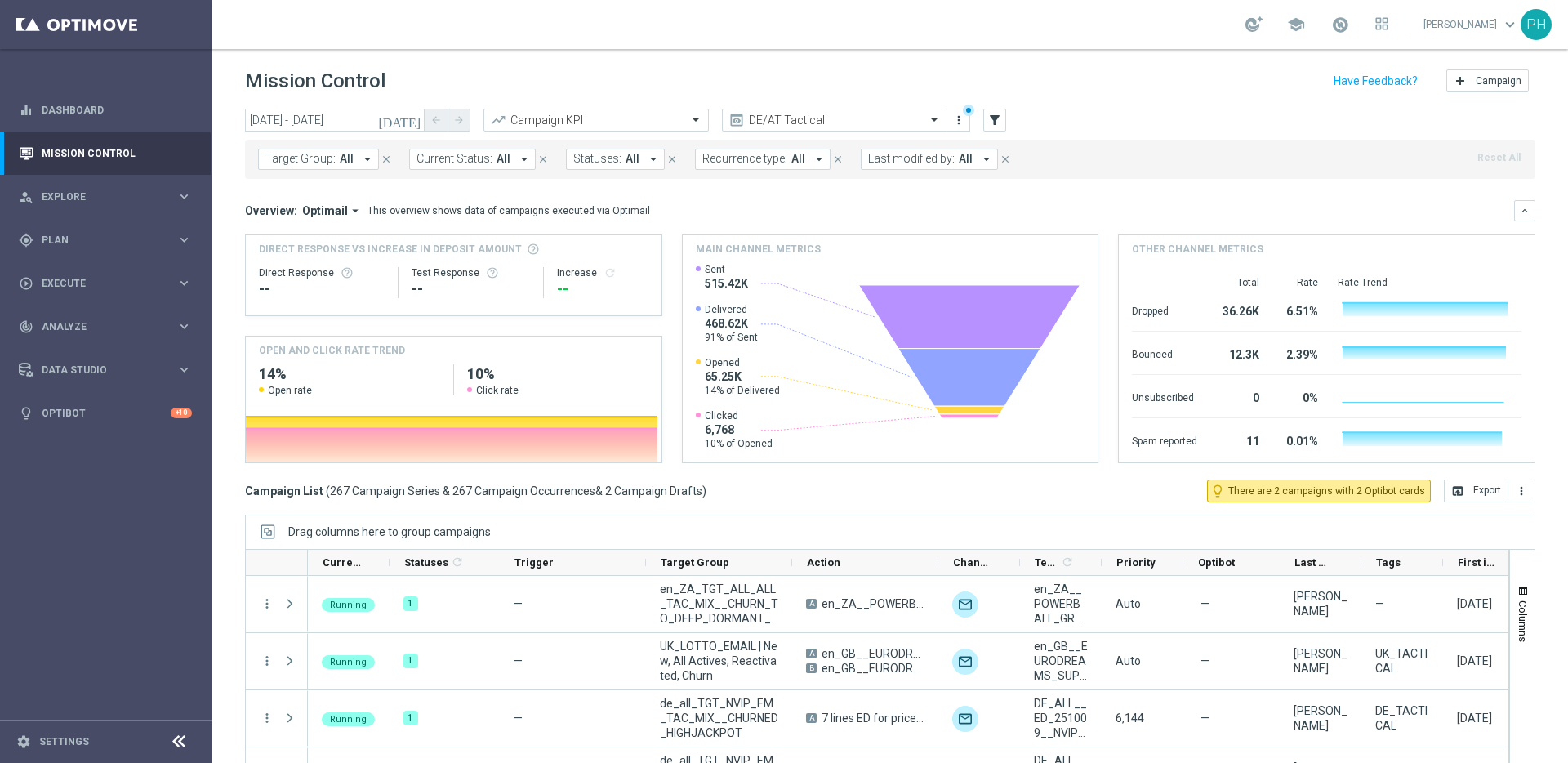
click at [922, 157] on span "Last modified by:" at bounding box center [911, 159] width 87 height 14
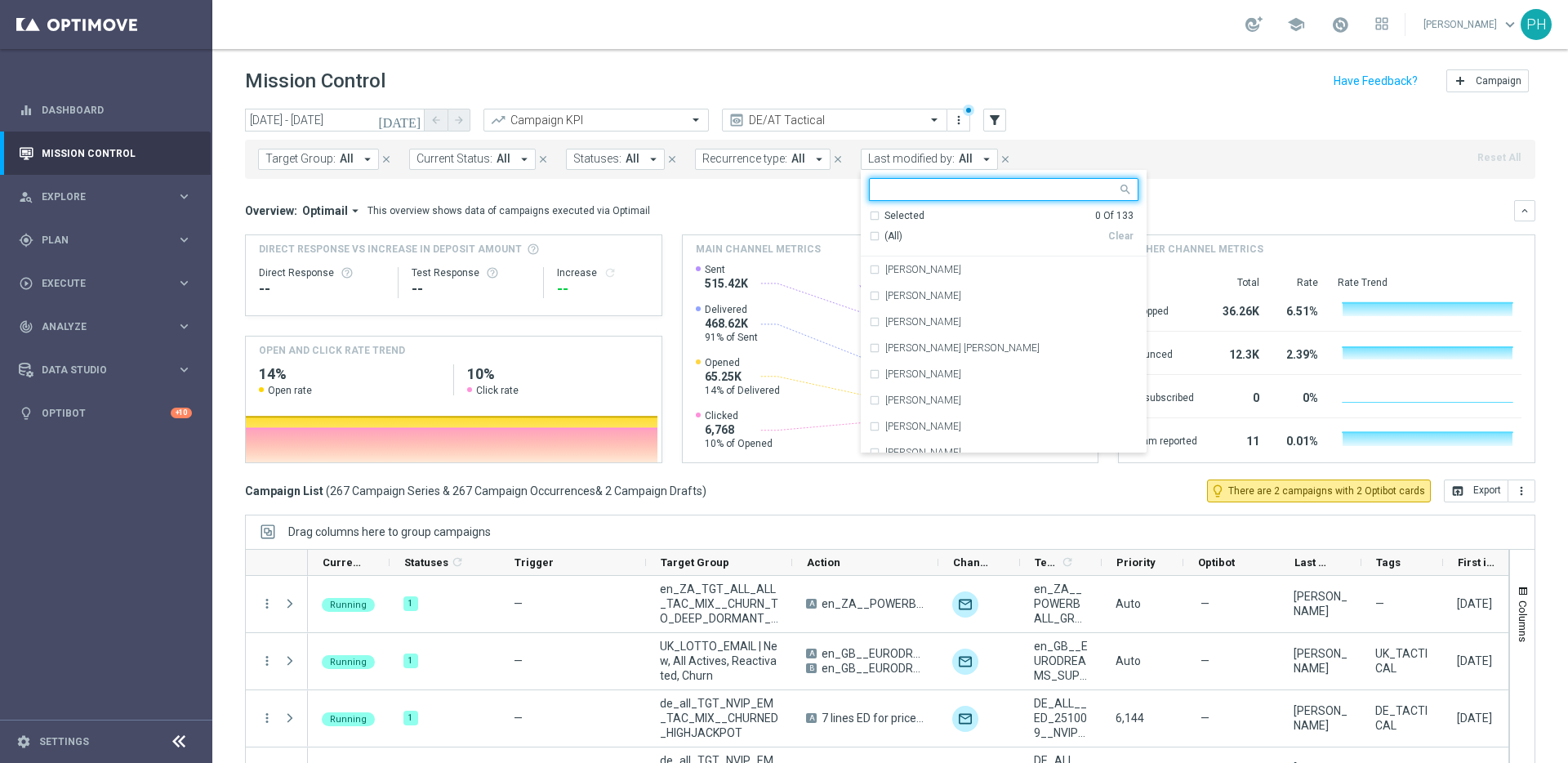
click at [340, 156] on span "All" at bounding box center [347, 159] width 14 height 14
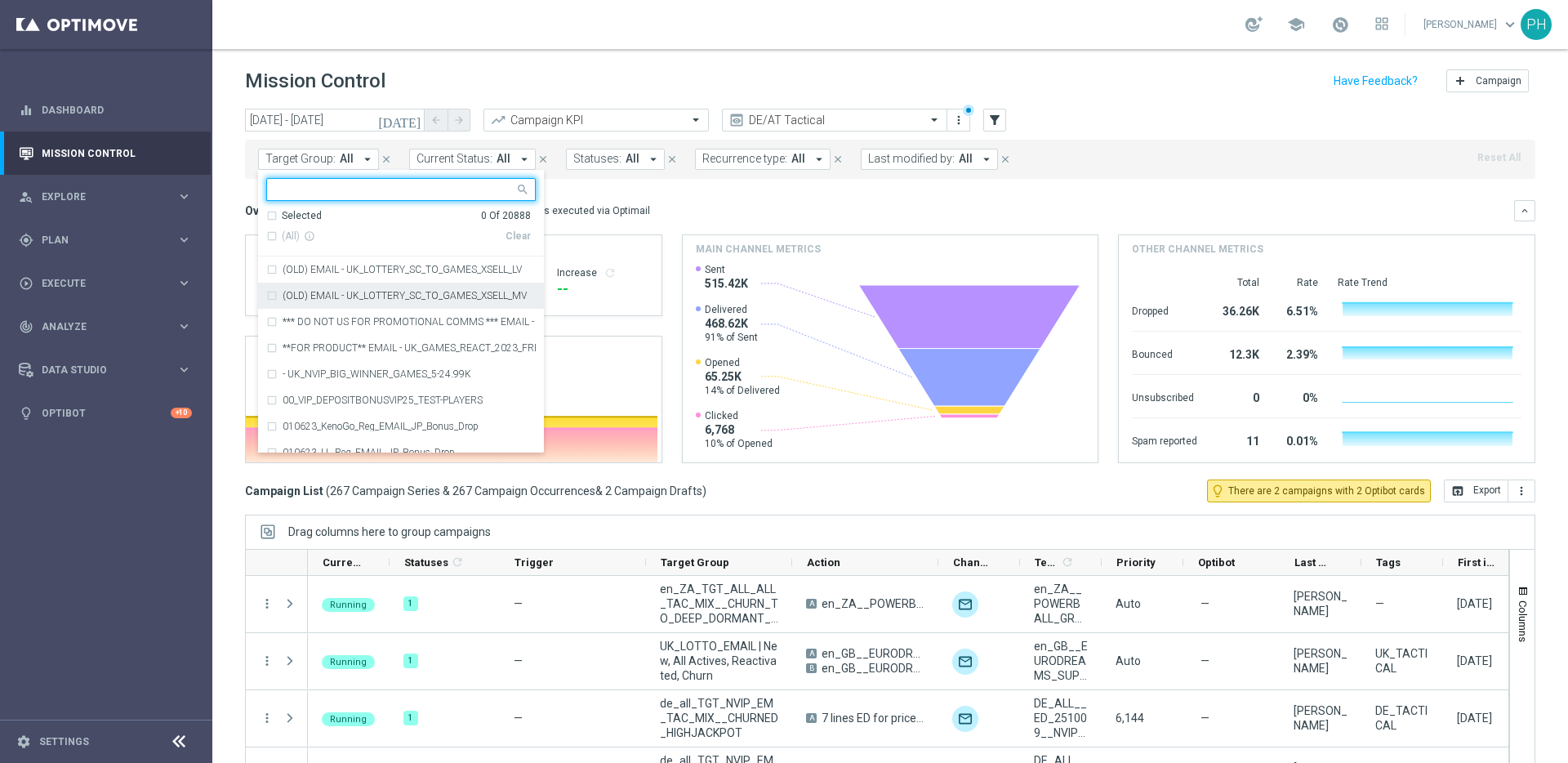
click at [339, 298] on label "(OLD) EMAIL - UK_LOTTERY_SC_TO_GAMES_XSELL_MV" at bounding box center [405, 296] width 244 height 10
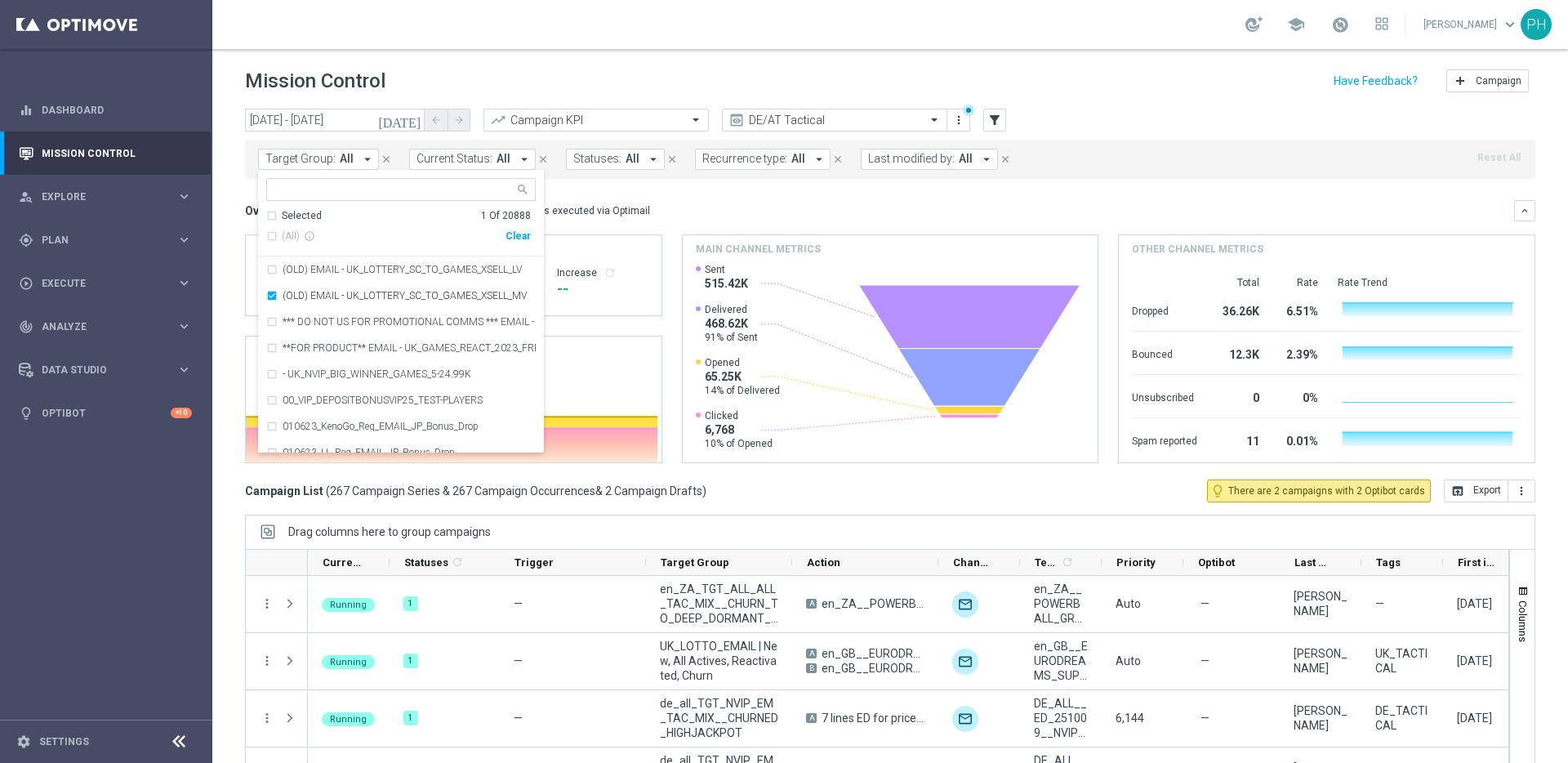
click at [721, 205] on div "Overview: Optimail arrow_drop_down This overview shows data of campaigns execut…" at bounding box center [879, 210] width 1269 height 14
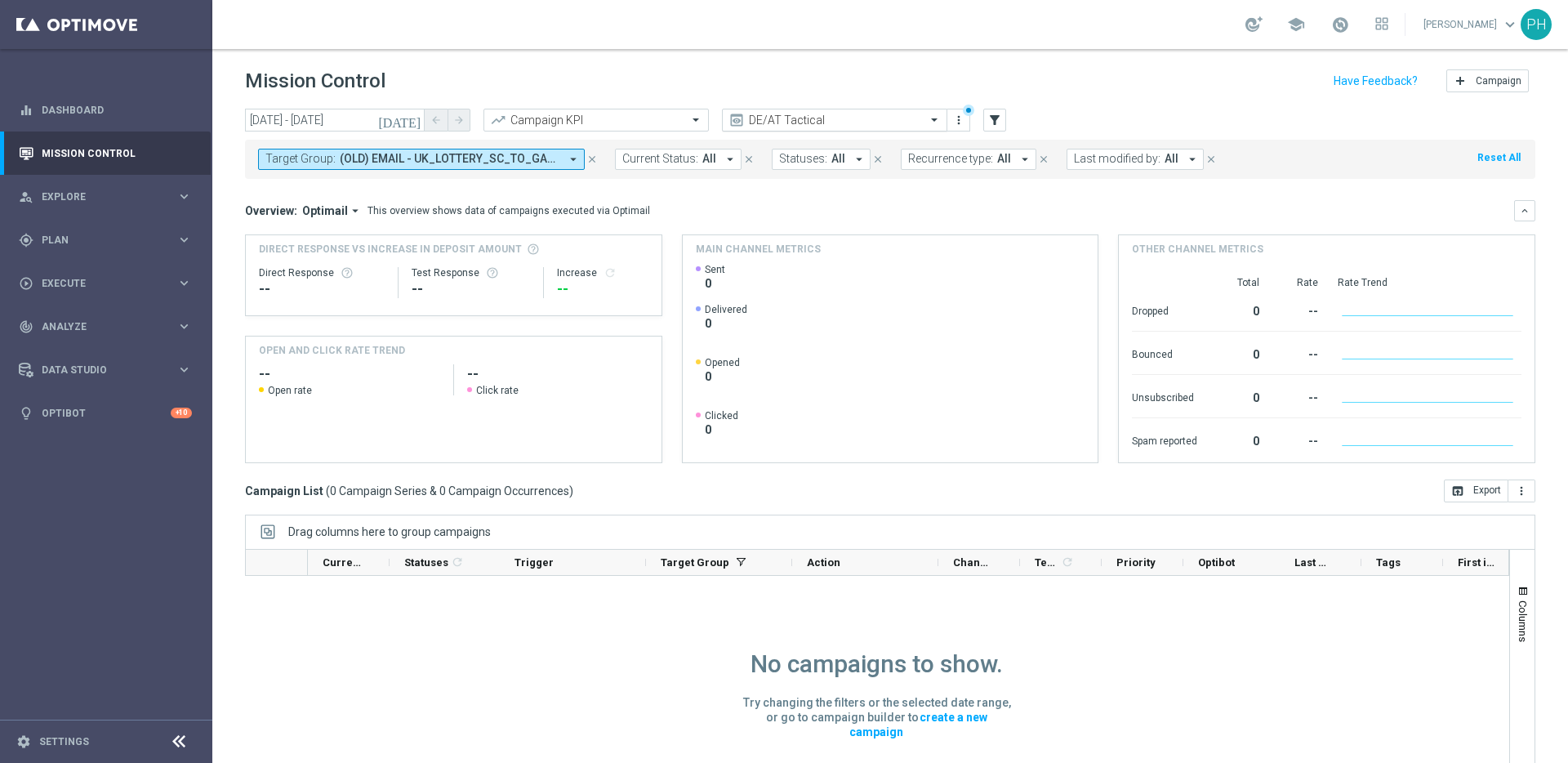
click at [932, 118] on span at bounding box center [936, 119] width 20 height 14
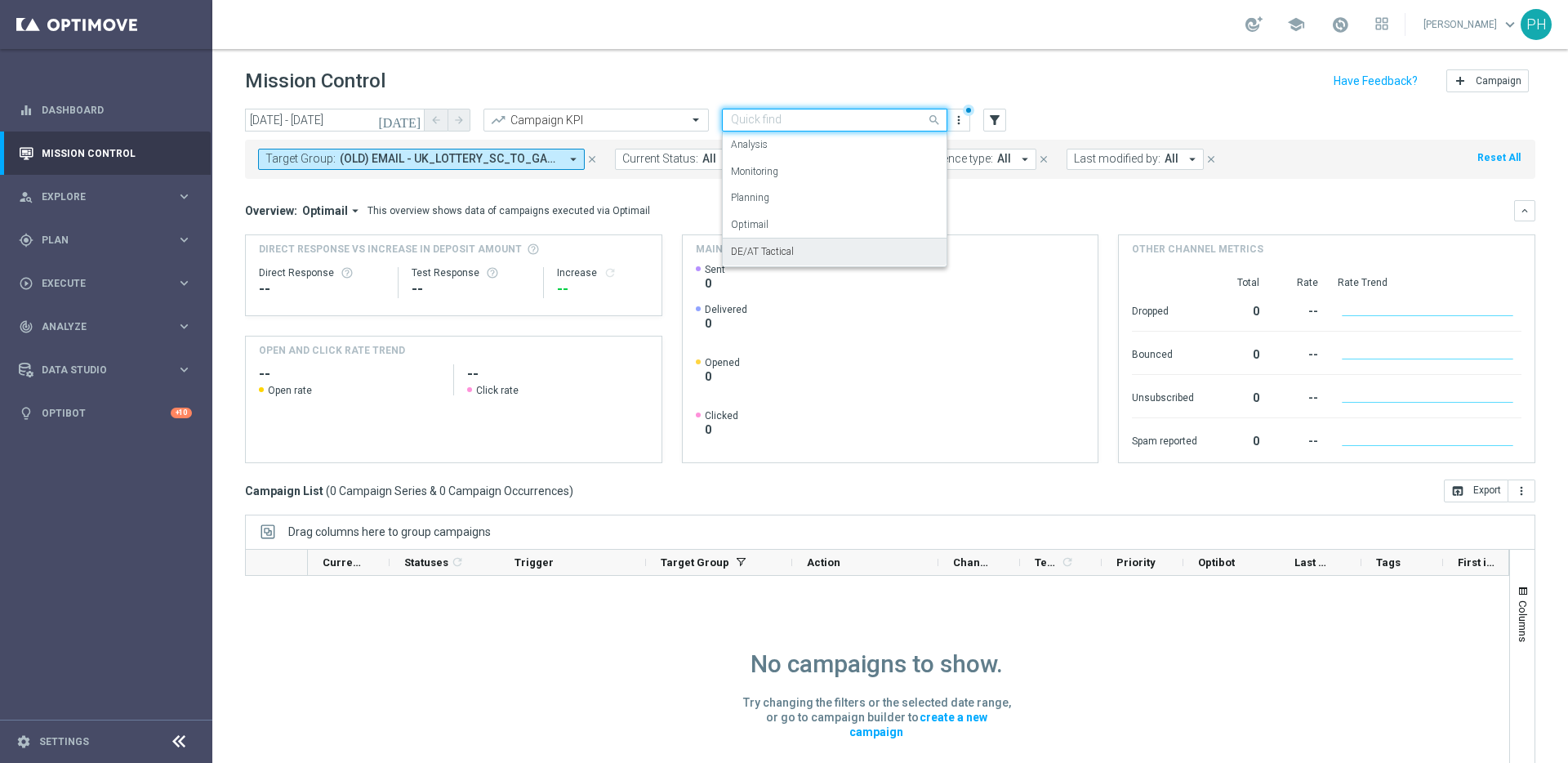
click at [771, 255] on label "DE/AT Tactical" at bounding box center [762, 252] width 63 height 14
click at [894, 119] on input "text" at bounding box center [818, 120] width 175 height 14
click at [779, 215] on div "Optimail" at bounding box center [834, 225] width 208 height 27
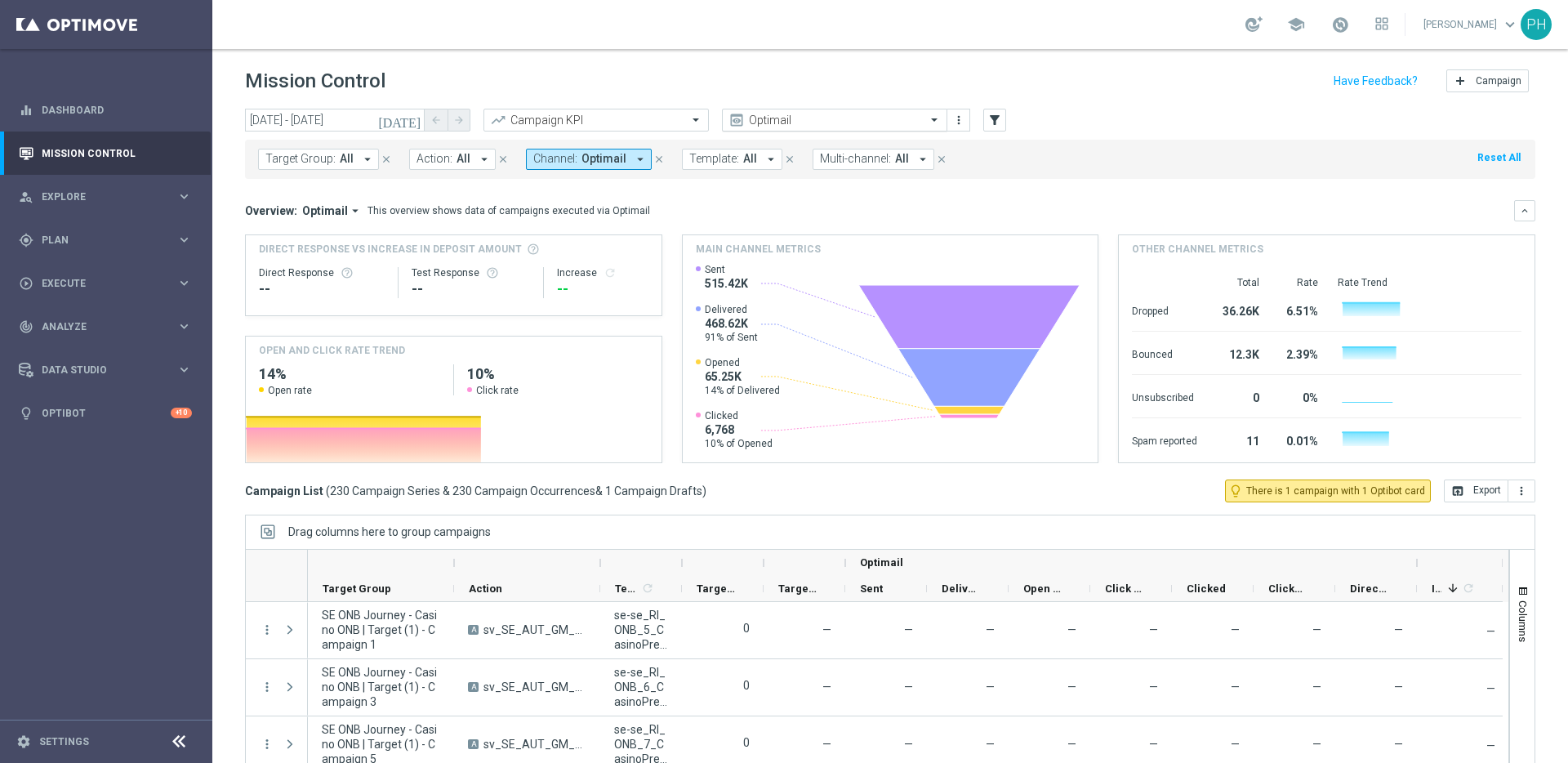
click at [930, 115] on span at bounding box center [936, 119] width 20 height 14
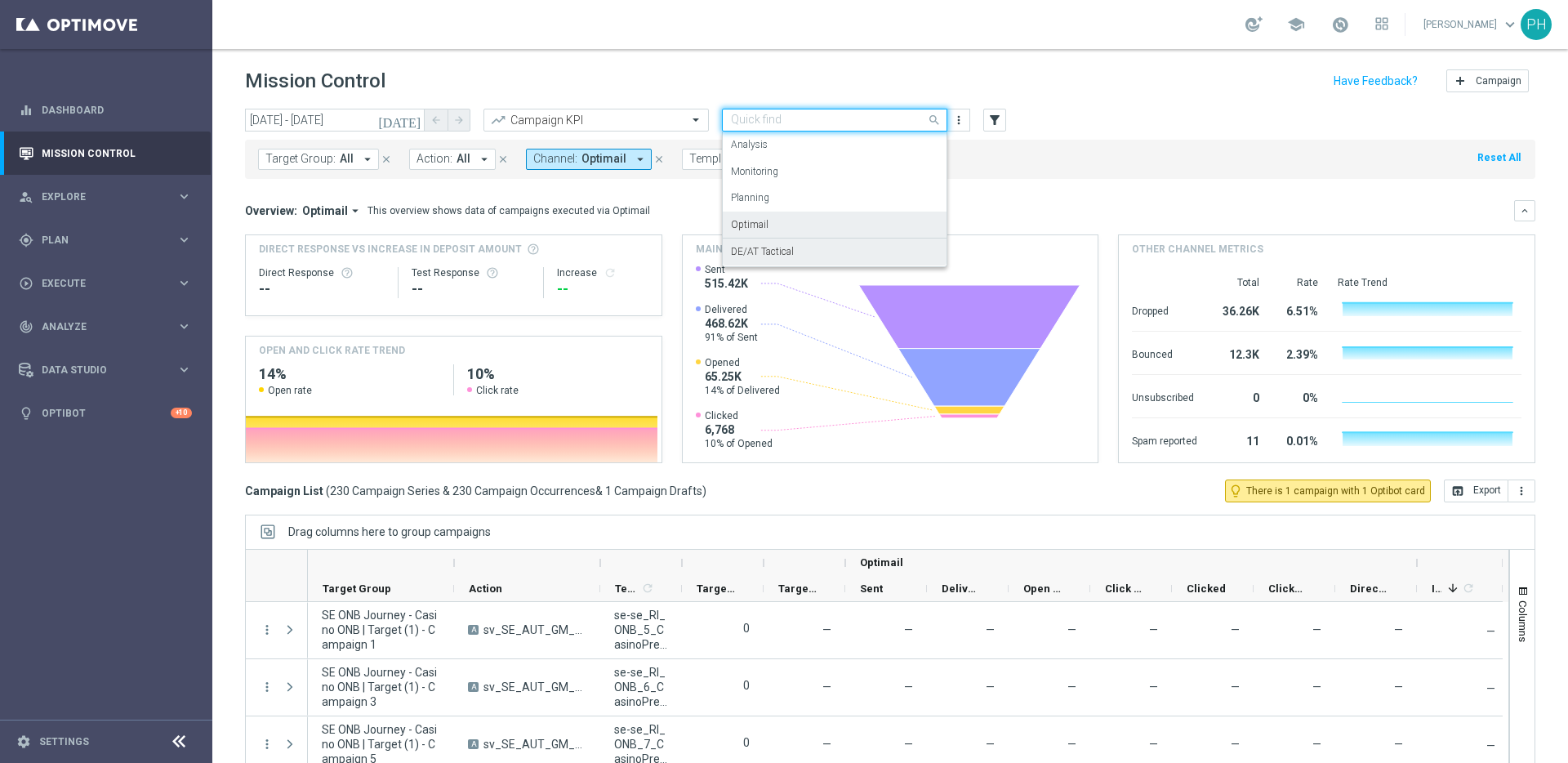
click at [760, 257] on label "DE/AT Tactical" at bounding box center [762, 252] width 63 height 14
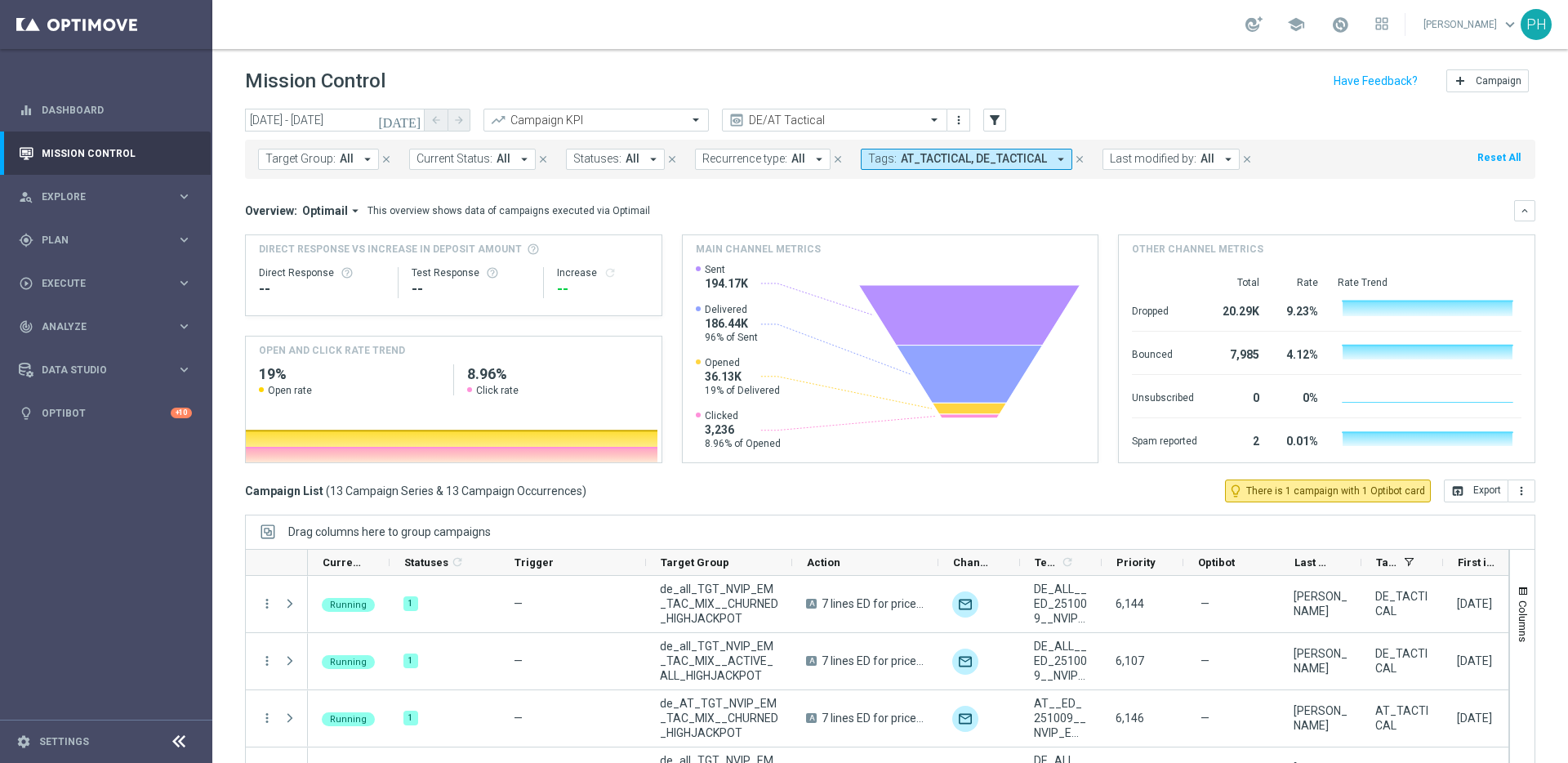
click at [413, 117] on icon "[DATE]" at bounding box center [400, 119] width 44 height 14
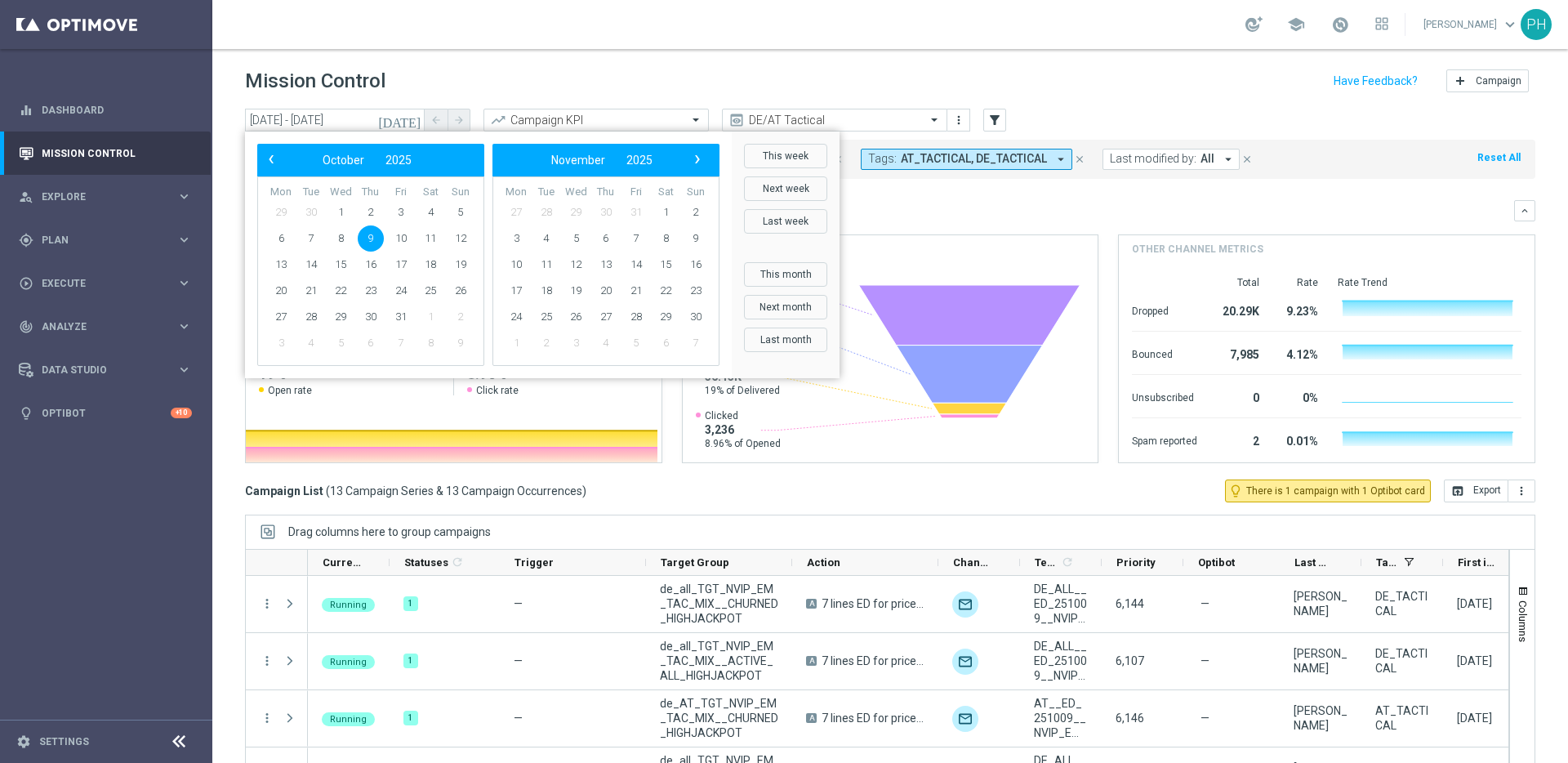
click at [970, 221] on div "Overview: Optimail arrow_drop_down This overview shows data of campaigns execut…" at bounding box center [890, 331] width 1290 height 263
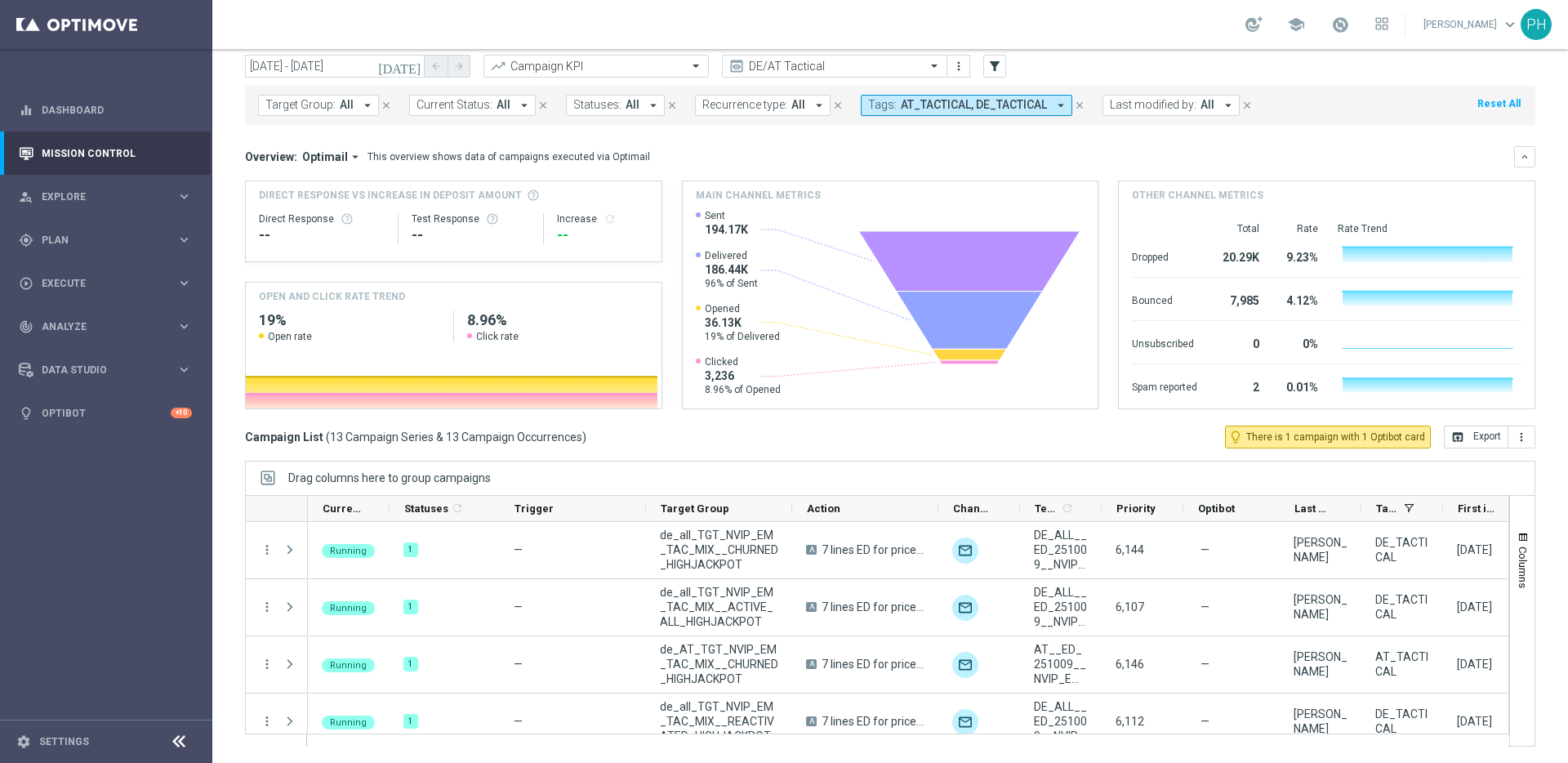
scroll to position [532, 0]
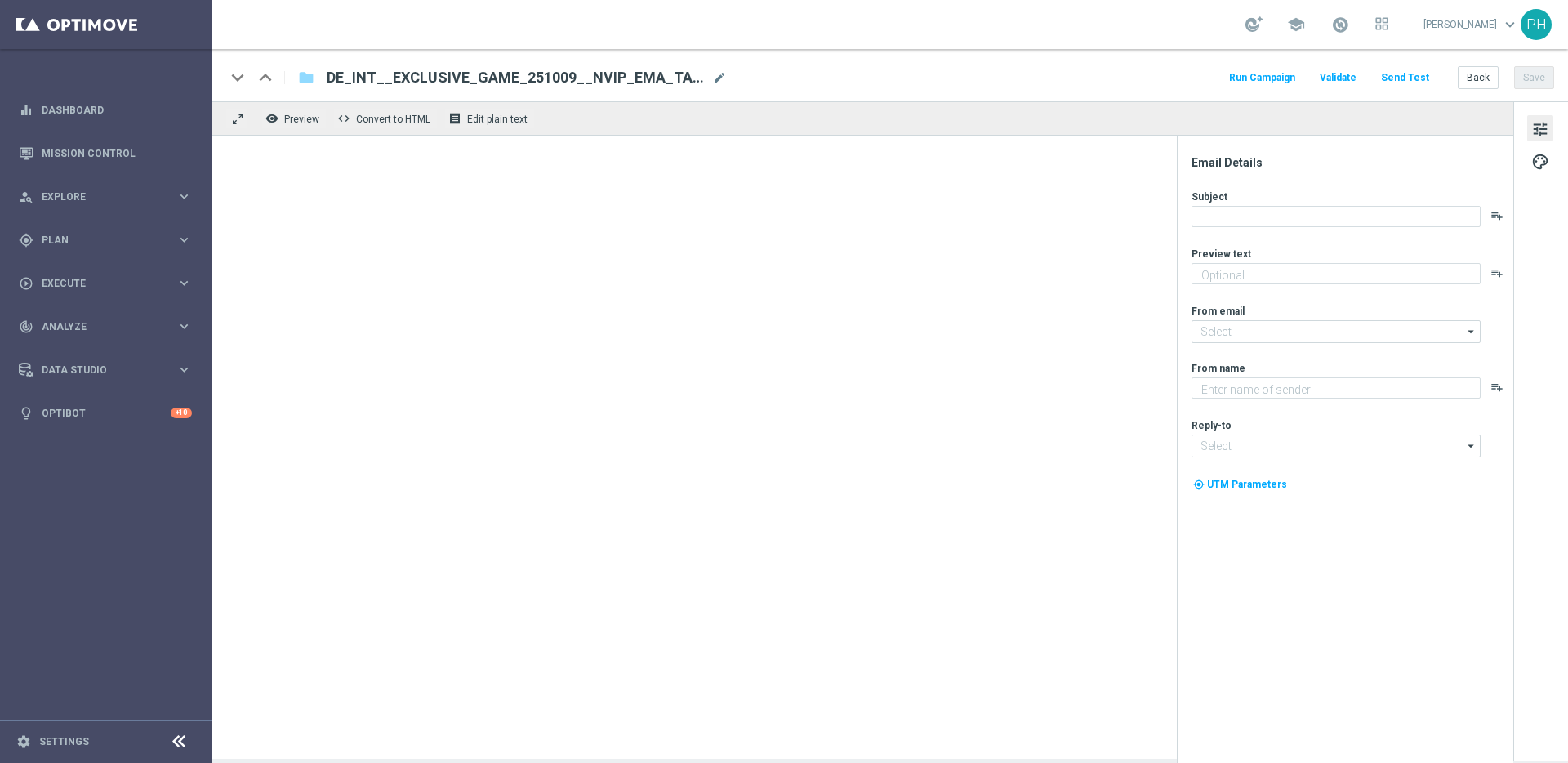
type textarea "Neu und exklusiv im Lottoland"
type textarea "Lottoland"
type input "mail@crm.lottoland.com"
type input "service@lottoland.com"
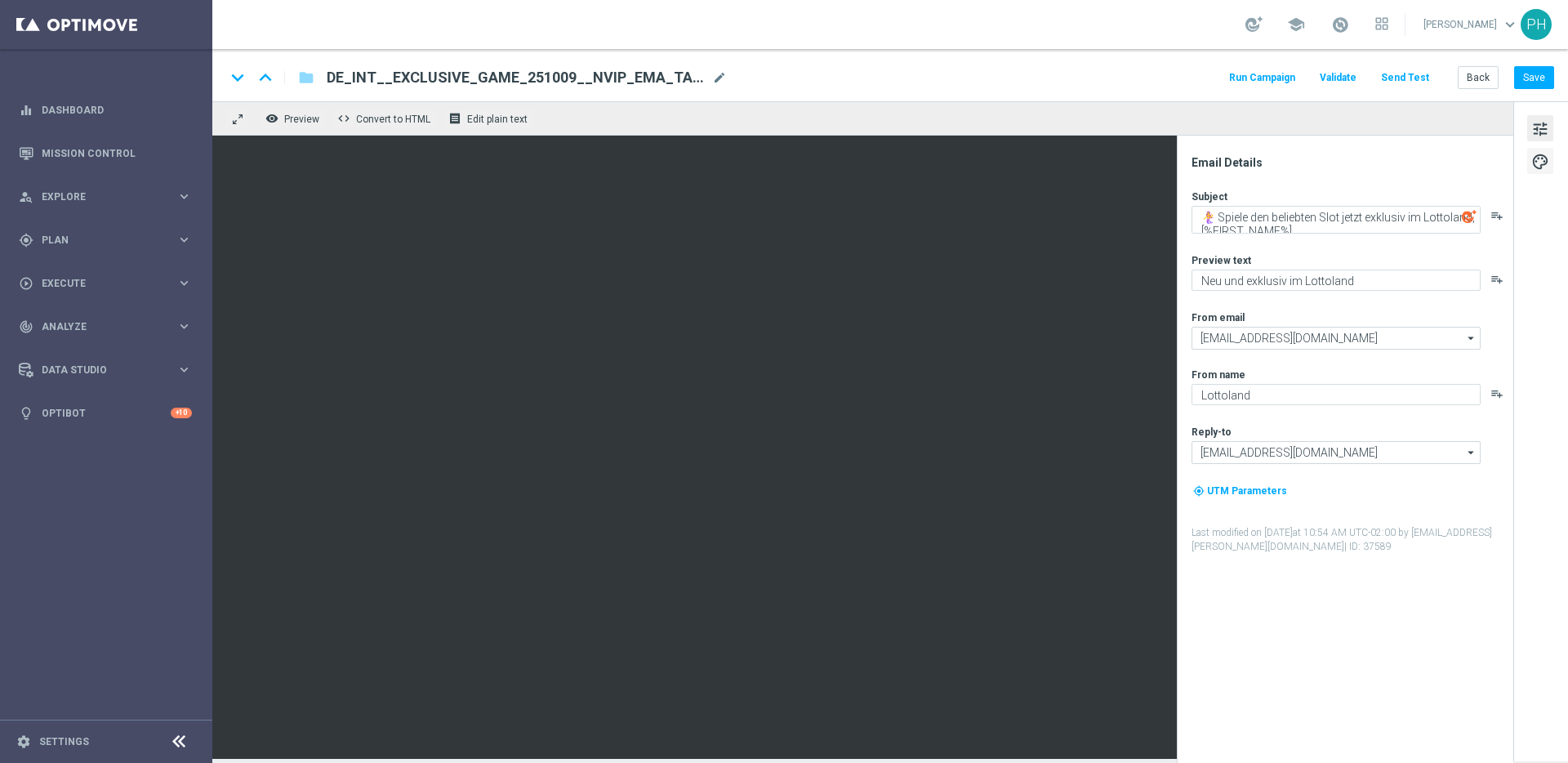
click at [1547, 154] on span "palette" at bounding box center [1539, 162] width 18 height 21
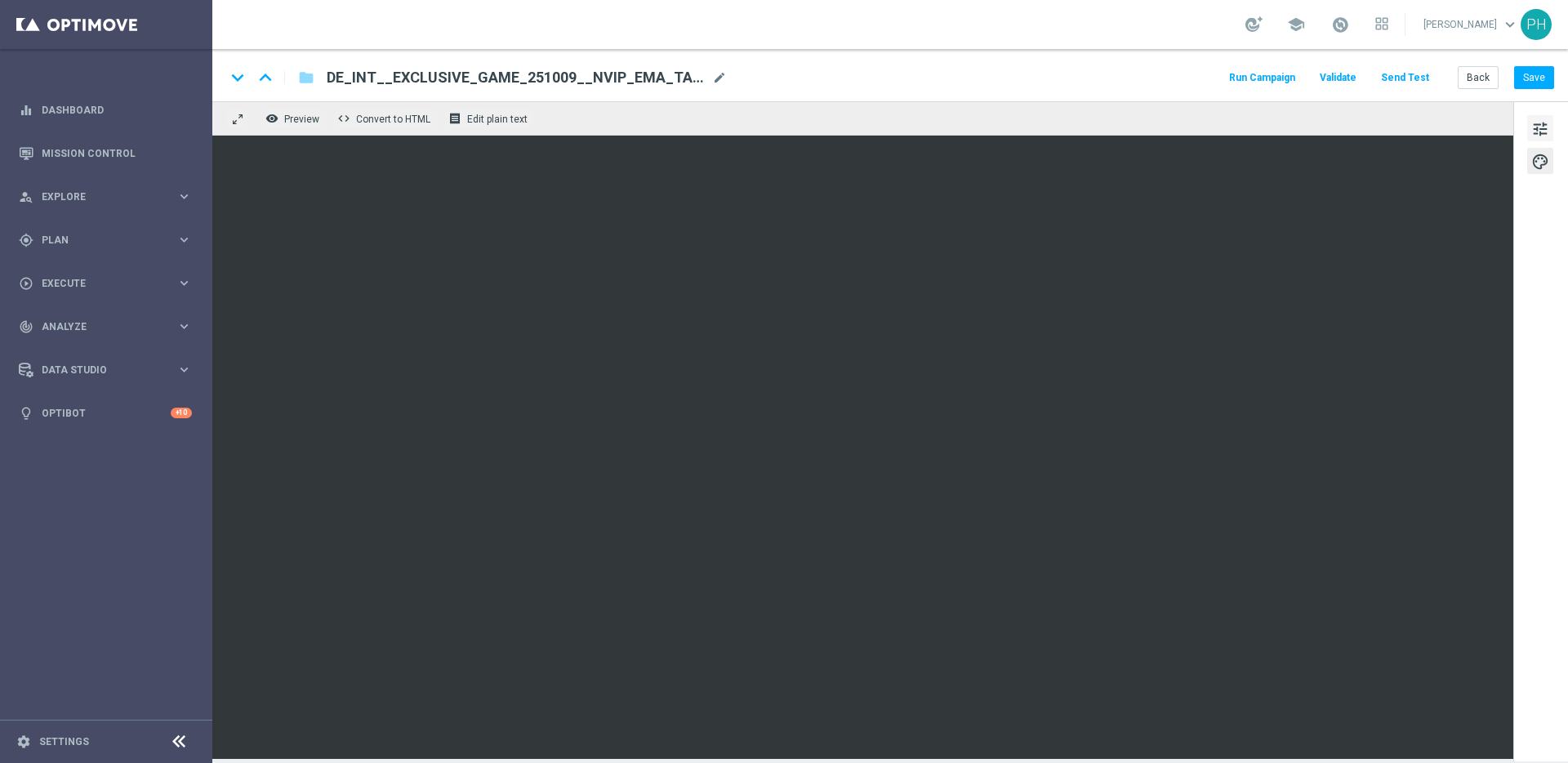
click at [1535, 130] on span "tune" at bounding box center [1539, 129] width 18 height 21
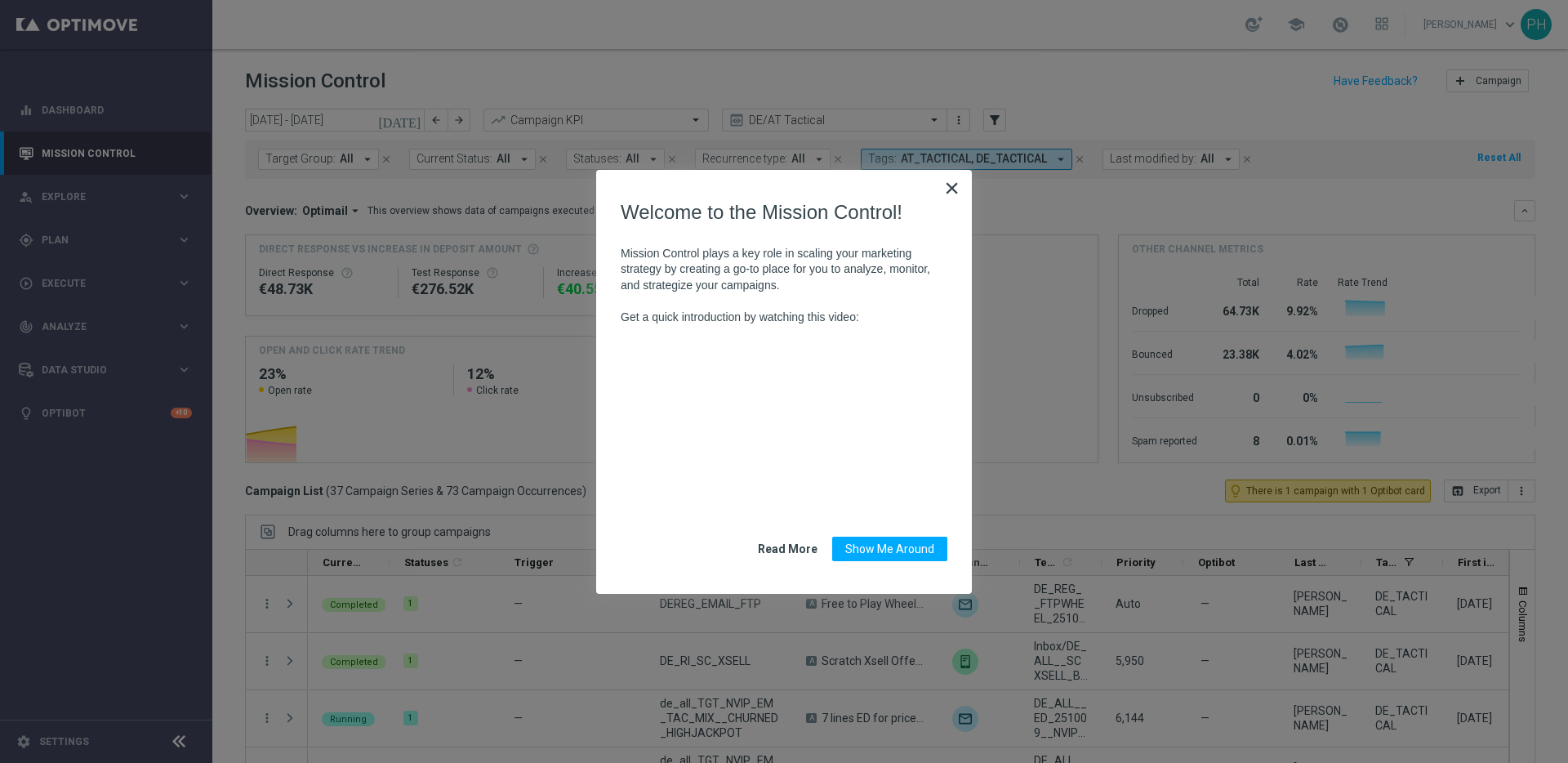
click at [948, 188] on button "×" at bounding box center [951, 188] width 15 height 26
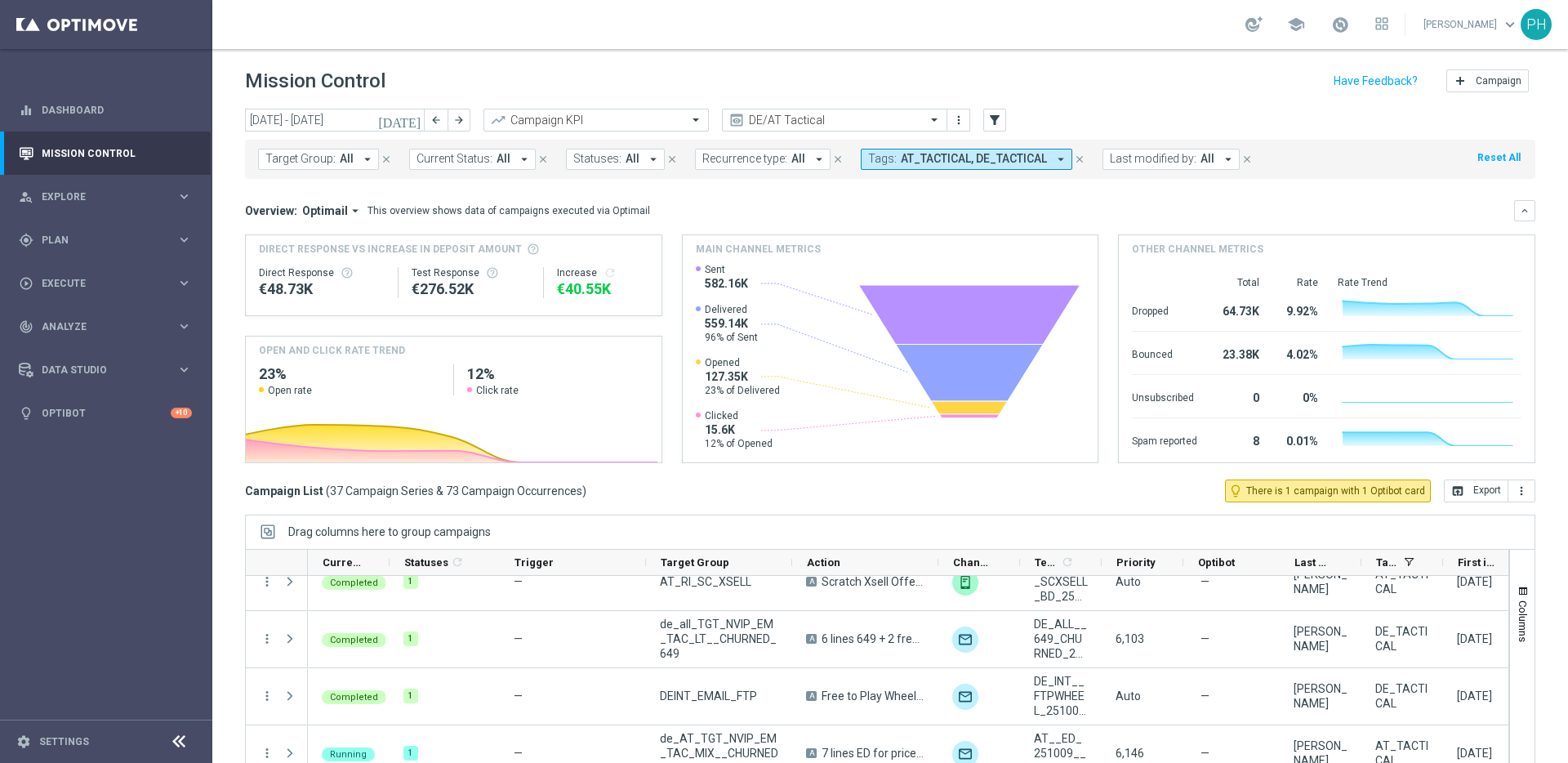
click at [408, 121] on icon "[DATE]" at bounding box center [400, 119] width 44 height 14
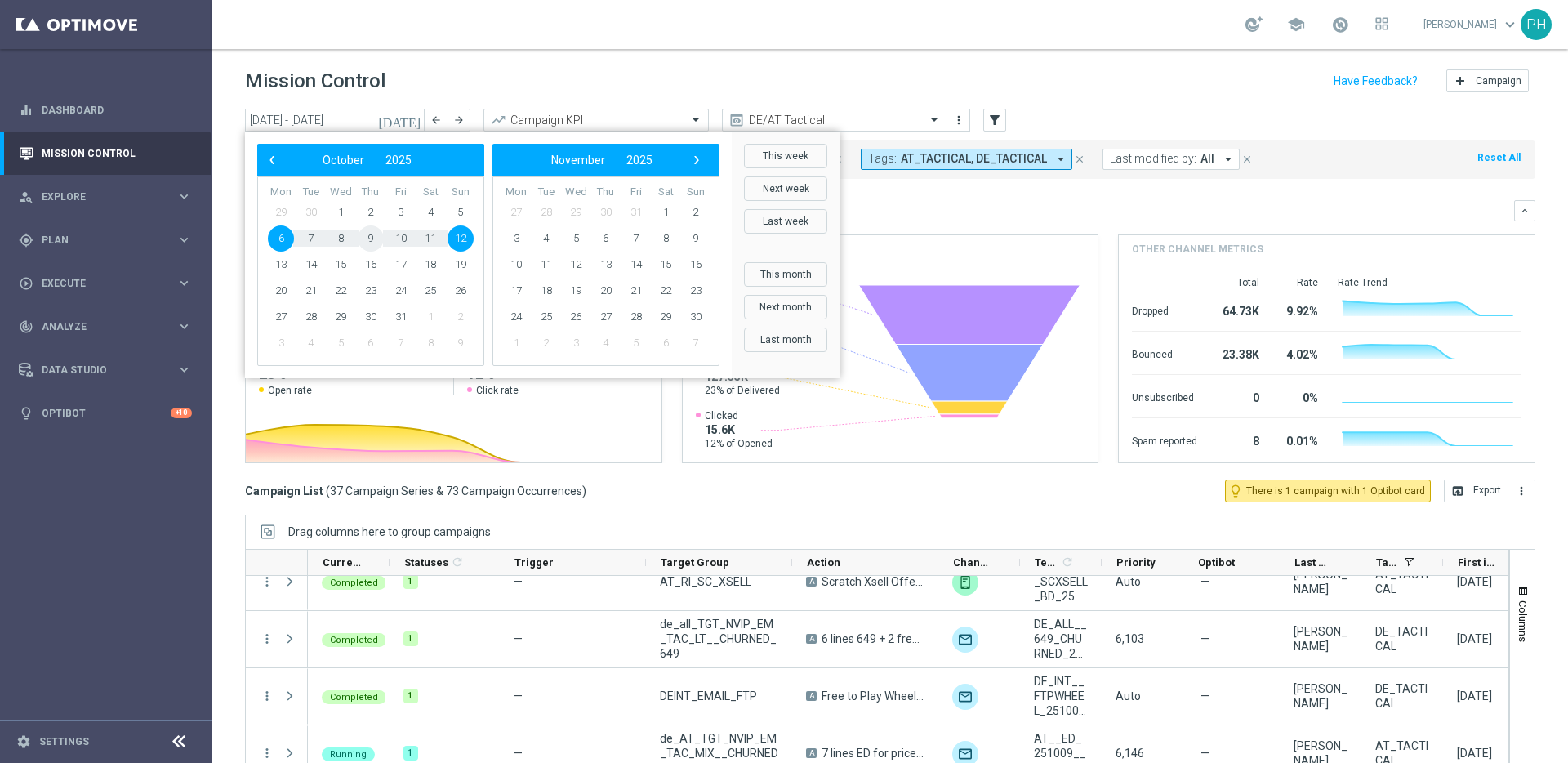
click at [375, 236] on span "9" at bounding box center [370, 238] width 26 height 26
click at [369, 237] on span "9" at bounding box center [370, 238] width 26 height 26
type input "[DATE] - [DATE]"
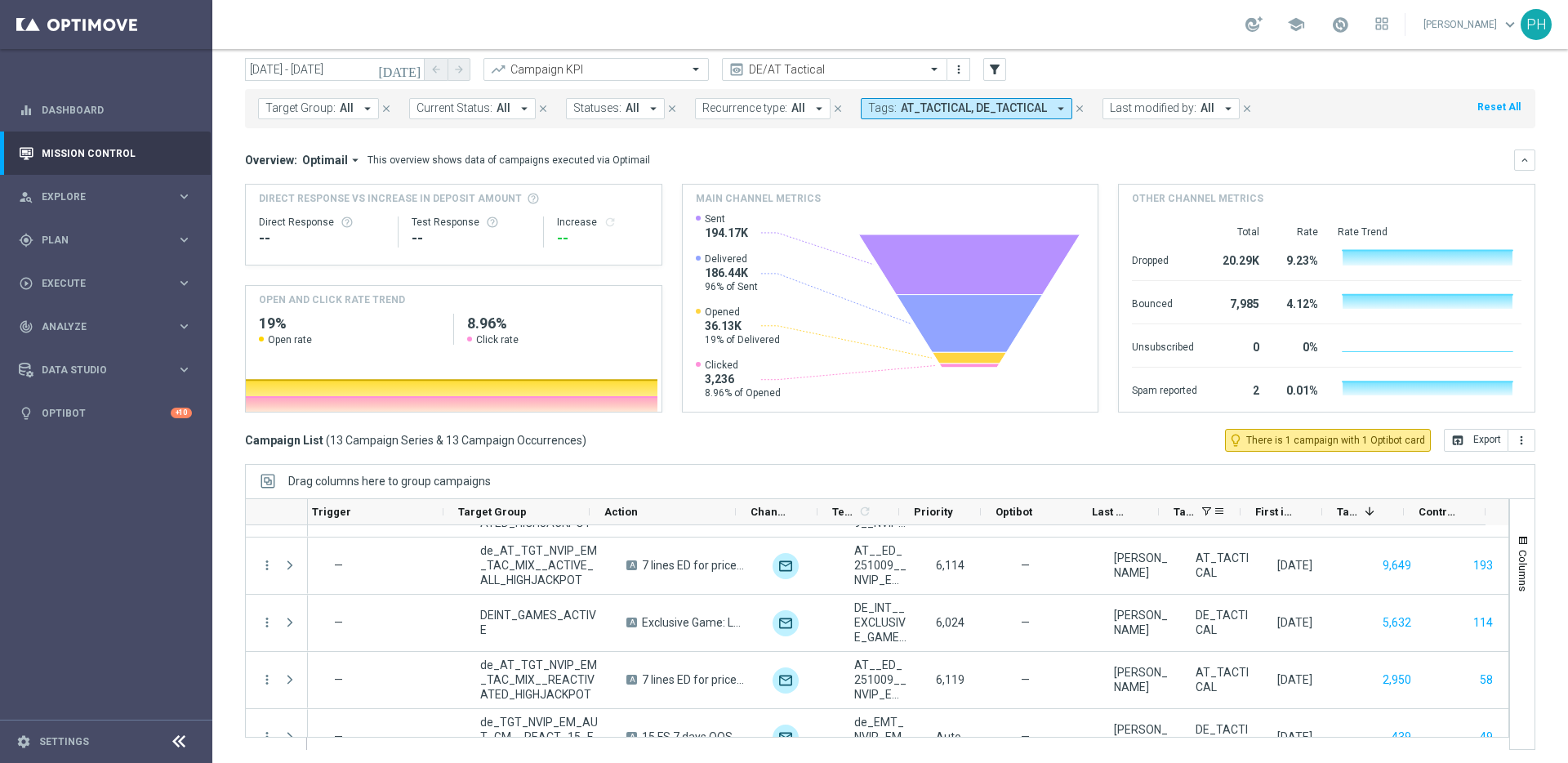
click at [1205, 509] on span at bounding box center [1206, 511] width 13 height 13
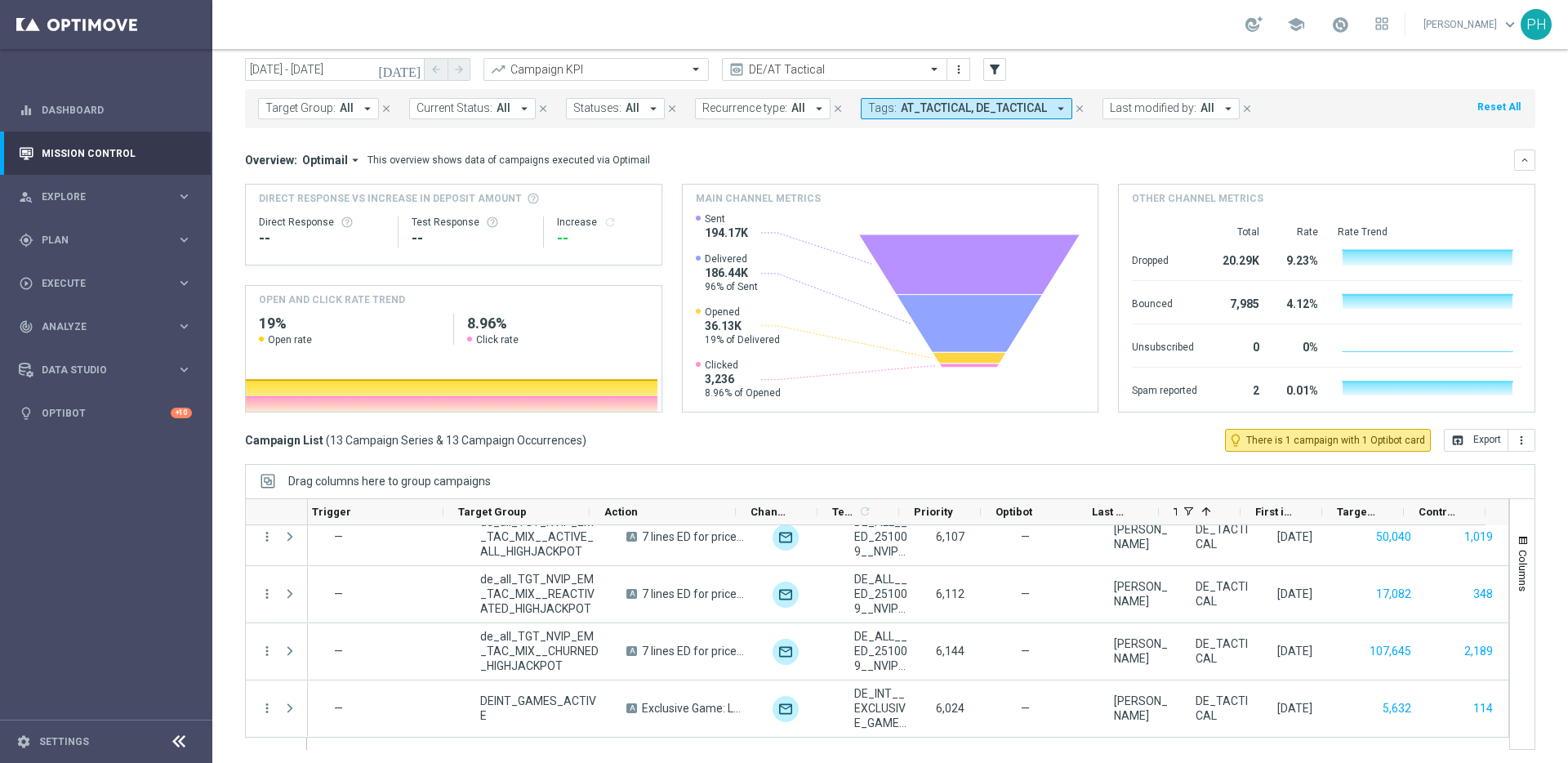
scroll to position [532, 0]
click at [1263, 509] on span "First in Range" at bounding box center [1274, 511] width 40 height 13
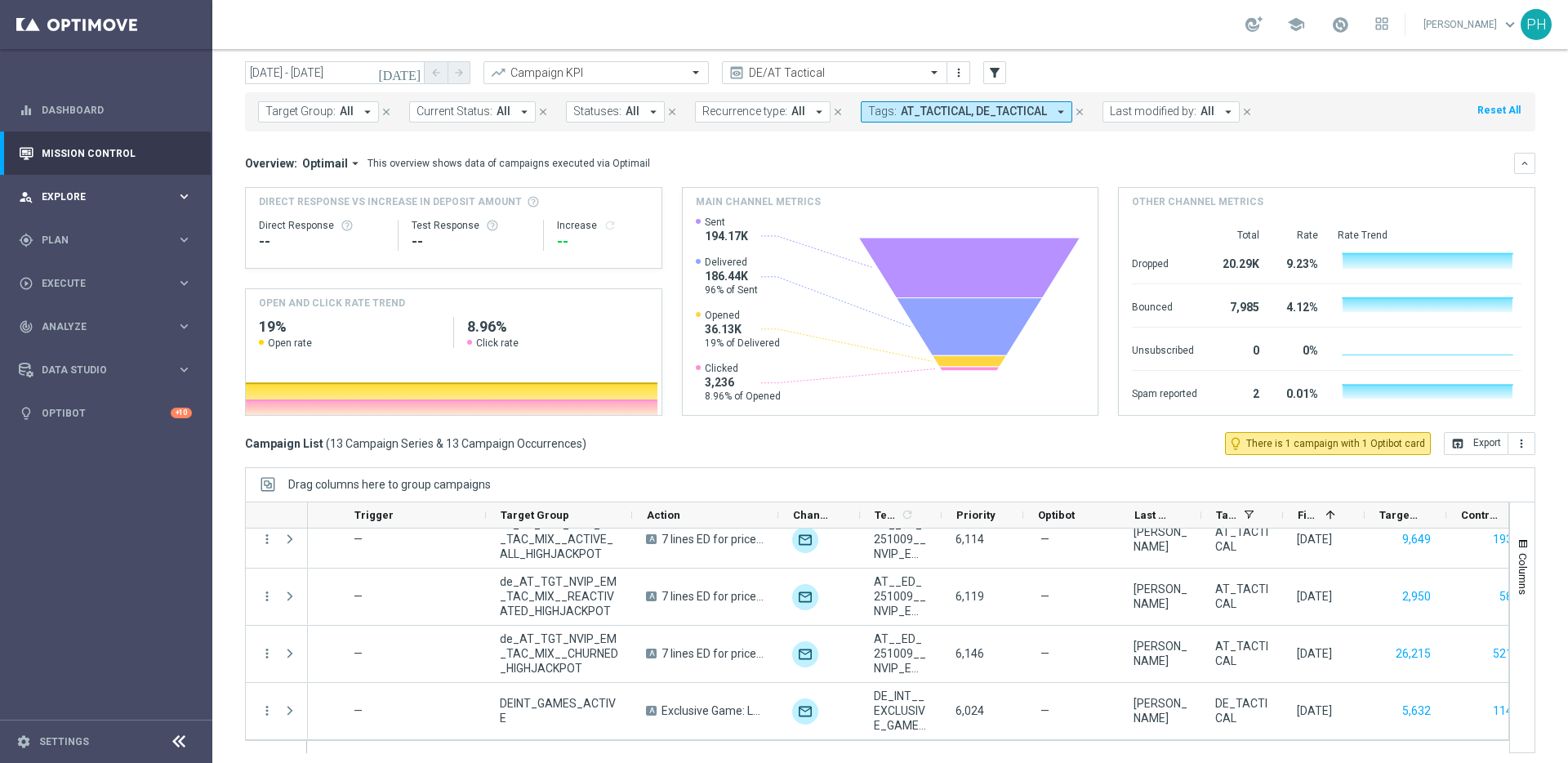
click at [172, 193] on span "Explore" at bounding box center [109, 197] width 135 height 10
click at [183, 428] on icon "keyboard_arrow_right" at bounding box center [184, 436] width 15 height 15
click at [162, 278] on link "Target Groups" at bounding box center [105, 273] width 127 height 13
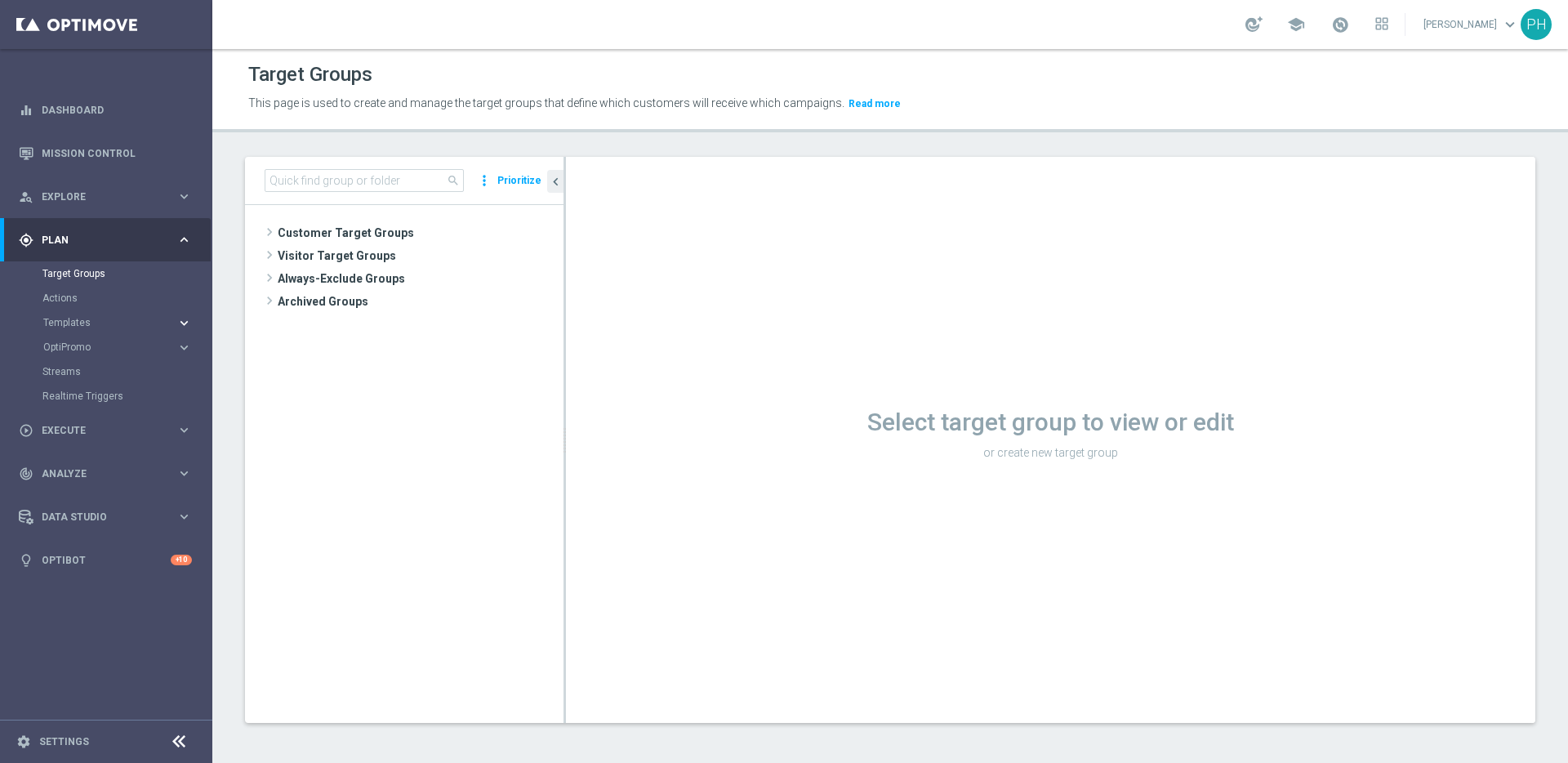
click at [184, 321] on icon "keyboard_arrow_right" at bounding box center [184, 323] width 15 height 15
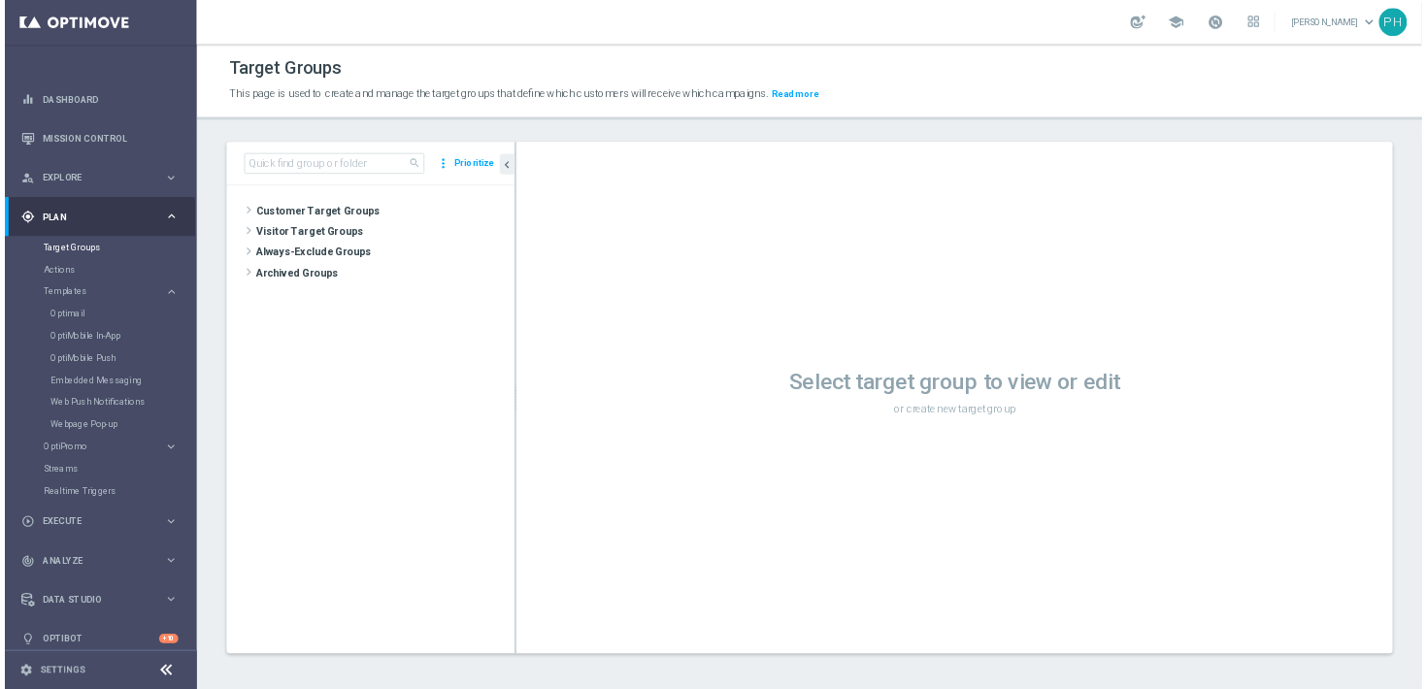
scroll to position [2, 0]
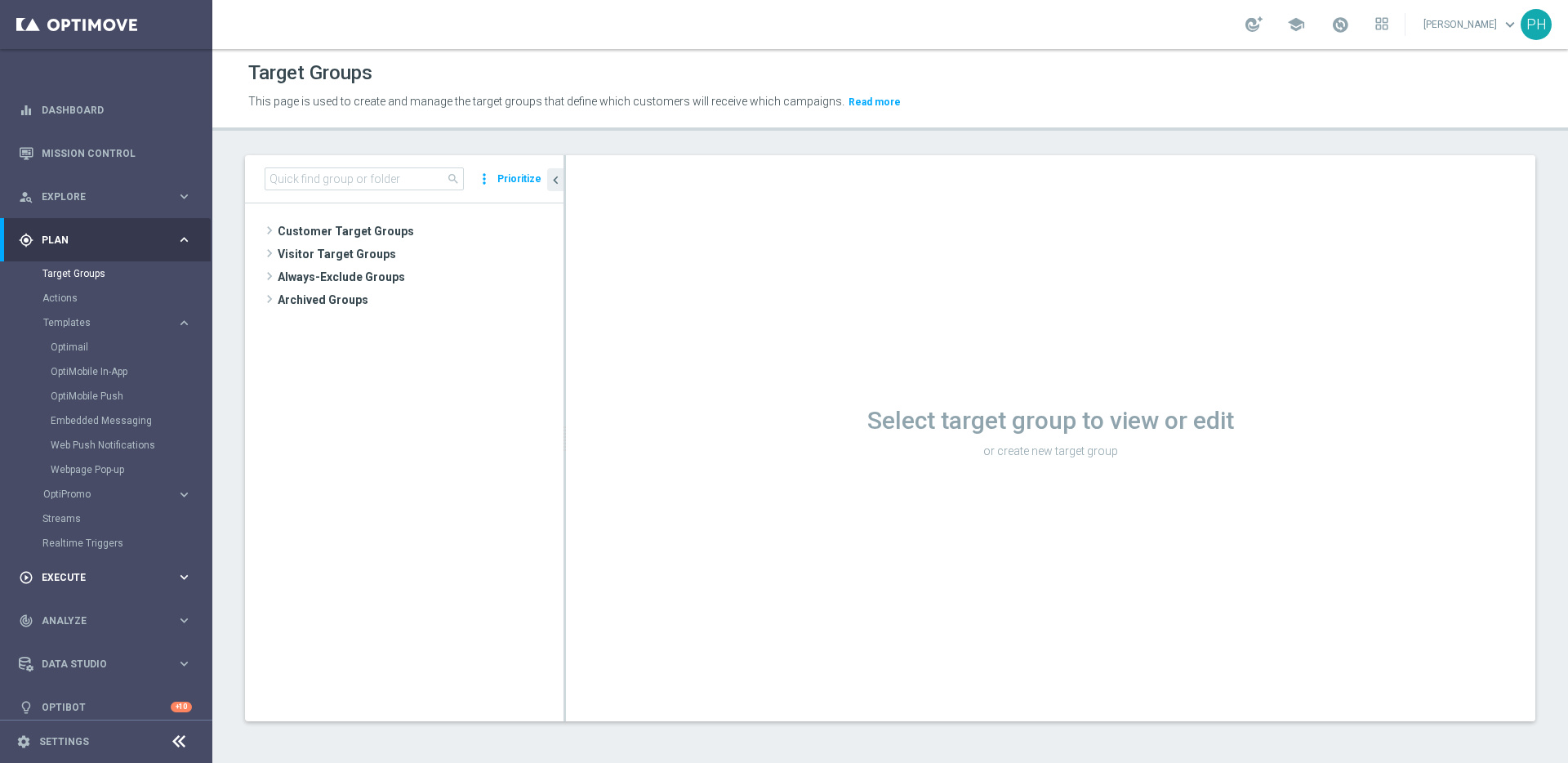
click at [182, 575] on icon "keyboard_arrow_right" at bounding box center [184, 577] width 15 height 15
click at [186, 379] on icon "keyboard_arrow_right" at bounding box center [184, 375] width 15 height 15
click at [1210, 19] on div "school Peter Huber keyboard_arrow_down PH" at bounding box center [890, 24] width 1356 height 49
click at [1200, 22] on div "school Peter Huber keyboard_arrow_down PH" at bounding box center [890, 24] width 1356 height 49
click at [1389, 22] on icon at bounding box center [1382, 24] width 13 height 13
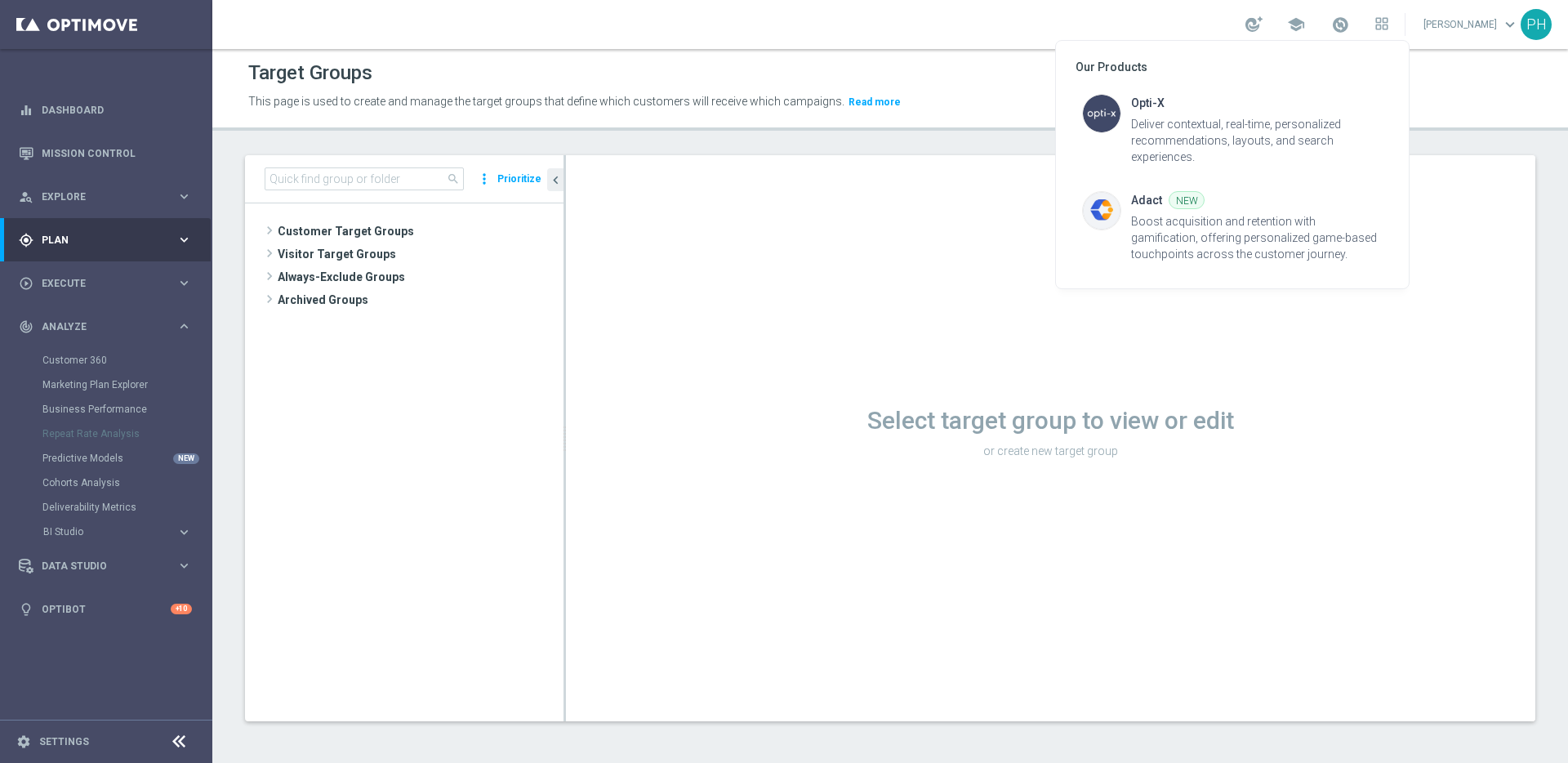
click at [954, 15] on div at bounding box center [784, 381] width 1568 height 763
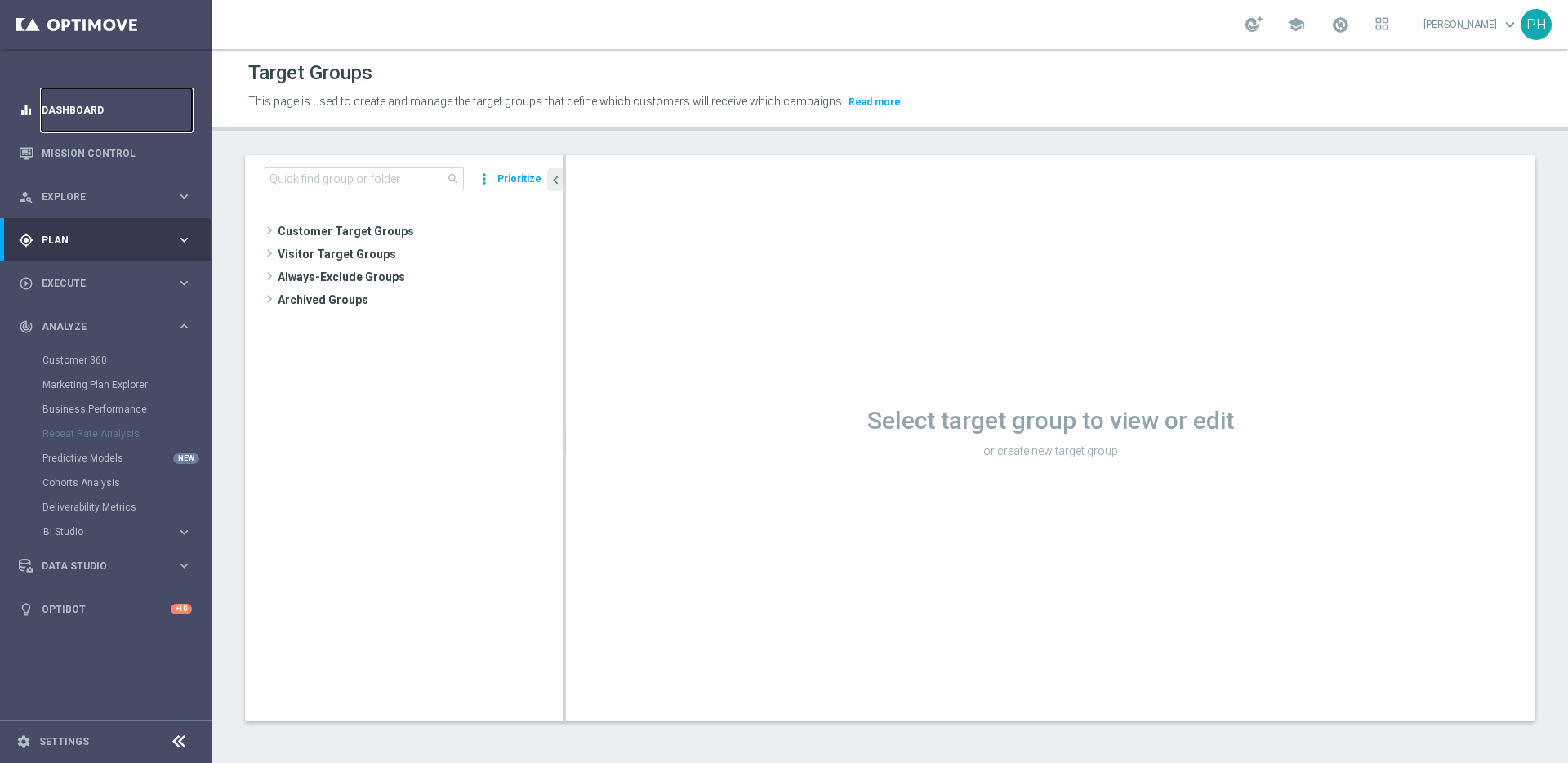
click at [98, 102] on link "Dashboard" at bounding box center [117, 109] width 151 height 43
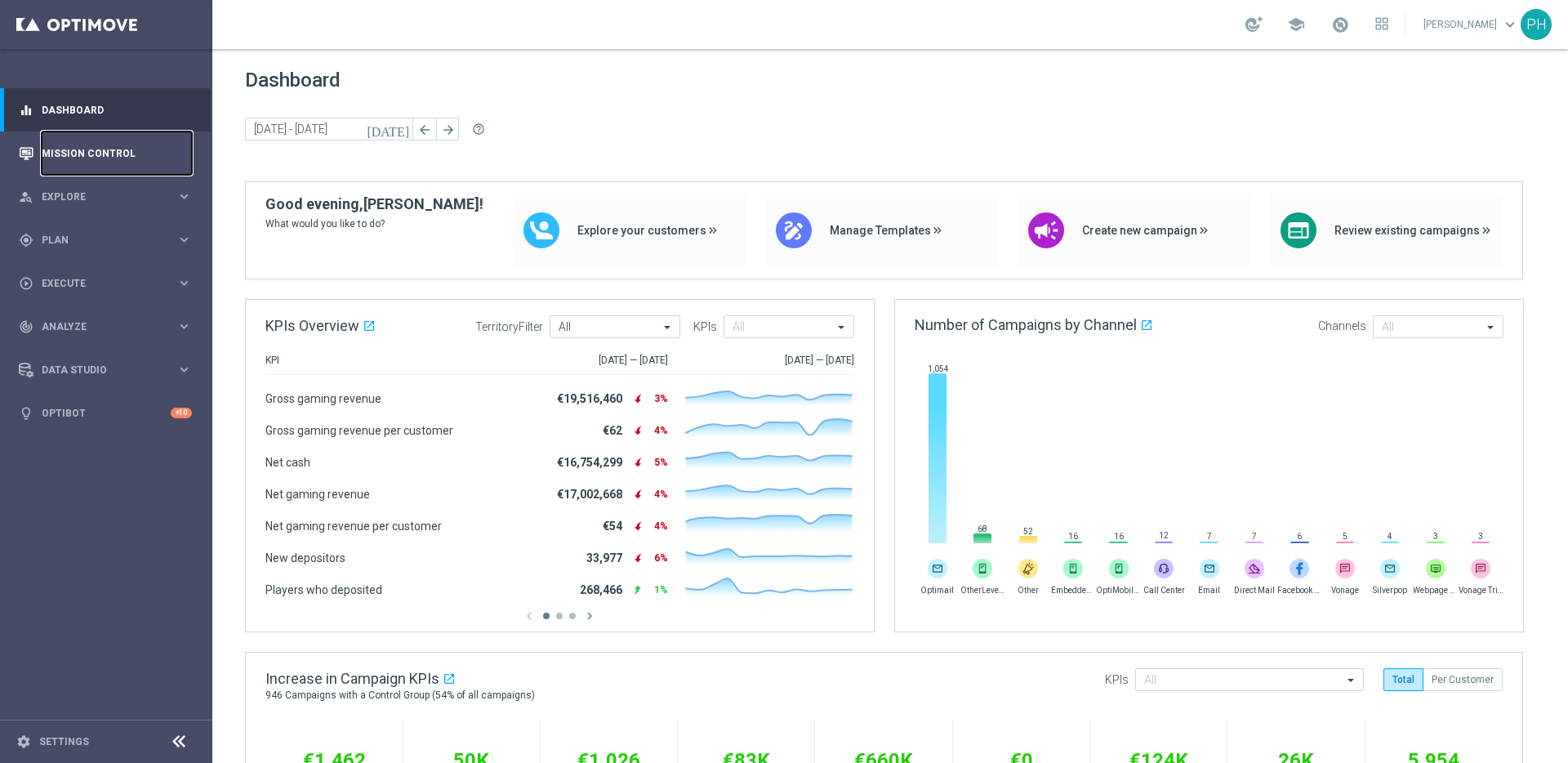
click at [96, 144] on link "Mission Control" at bounding box center [117, 152] width 151 height 43
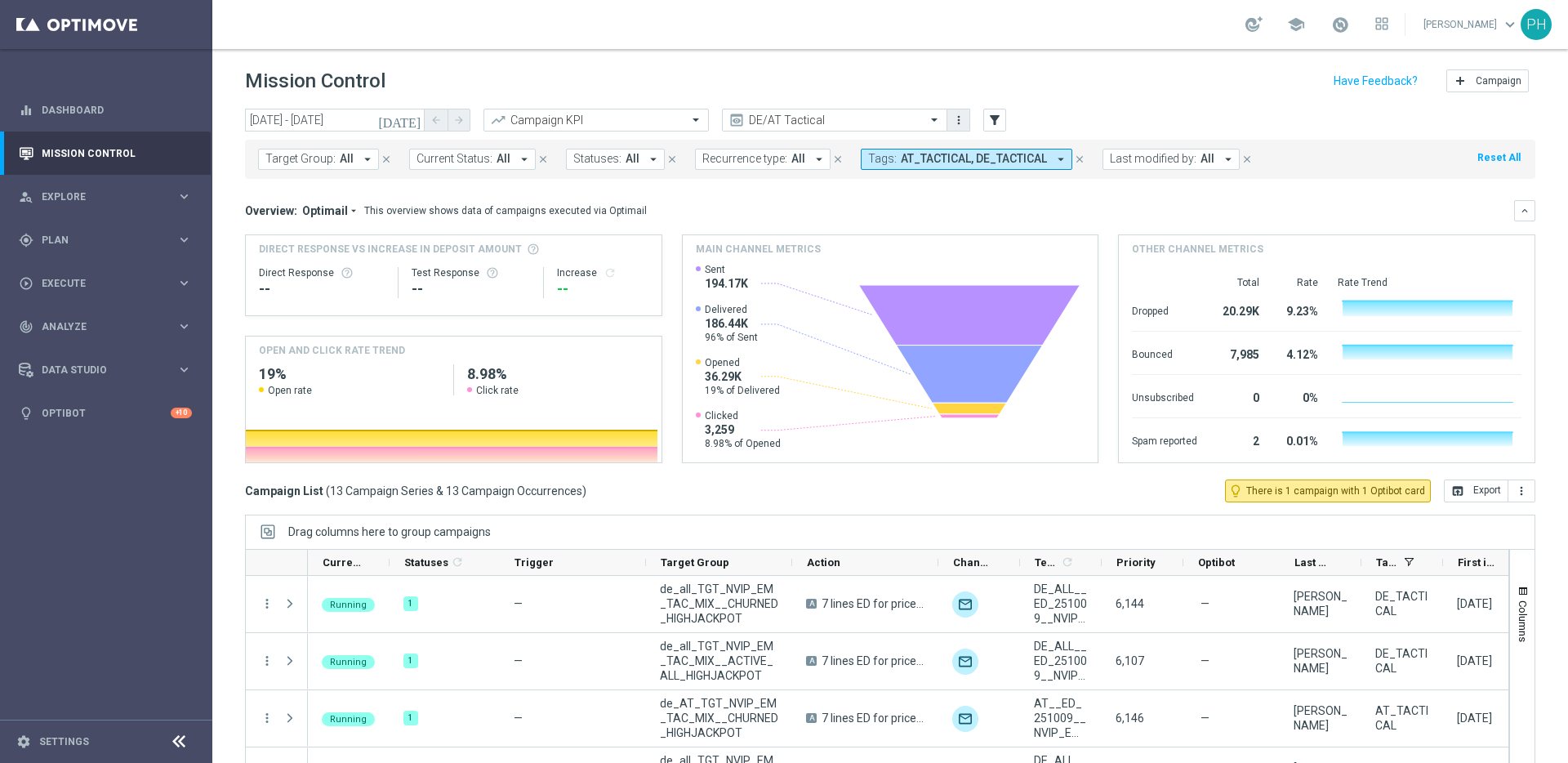
click at [965, 120] on button "more_vert" at bounding box center [958, 119] width 16 height 19
click at [818, 77] on div "Mission Control add Campaign" at bounding box center [890, 82] width 1290 height 32
click at [956, 109] on overflow-menu "more_vert" at bounding box center [958, 119] width 22 height 21
click at [963, 123] on icon "more_vert" at bounding box center [959, 120] width 13 height 13
click at [846, 62] on header "Mission Control add Campaign" at bounding box center [890, 78] width 1356 height 60
